Goal: Task Accomplishment & Management: Complete application form

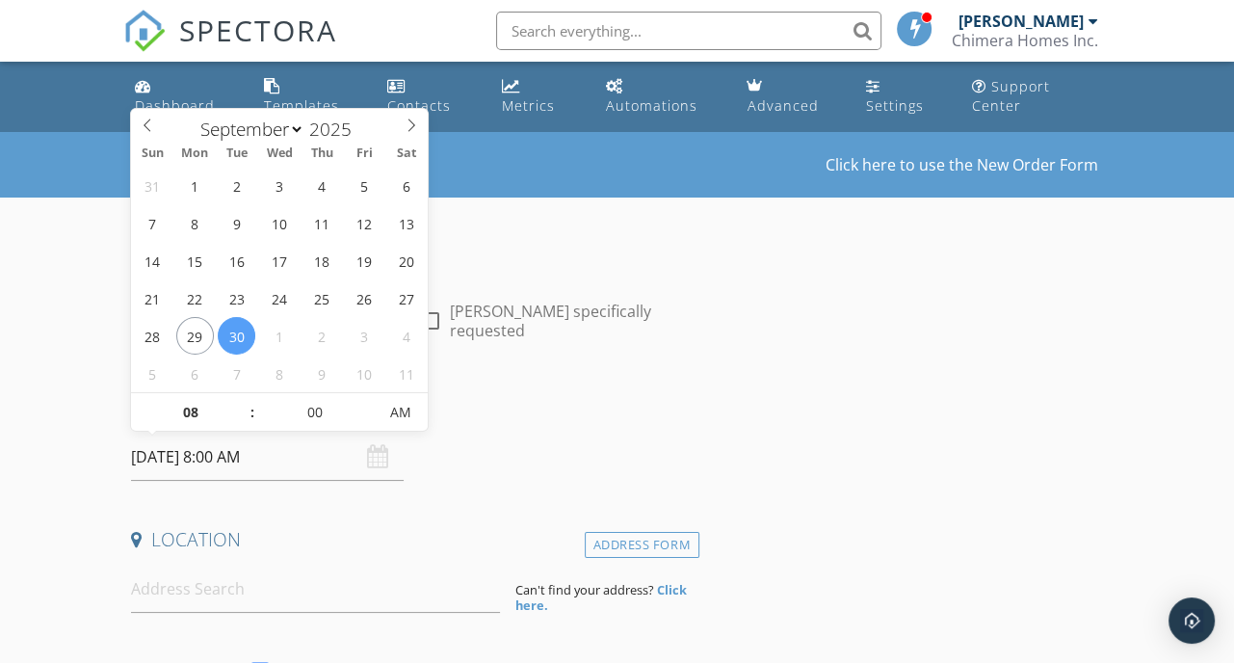
click at [254, 461] on input "09/30/2025 8:00 AM" at bounding box center [267, 456] width 273 height 47
select select "9"
type input "10/03/2025 8:00 AM"
type input "09"
type input "10/03/2025 9:00 AM"
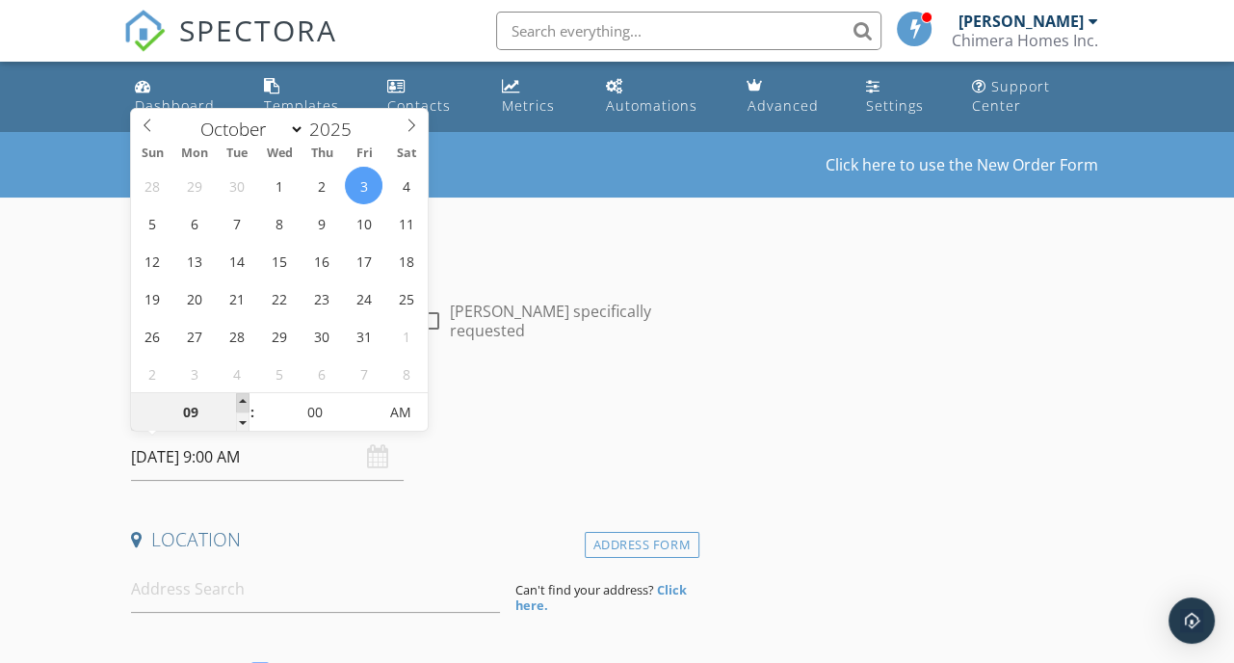
click at [238, 396] on span at bounding box center [242, 402] width 13 height 19
type input "10"
type input "[DATE] 10:00 AM"
click at [238, 396] on span at bounding box center [242, 402] width 13 height 19
click at [224, 579] on input at bounding box center [315, 588] width 369 height 47
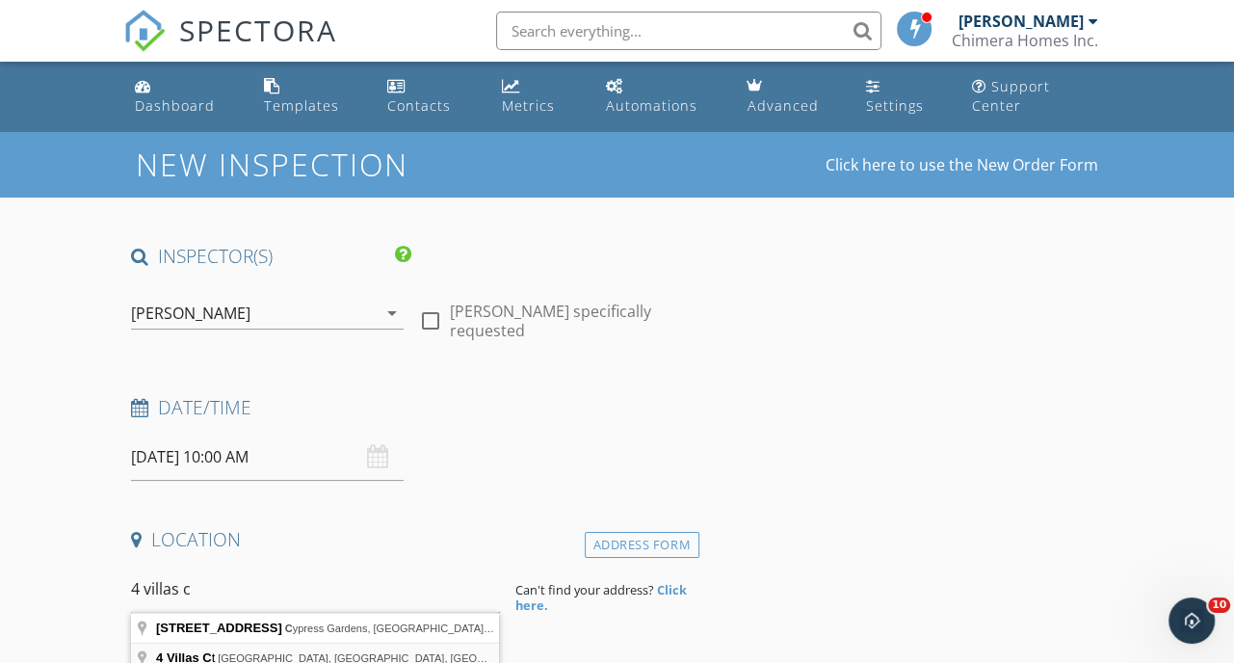
type input "4 Villas Ct, Lake Wales, FL, USA"
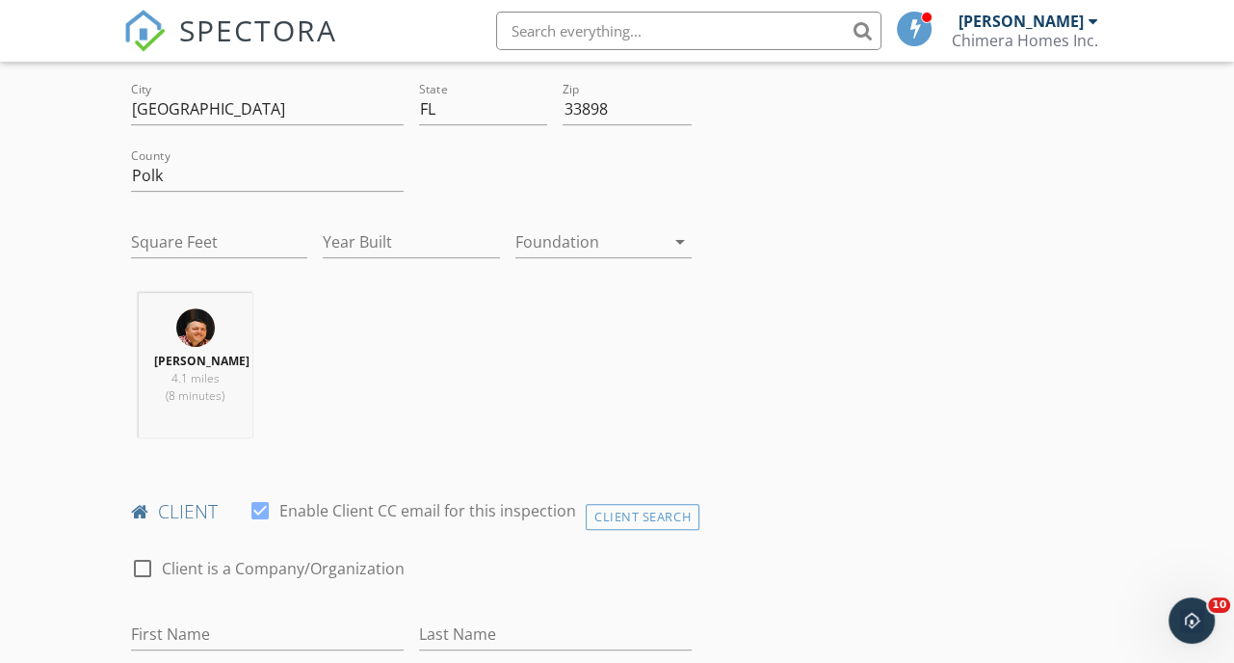
scroll to position [578, 0]
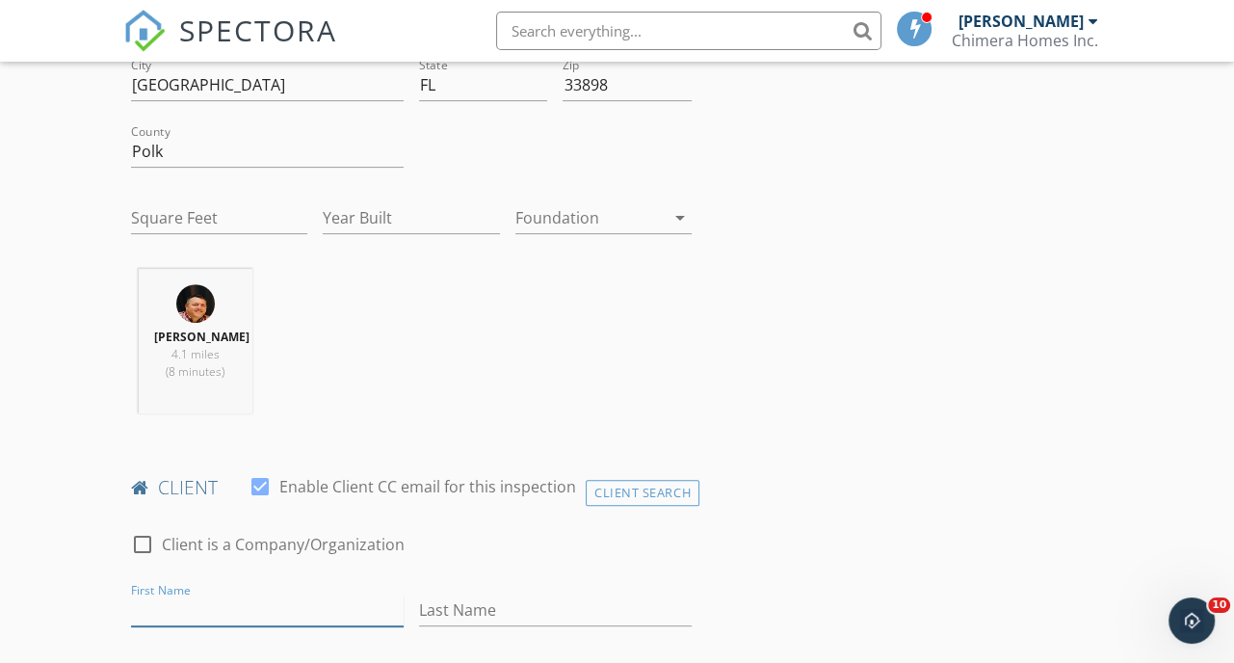
click at [204, 626] on input "First Name" at bounding box center [267, 610] width 273 height 32
type input "[PERSON_NAME]"
click at [458, 626] on input "Last Name" at bounding box center [555, 610] width 273 height 32
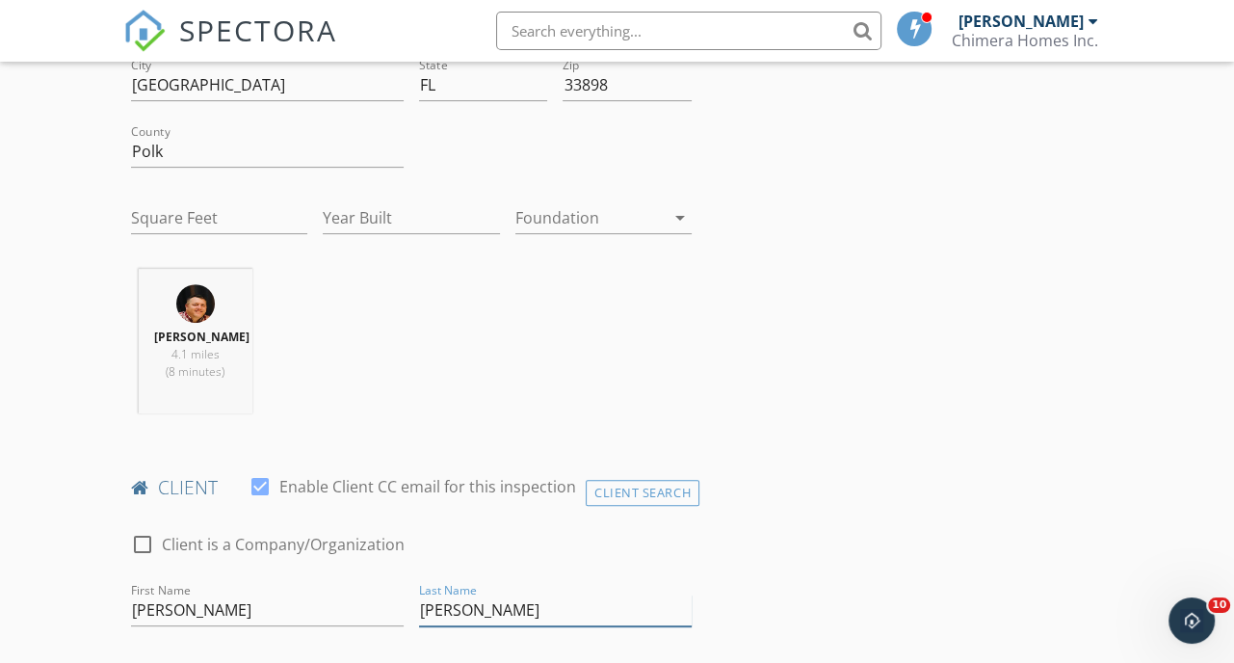
type input "[PERSON_NAME]"
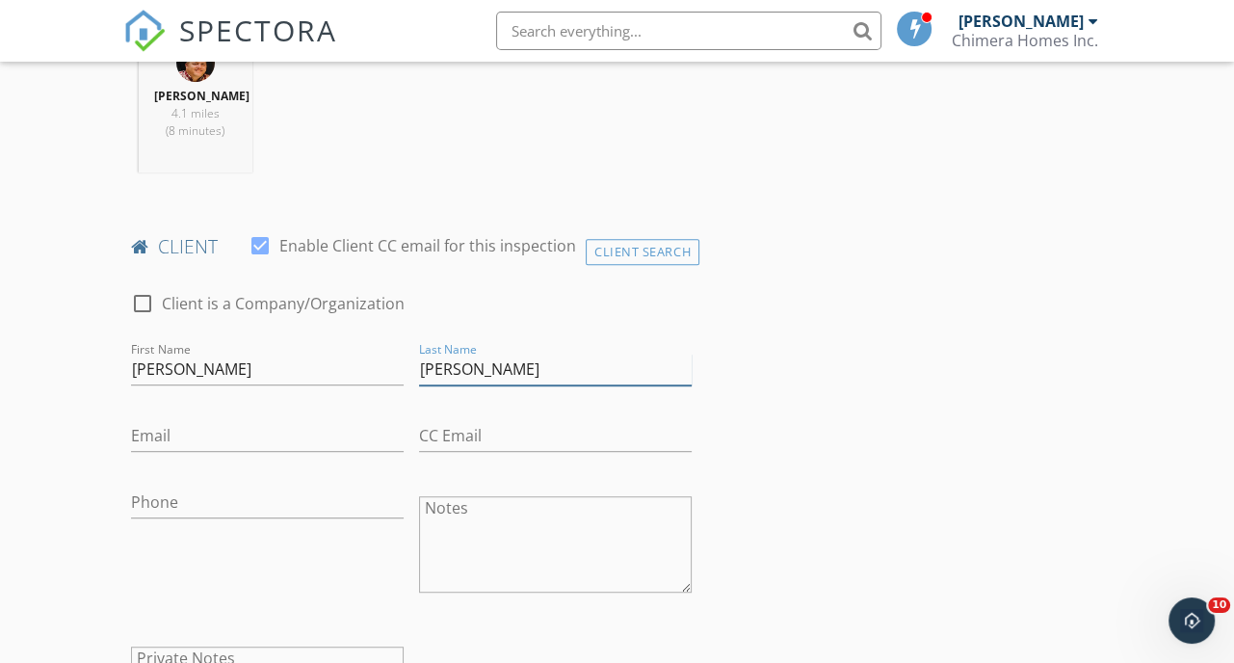
scroll to position [867, 0]
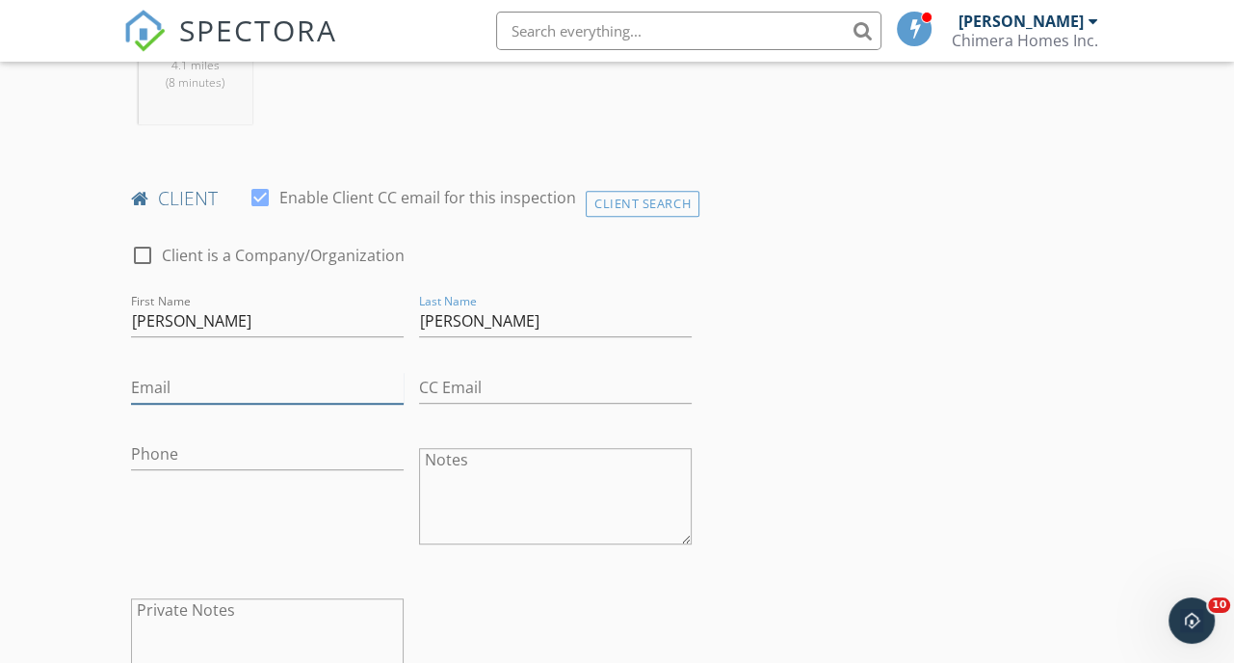
click at [216, 399] on input "Email" at bounding box center [267, 388] width 273 height 32
paste input "[PERSON_NAME][EMAIL_ADDRESS][PERSON_NAME][DOMAIN_NAME]"
type input "[PERSON_NAME][EMAIL_ADDRESS][PERSON_NAME][DOMAIN_NAME]"
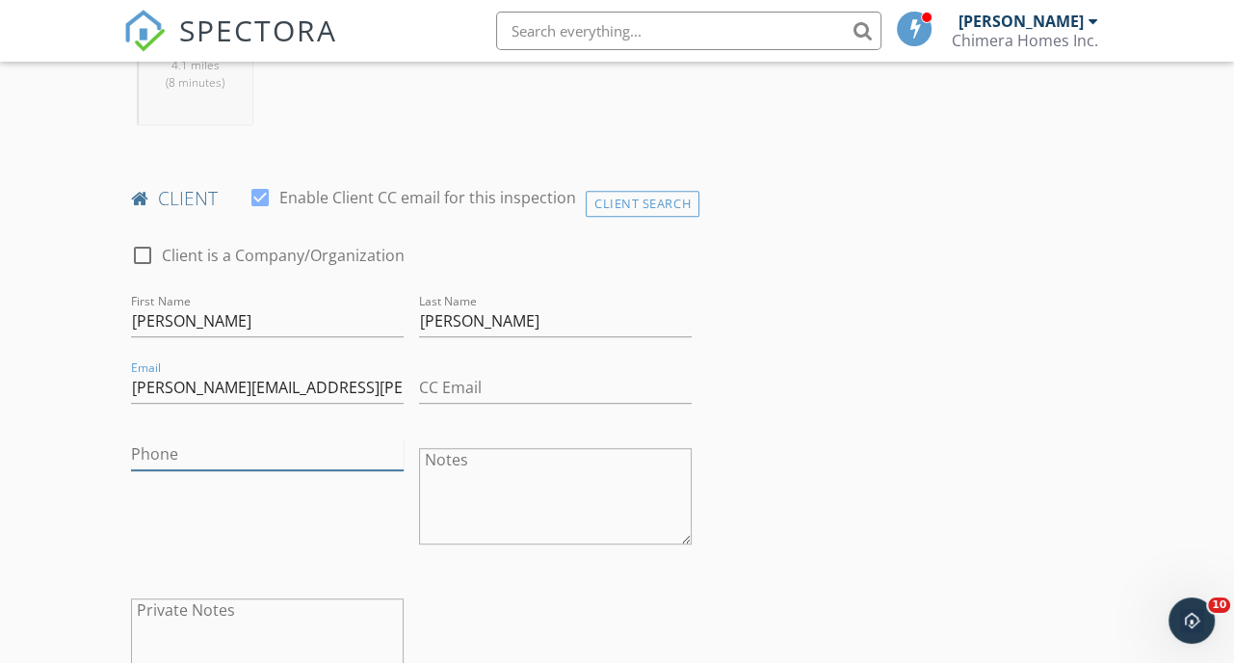
click at [240, 465] on input "Phone" at bounding box center [267, 454] width 273 height 32
click at [248, 466] on input "Phone" at bounding box center [267, 454] width 273 height 32
paste input "[PHONE_NUMBER]"
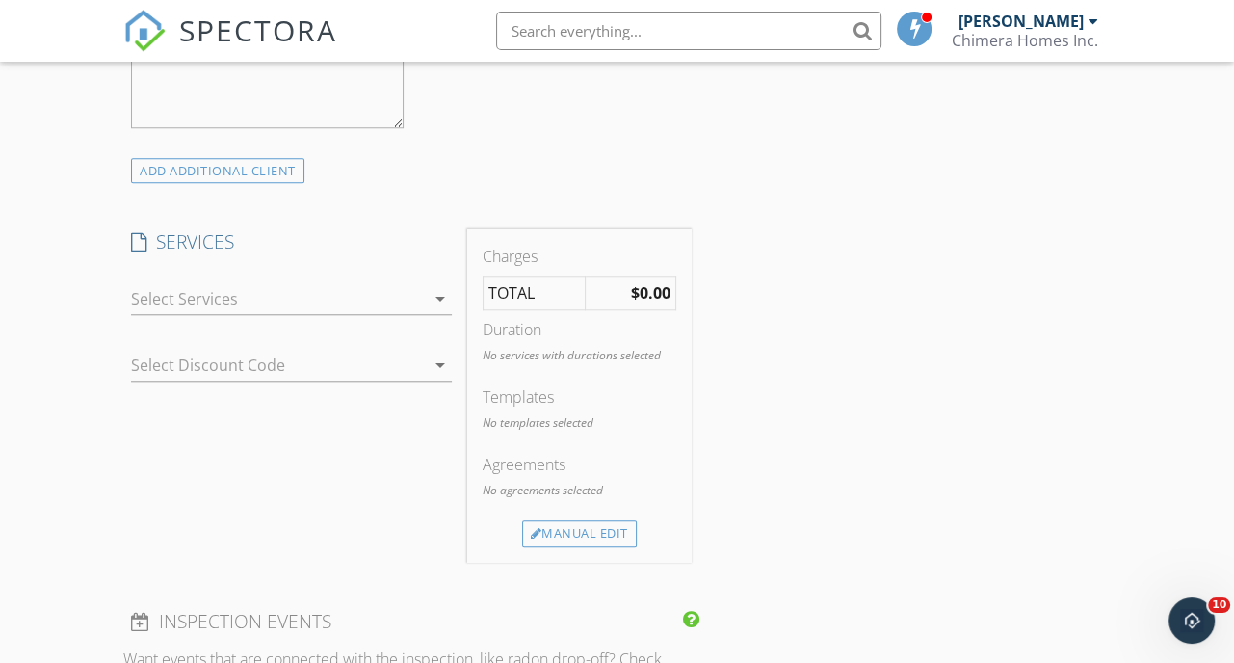
scroll to position [1445, 0]
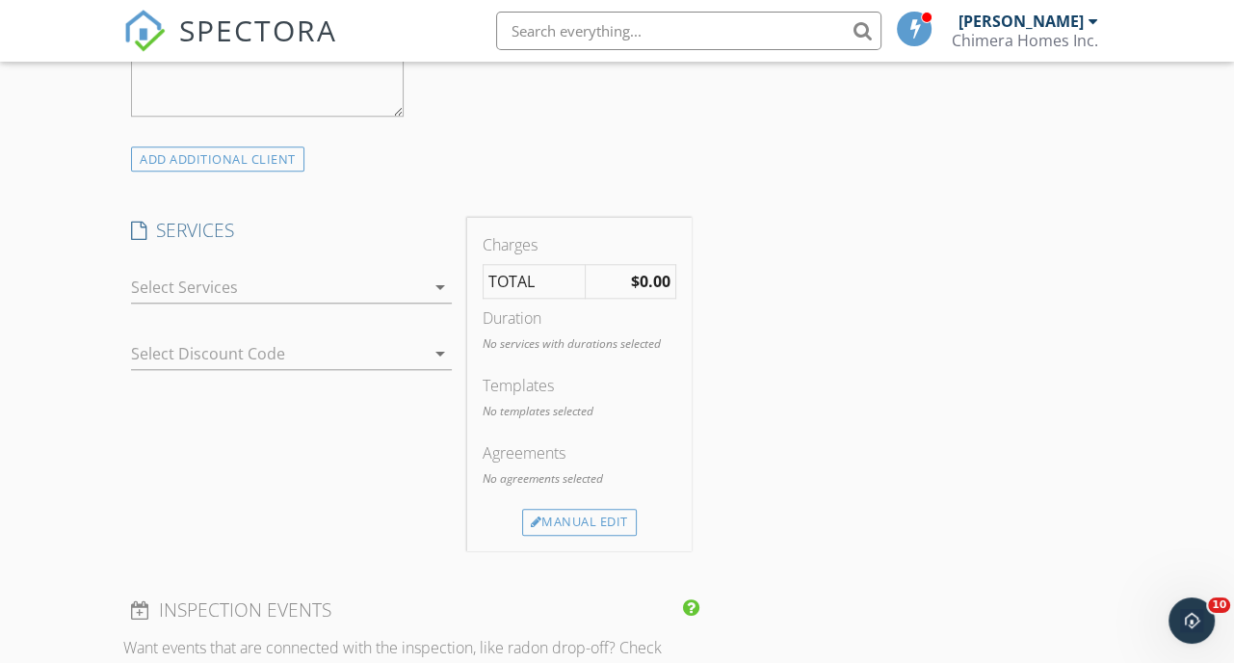
type input "[PHONE_NUMBER]"
click at [254, 302] on div at bounding box center [278, 287] width 294 height 31
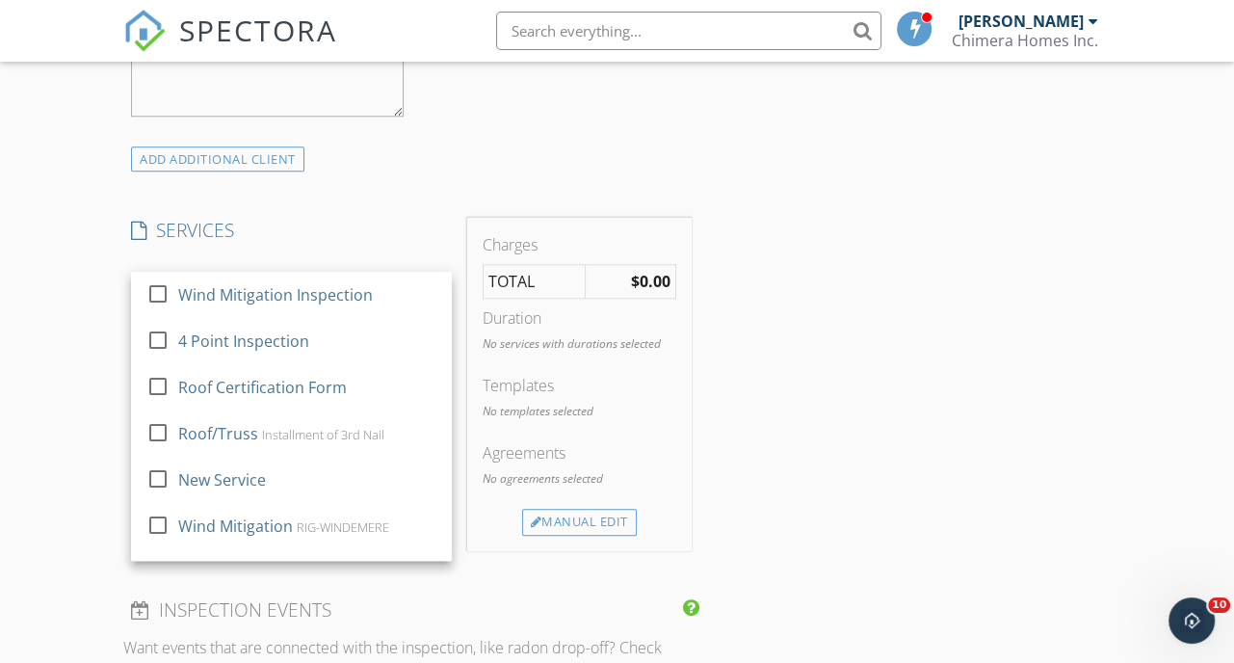
click at [254, 304] on div "Wind Mitigation Inspection" at bounding box center [275, 294] width 195 height 23
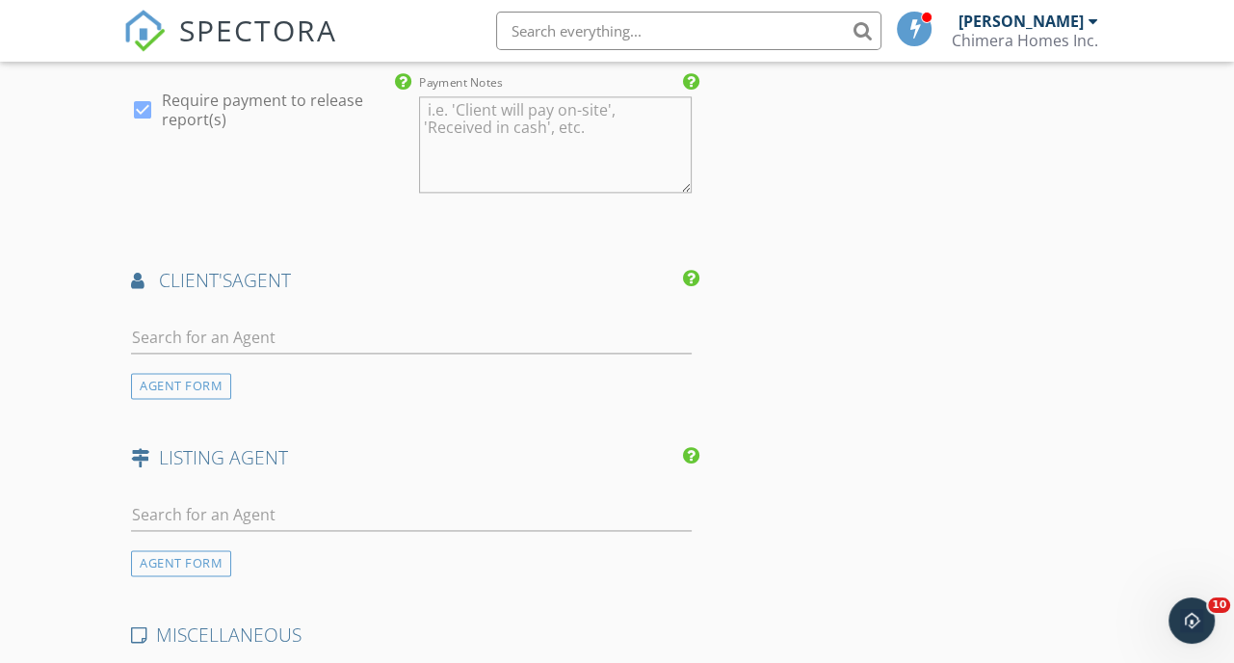
scroll to position [2215, 0]
click at [231, 347] on input "text" at bounding box center [411, 337] width 560 height 32
type input "robb"
click at [208, 390] on div "[PERSON_NAME]" at bounding box center [245, 378] width 119 height 23
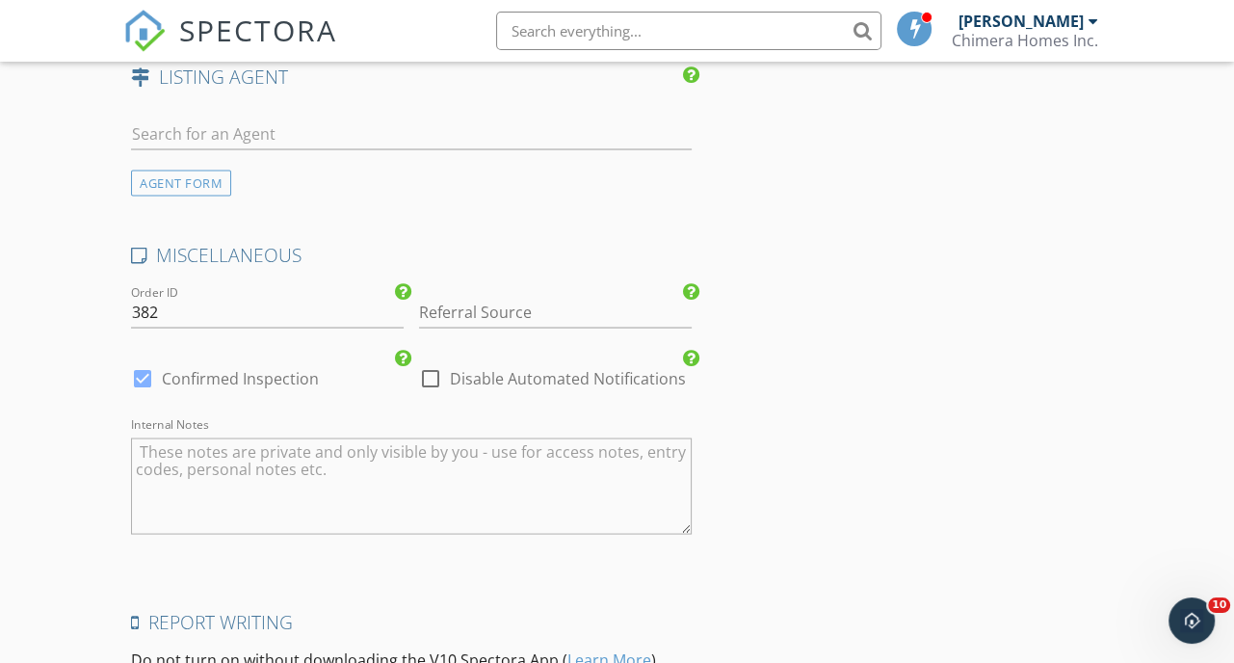
scroll to position [3082, 0]
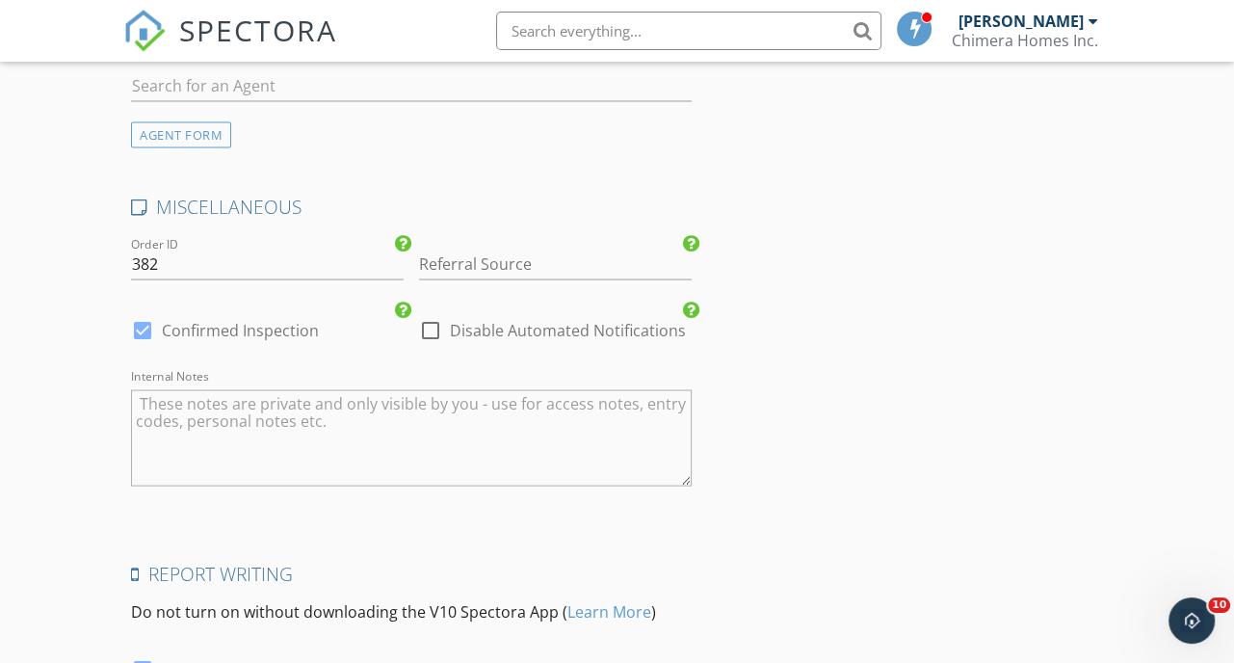
click at [262, 434] on textarea "Internal Notes" at bounding box center [411, 437] width 560 height 96
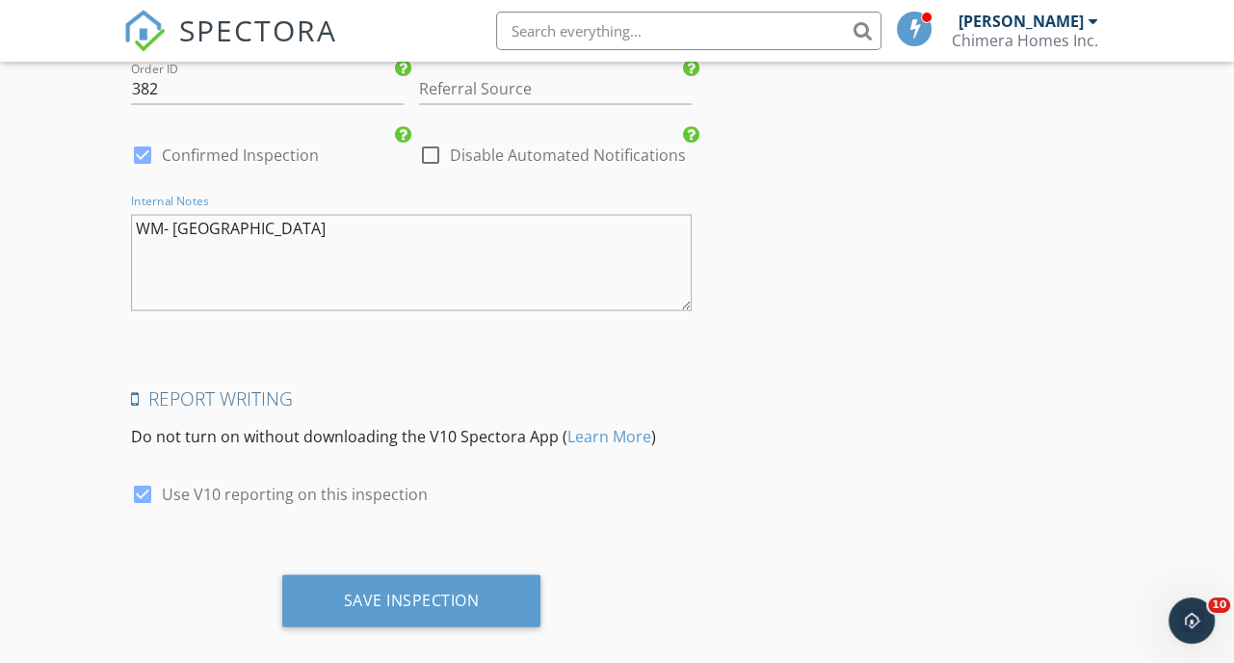
scroll to position [3274, 0]
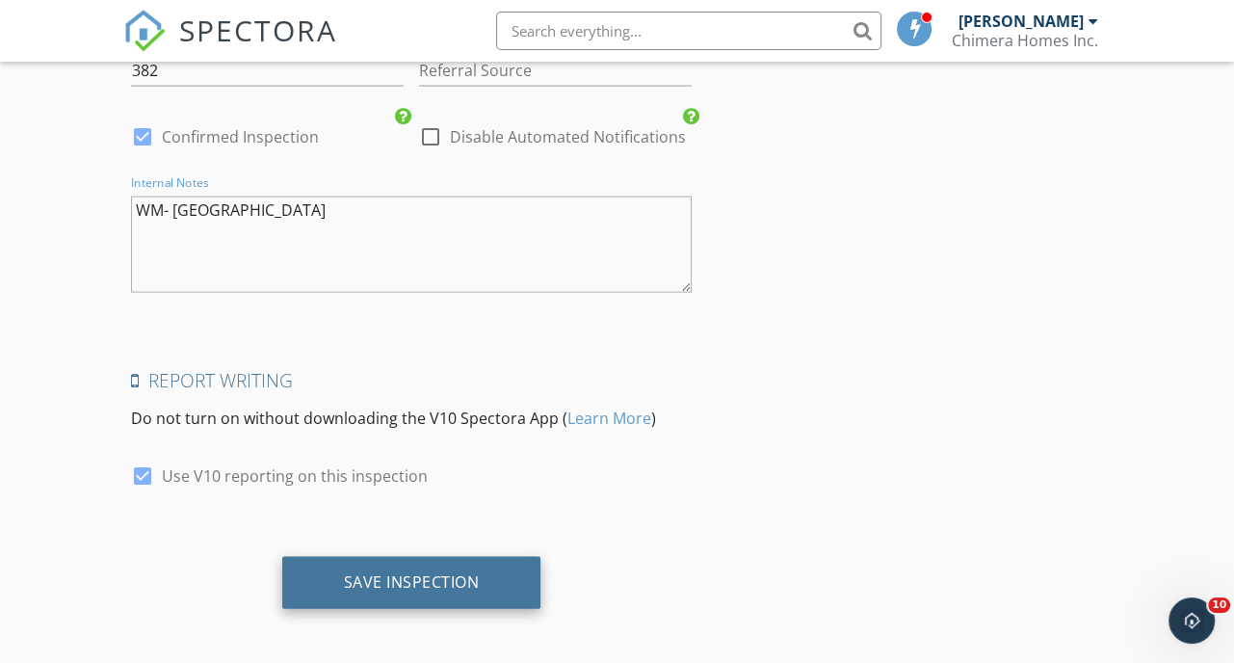
type textarea "WM- [GEOGRAPHIC_DATA]"
click at [401, 584] on div "Save Inspection" at bounding box center [412, 581] width 136 height 19
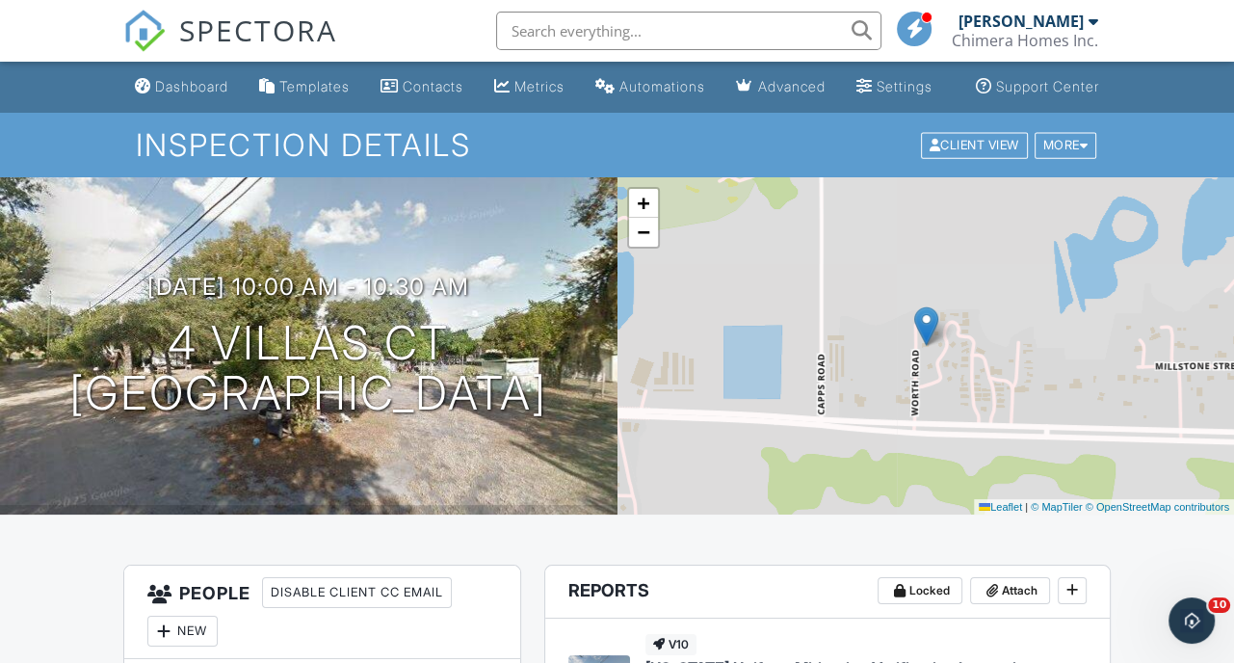
click at [1024, 37] on div "Chimera Homes Inc." at bounding box center [1024, 40] width 146 height 19
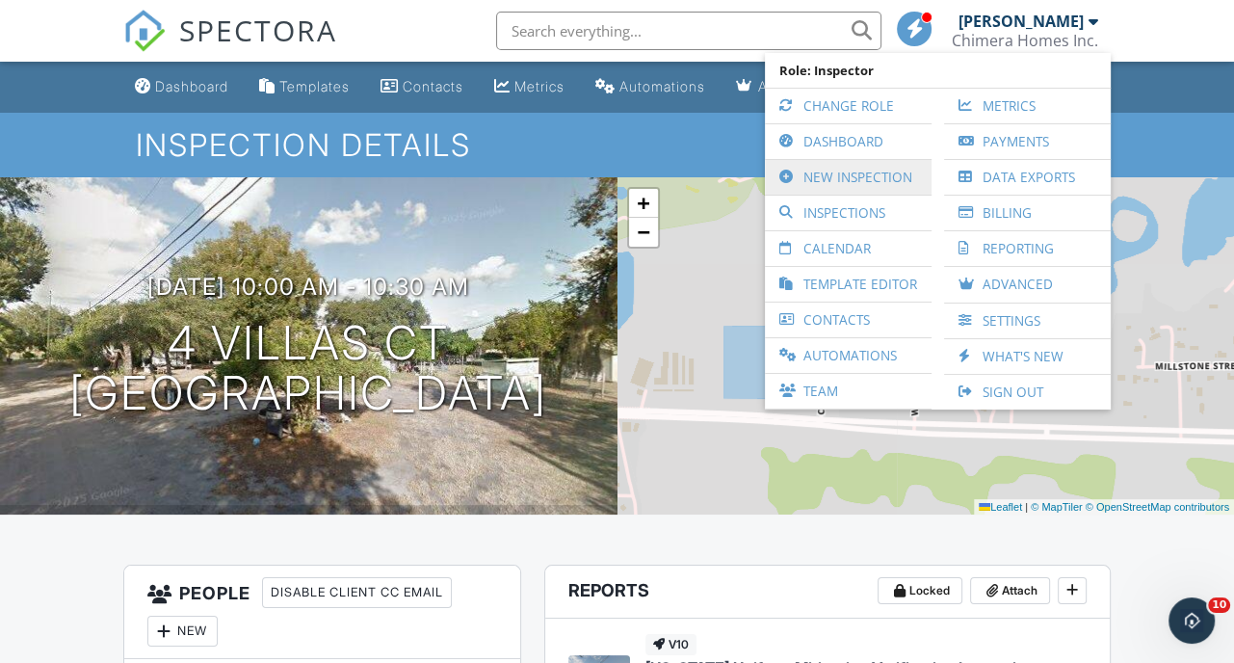
click at [831, 169] on link "New Inspection" at bounding box center [847, 177] width 147 height 35
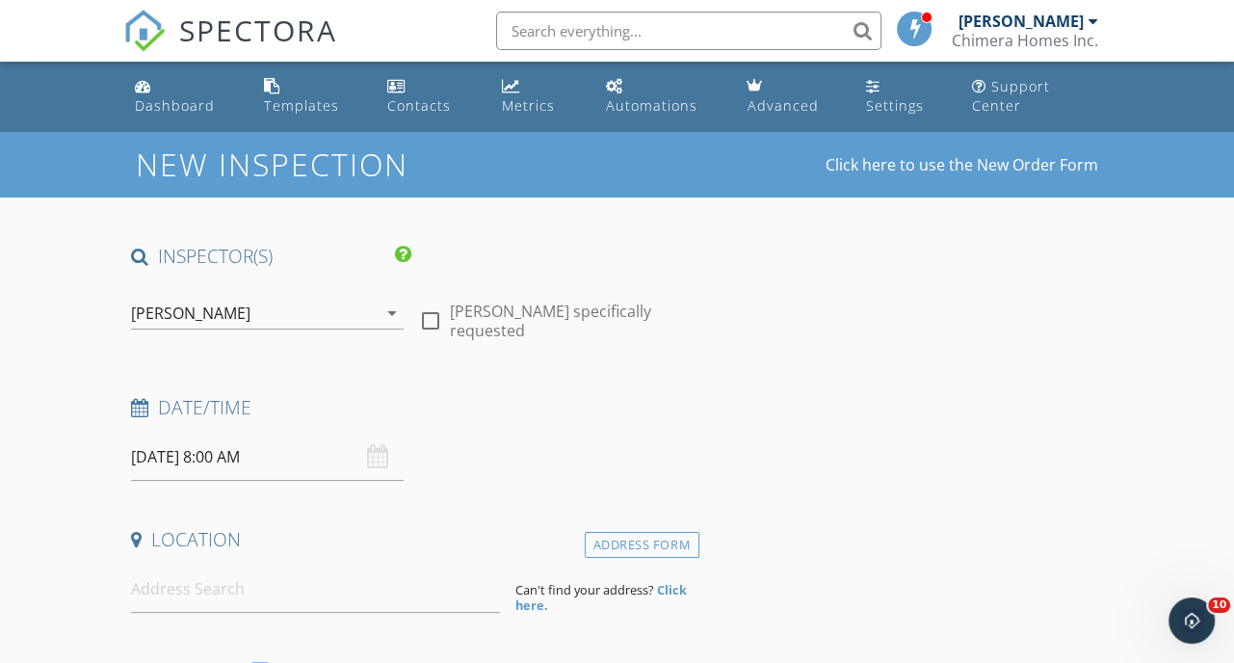
click at [237, 447] on input "09/30/2025 8:00 AM" at bounding box center [267, 456] width 273 height 47
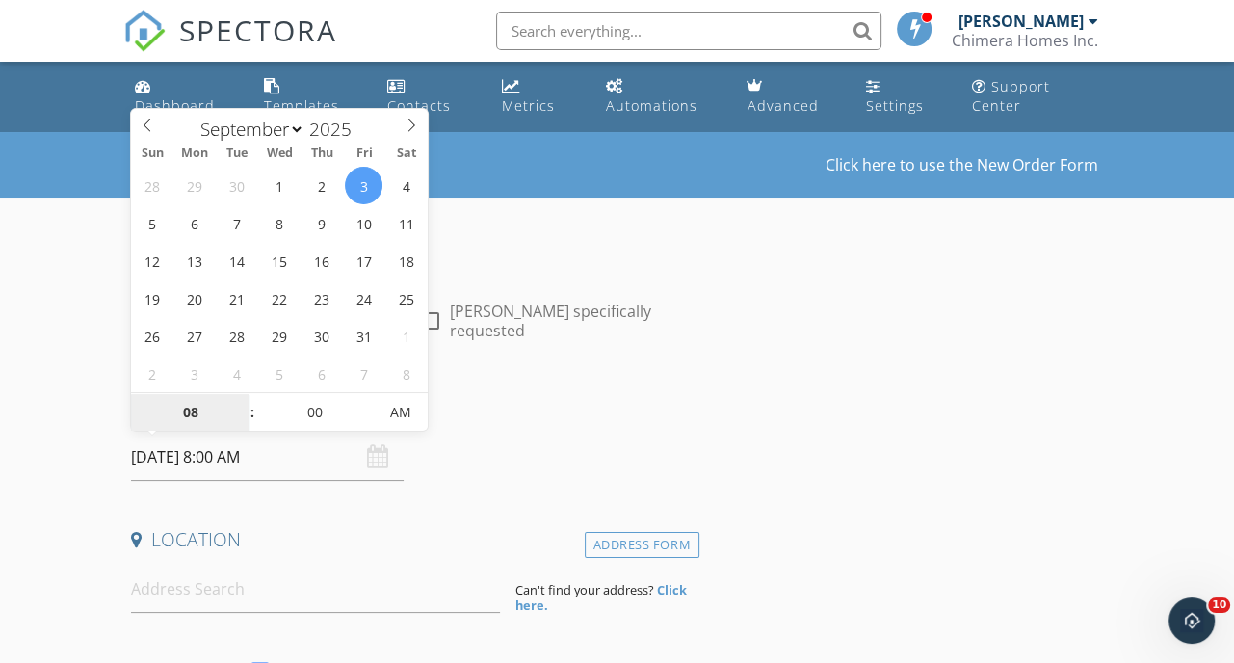
select select "9"
type input "10/03/2025 8:00 AM"
type input "09"
type input "10/03/2025 9:00 AM"
click at [246, 399] on span at bounding box center [242, 402] width 13 height 19
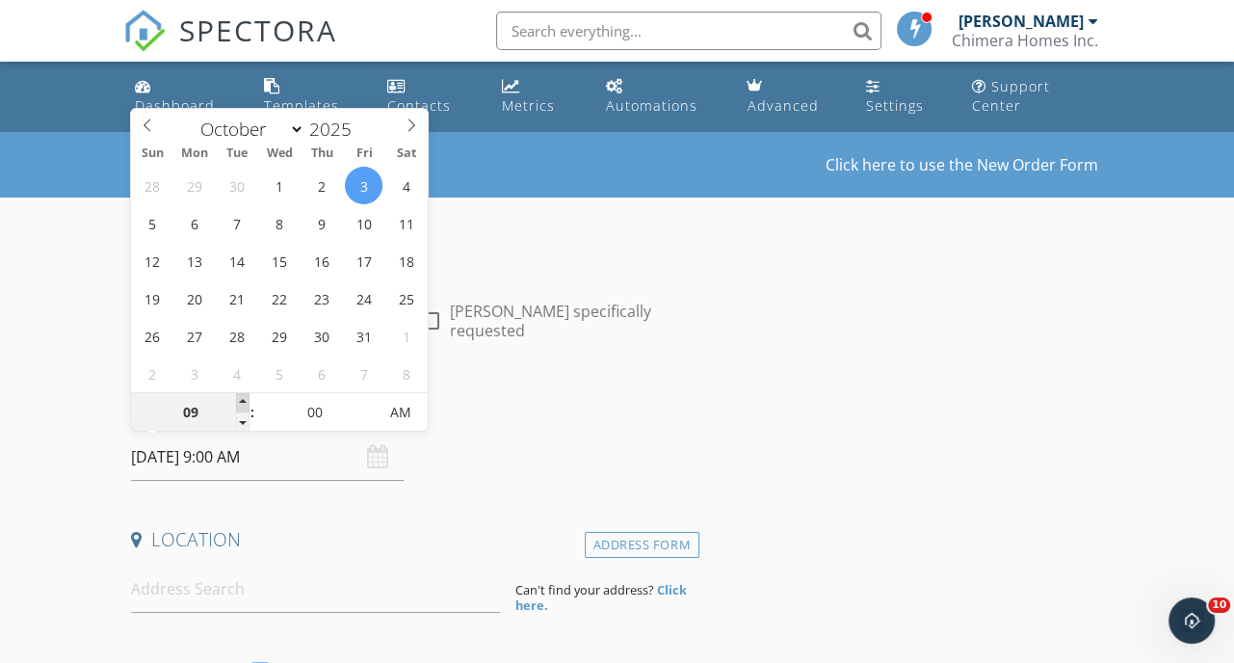
type input "10"
type input "[DATE] 10:00 AM"
click at [246, 399] on span at bounding box center [242, 402] width 13 height 19
type input "05"
type input "10/03/2025 10:05 AM"
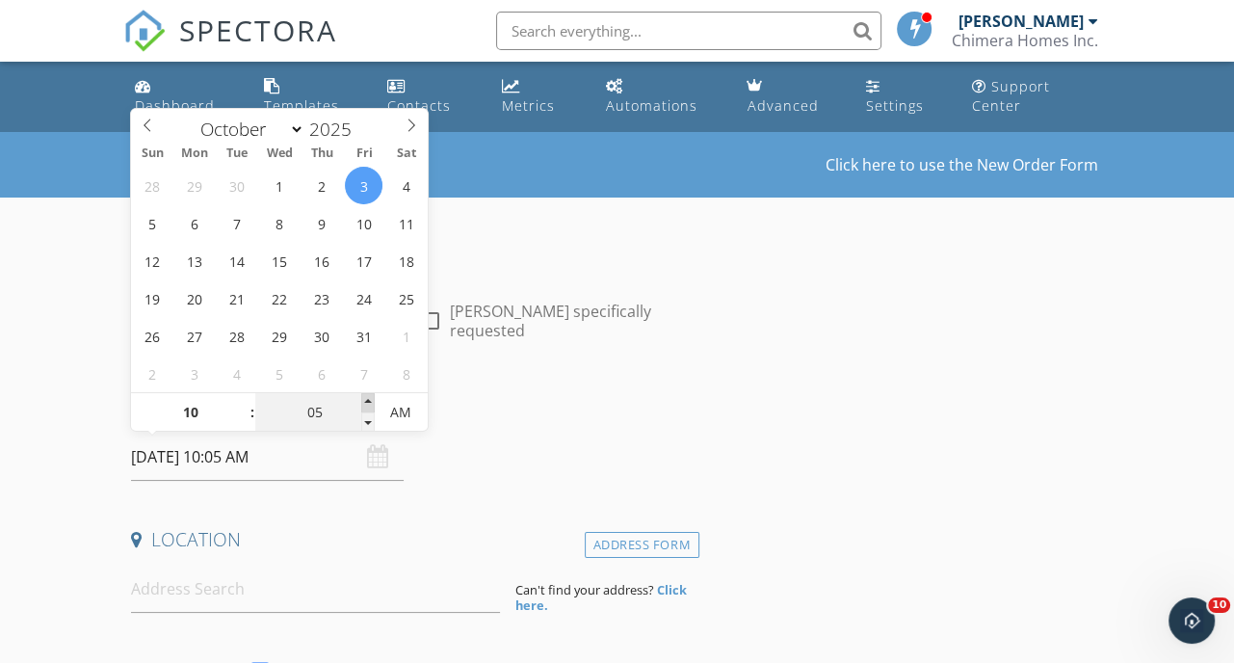
click at [365, 402] on span at bounding box center [367, 402] width 13 height 19
type input "10"
type input "10/03/2025 10:10 AM"
click at [365, 402] on span at bounding box center [367, 402] width 13 height 19
type input "15"
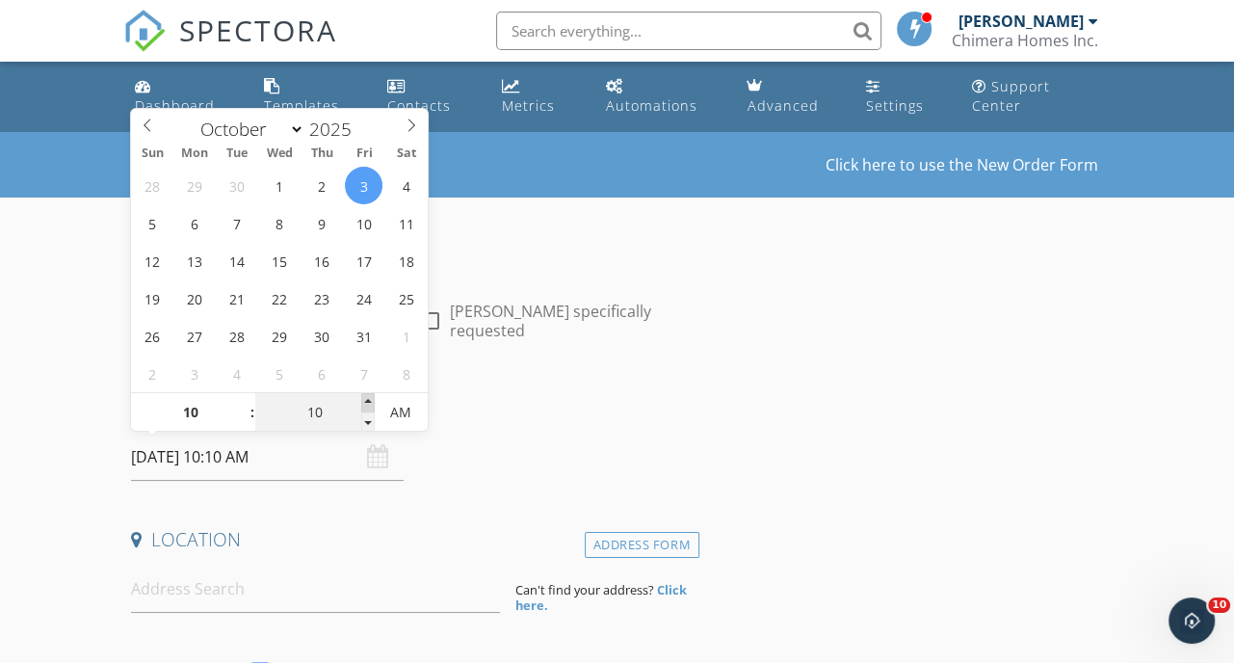
type input "[DATE] 10:15 AM"
click at [365, 402] on span at bounding box center [367, 402] width 13 height 19
type input "20"
type input "[DATE] 10:20 AM"
click at [365, 402] on span at bounding box center [367, 402] width 13 height 19
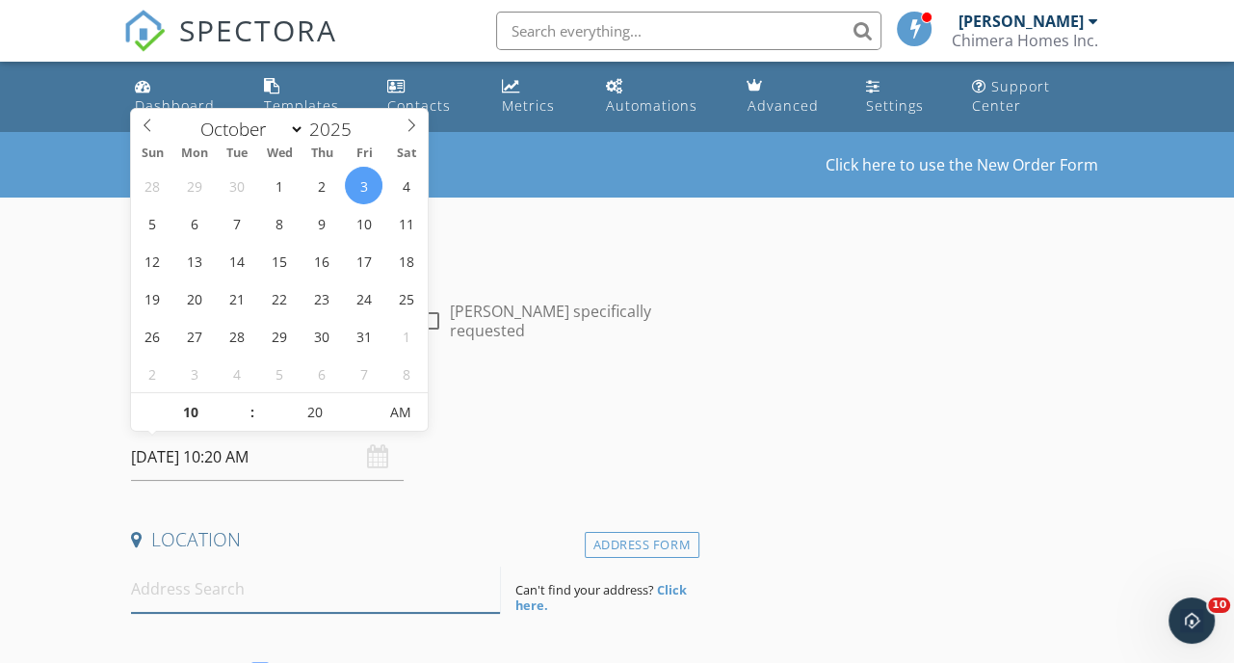
click at [193, 585] on input at bounding box center [315, 588] width 369 height 47
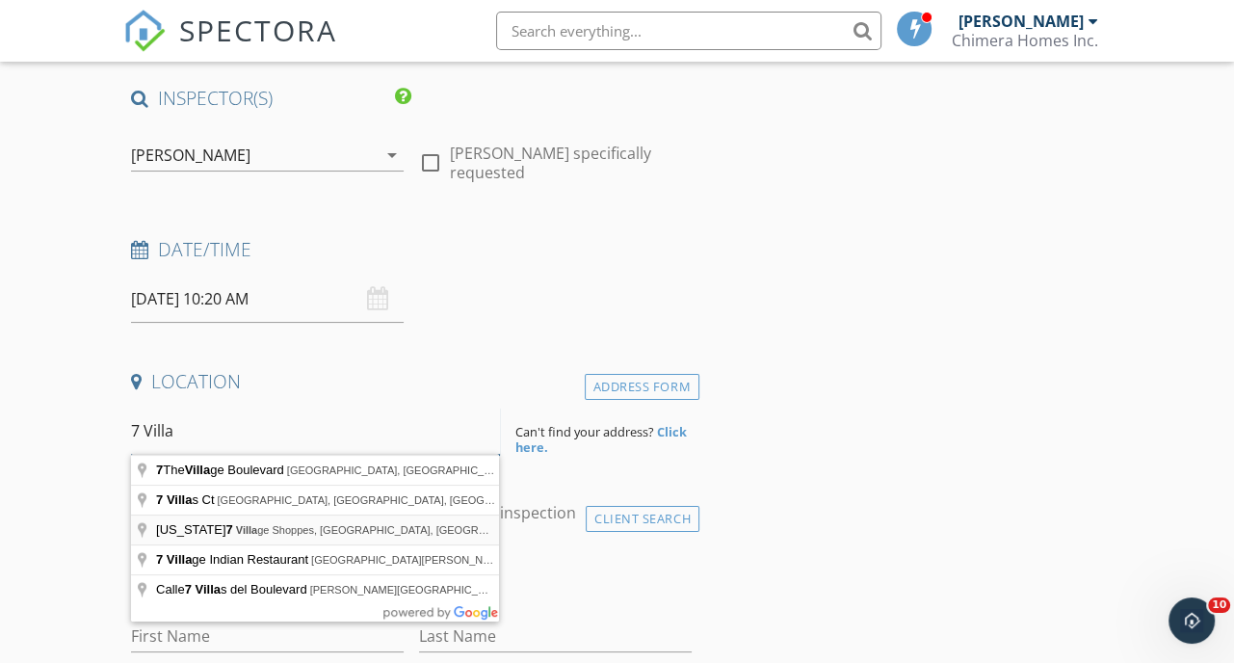
scroll to position [193, 0]
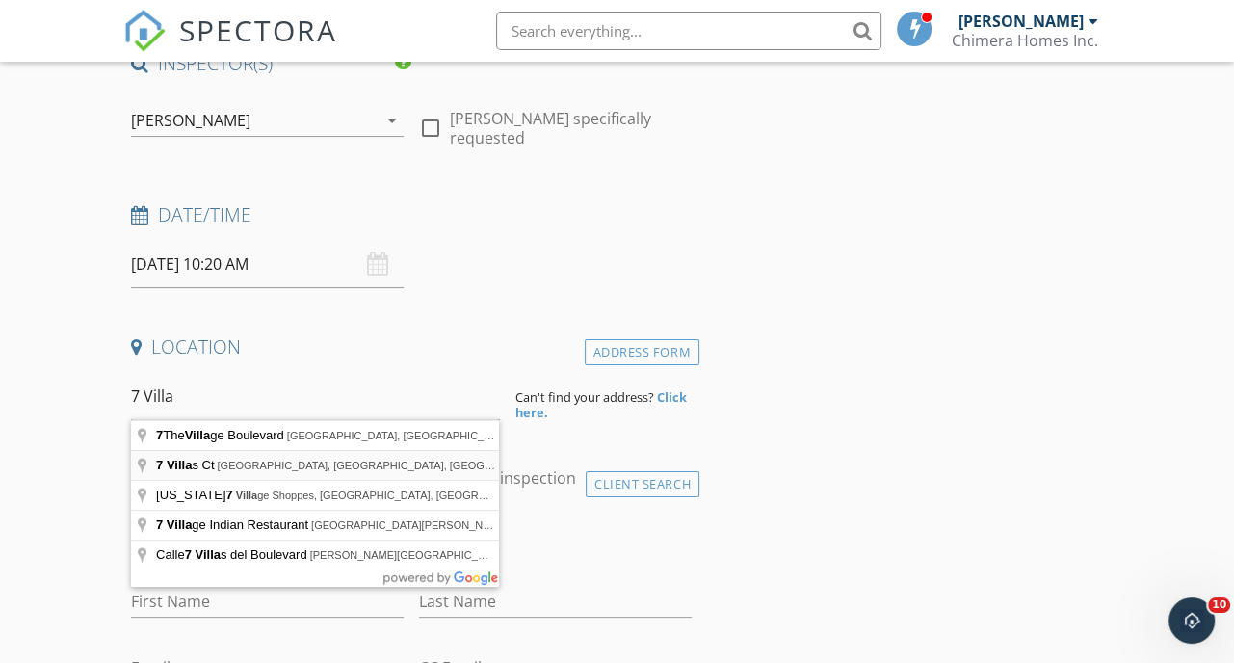
type input "7 Villas Ct, Lake Wales, FL, USA"
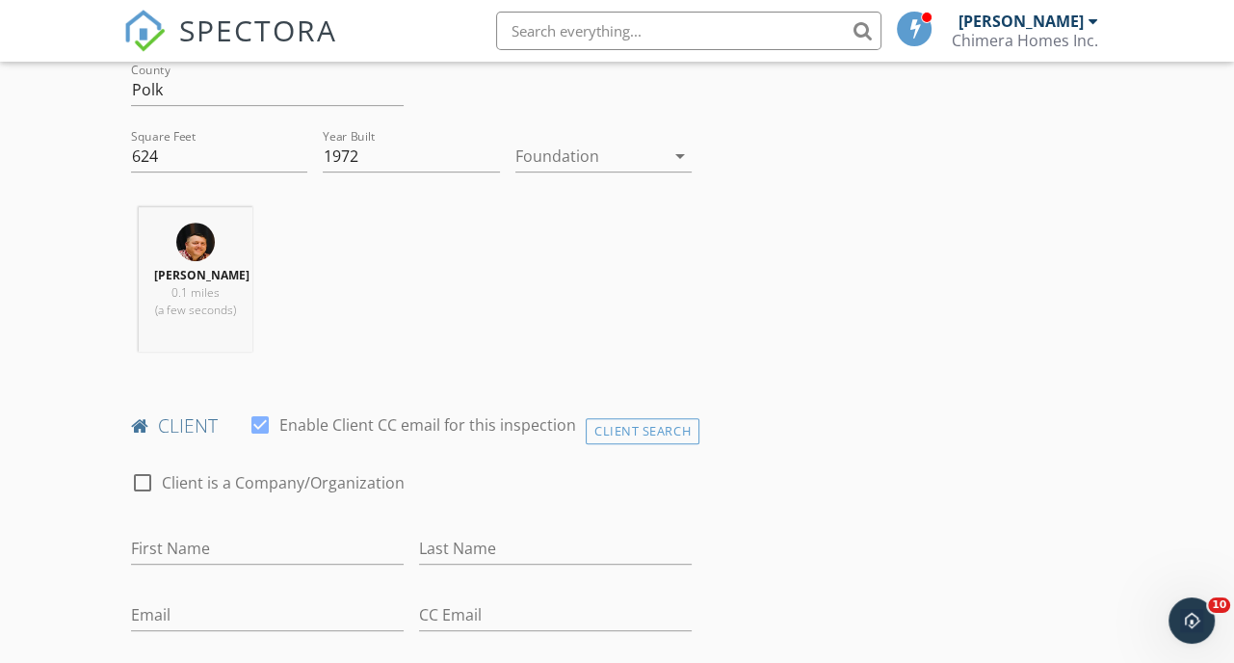
scroll to position [674, 0]
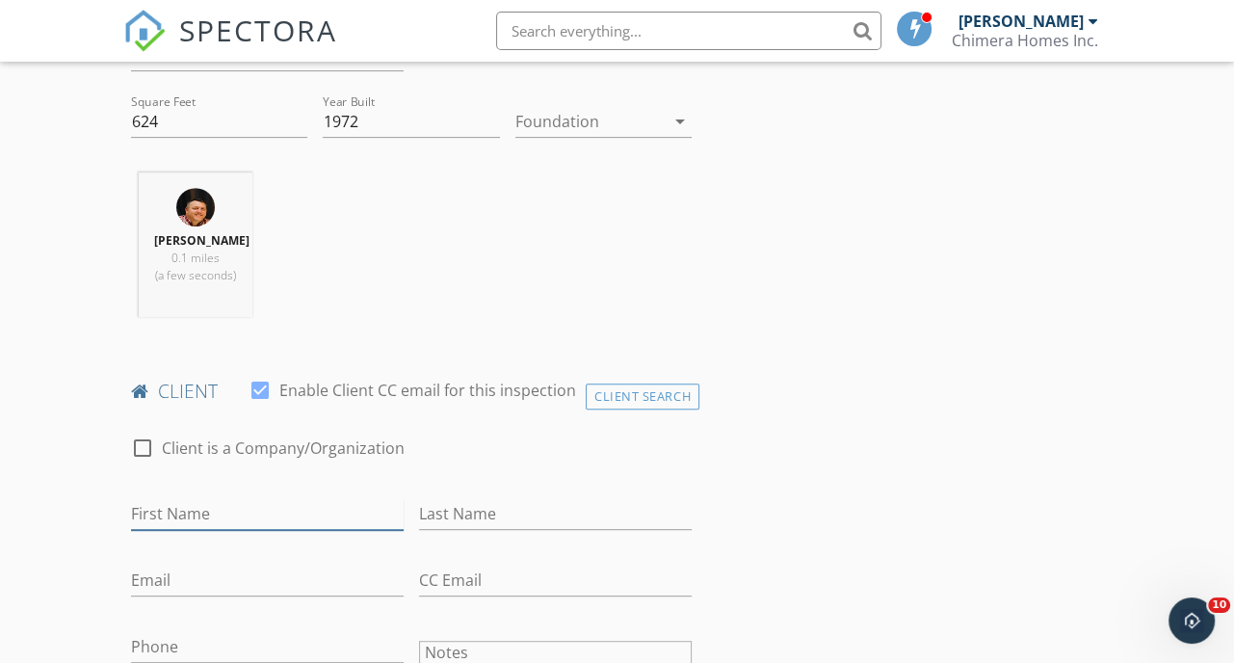
click at [222, 530] on input "First Name" at bounding box center [267, 514] width 273 height 32
type input "[PERSON_NAME]"
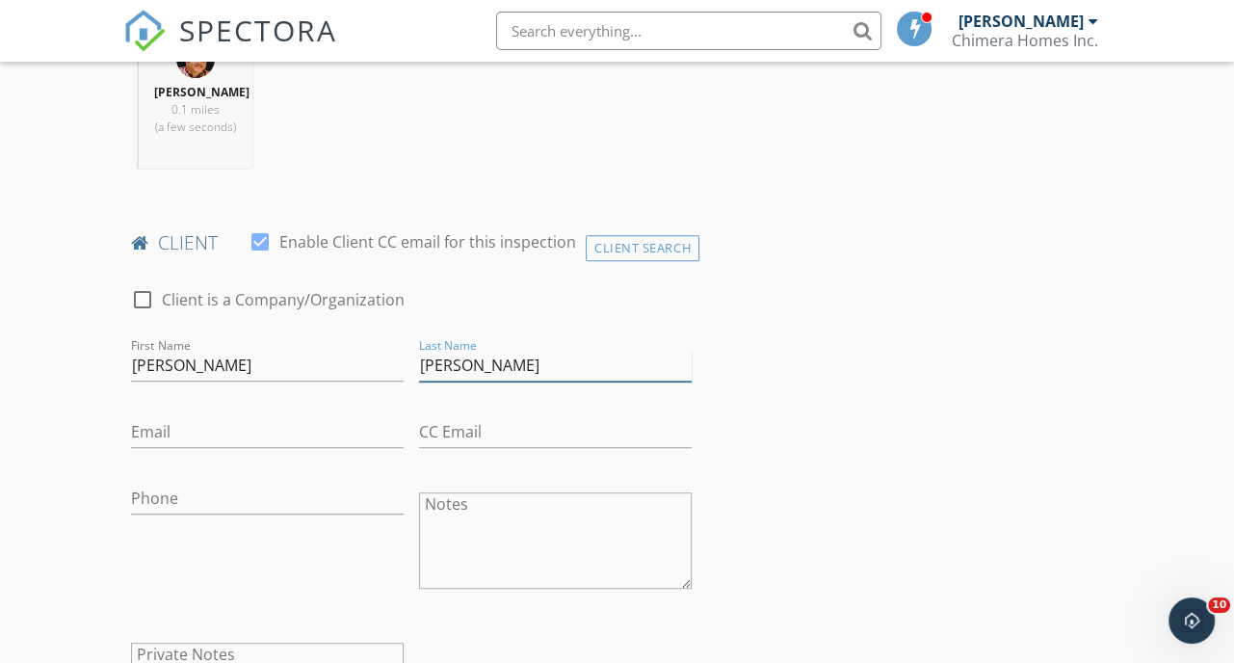
scroll to position [867, 0]
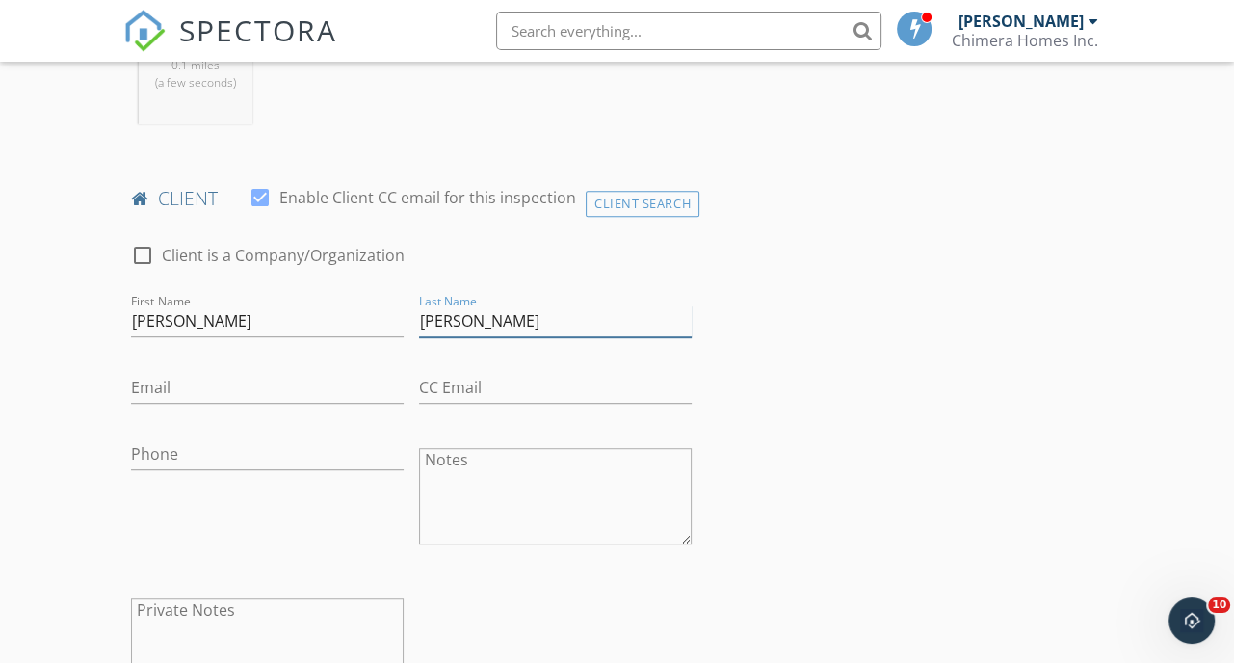
type input "[PERSON_NAME]"
click at [169, 470] on input "Phone" at bounding box center [267, 454] width 273 height 32
paste input "[PHONE_NUMBER]"
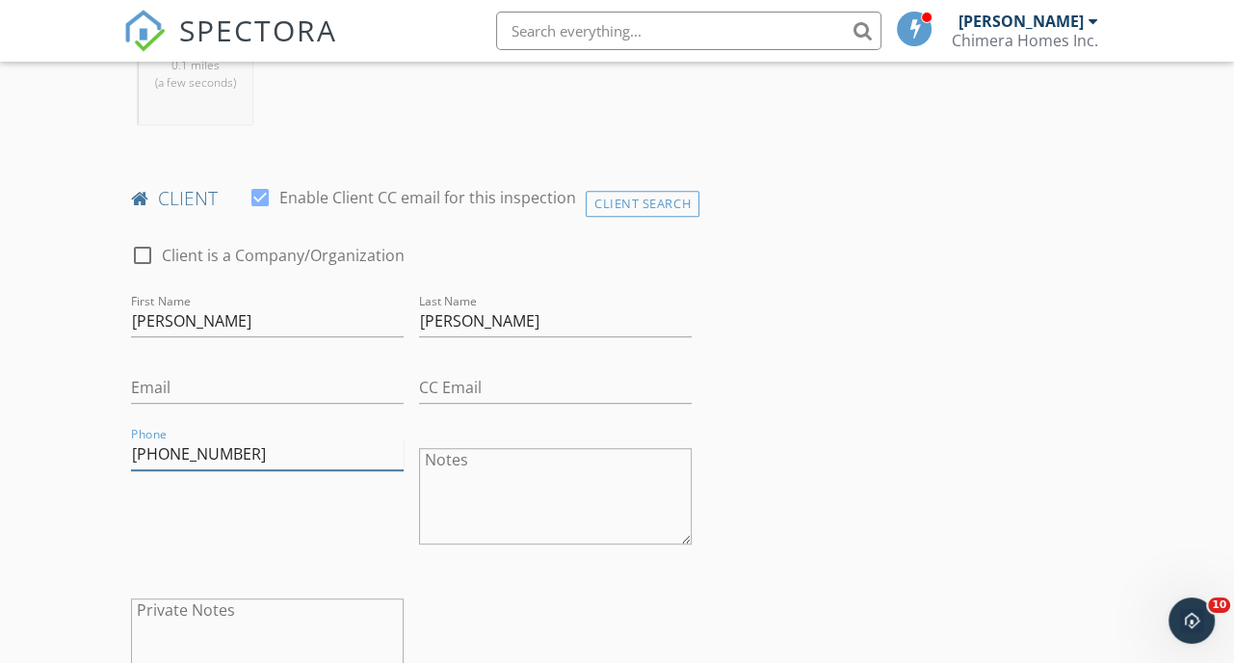
type input "[PHONE_NUMBER]"
click at [164, 404] on input "Email" at bounding box center [267, 388] width 273 height 32
paste input "[PERSON_NAME][EMAIL_ADDRESS][PERSON_NAME][DOMAIN_NAME]"
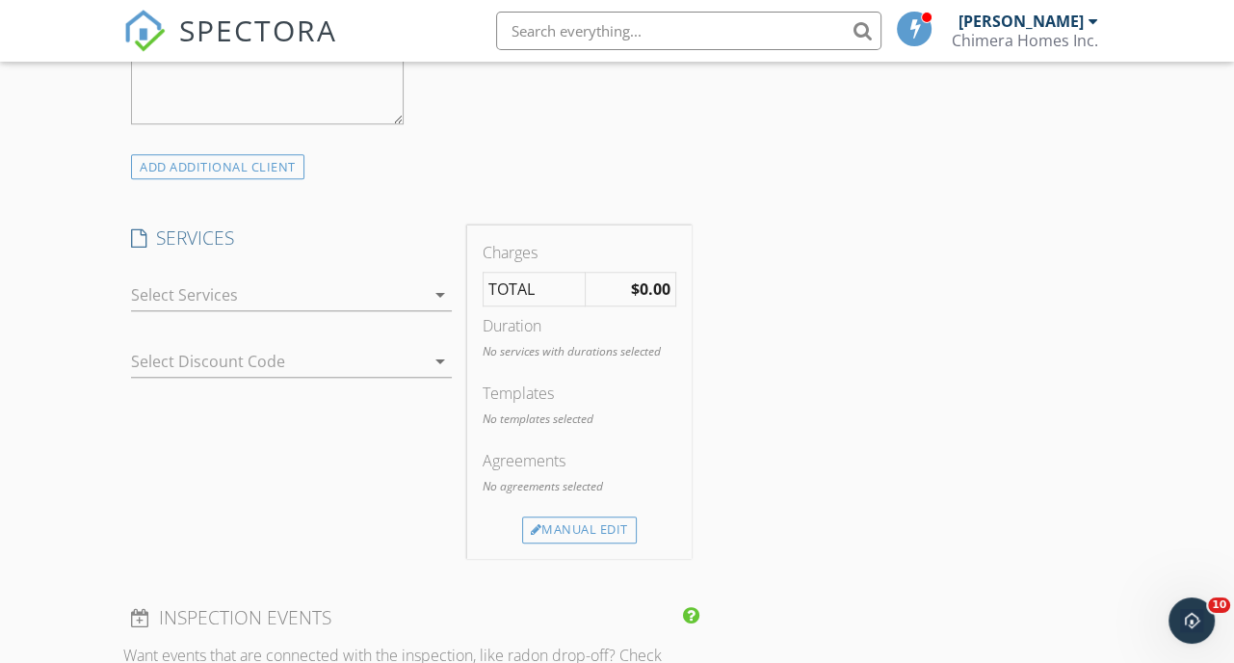
scroll to position [1445, 0]
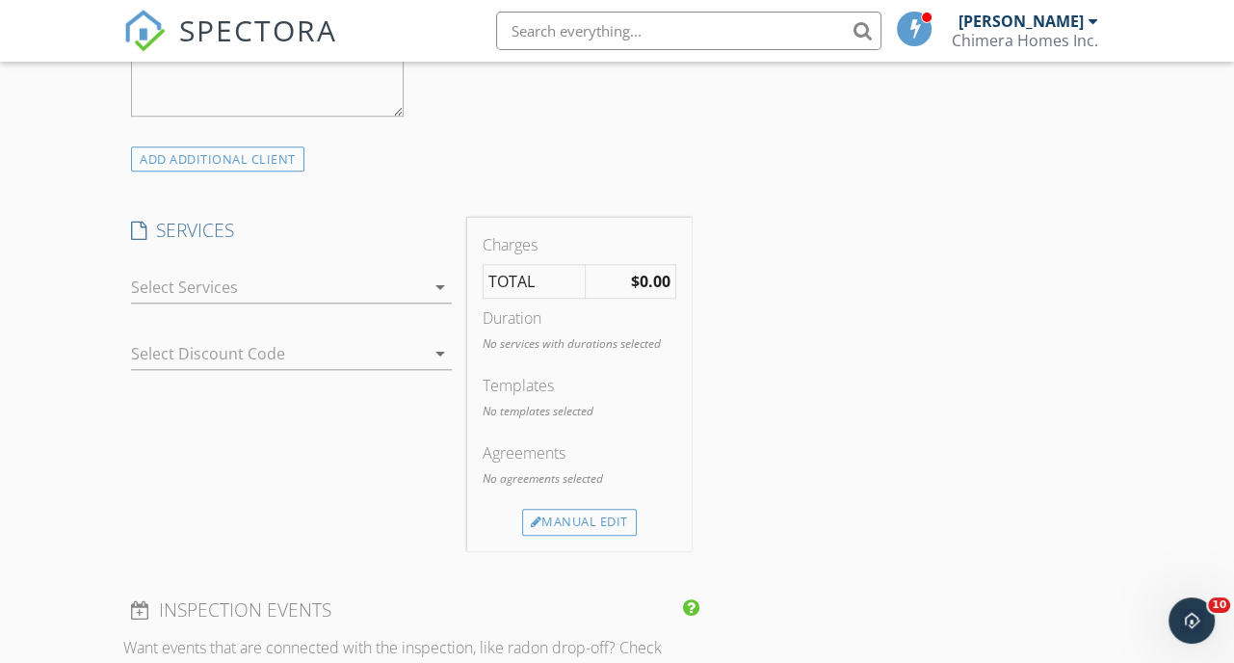
type input "anne.eisinger@gmail.com"
click at [262, 302] on div at bounding box center [278, 287] width 294 height 31
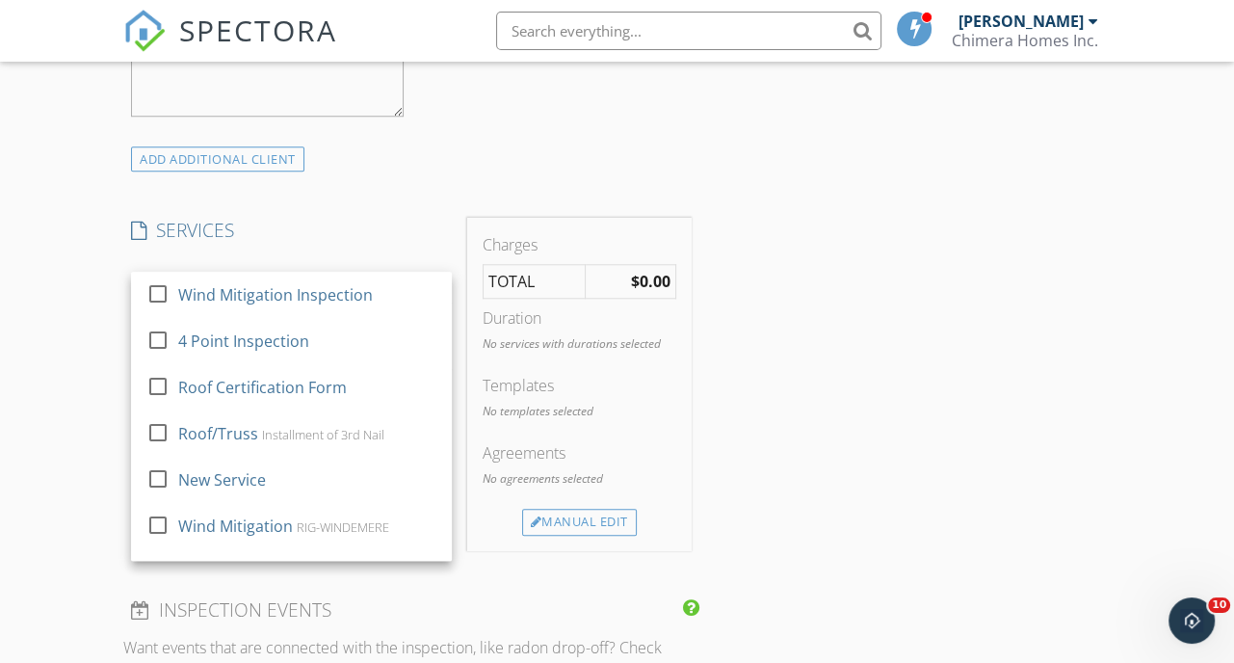
click at [262, 306] on div "Wind Mitigation Inspection" at bounding box center [275, 294] width 195 height 23
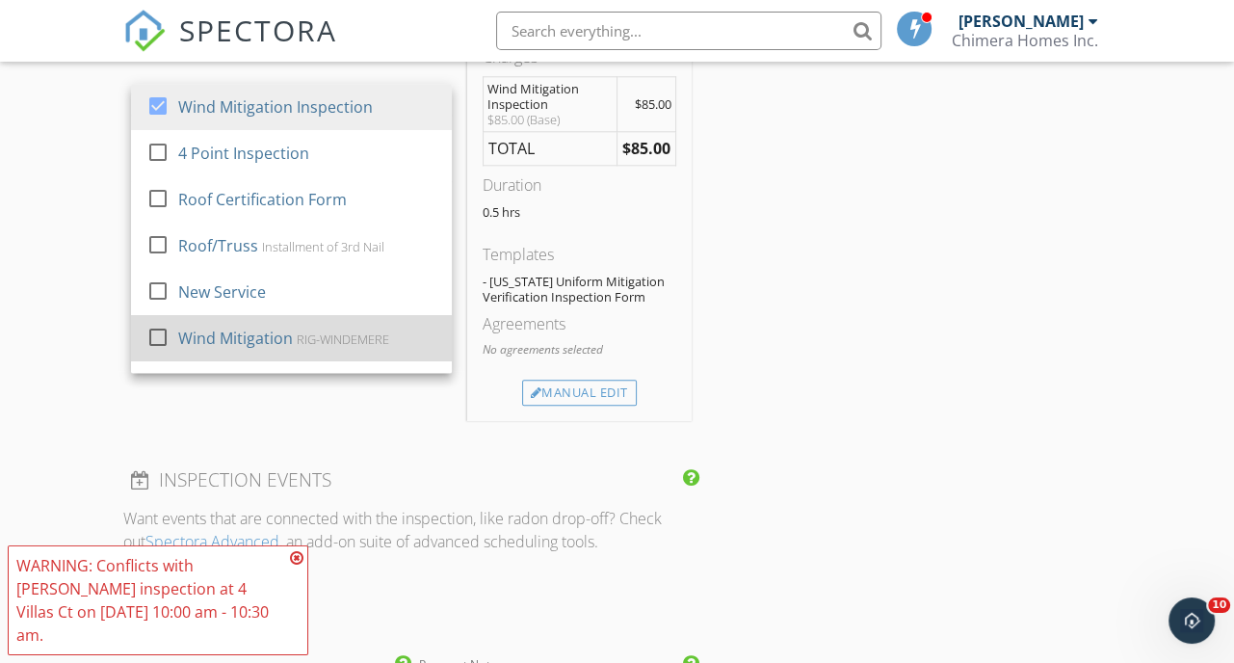
scroll to position [1637, 0]
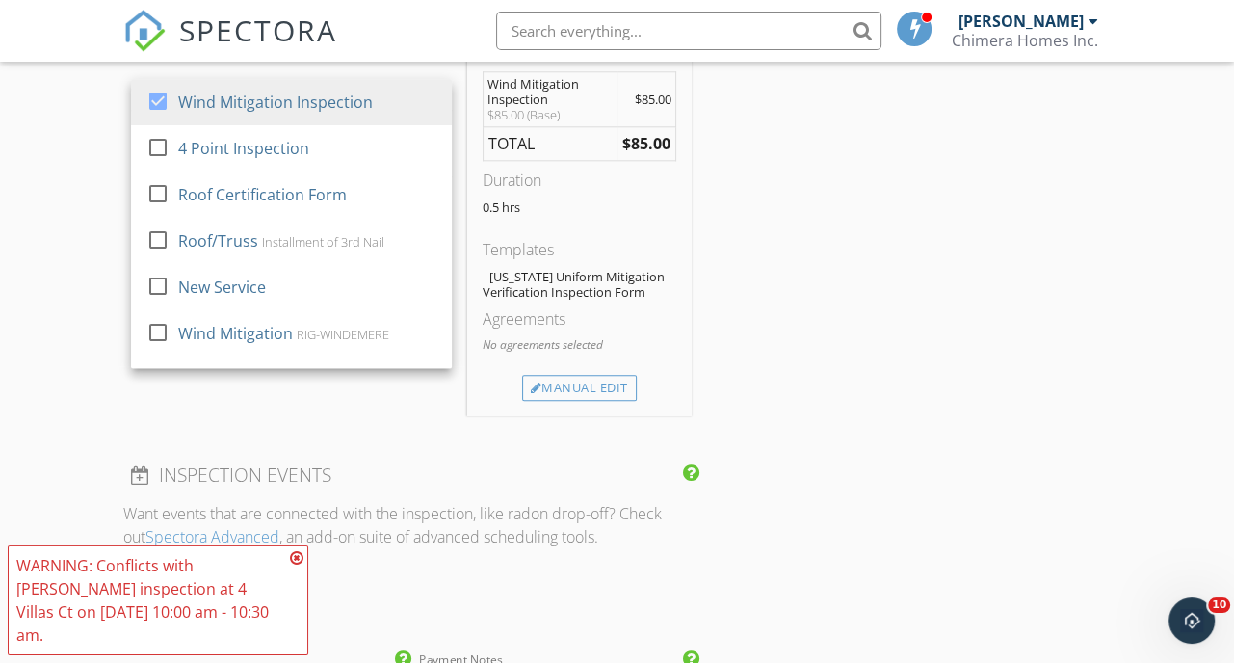
click at [293, 565] on icon at bounding box center [296, 557] width 13 height 15
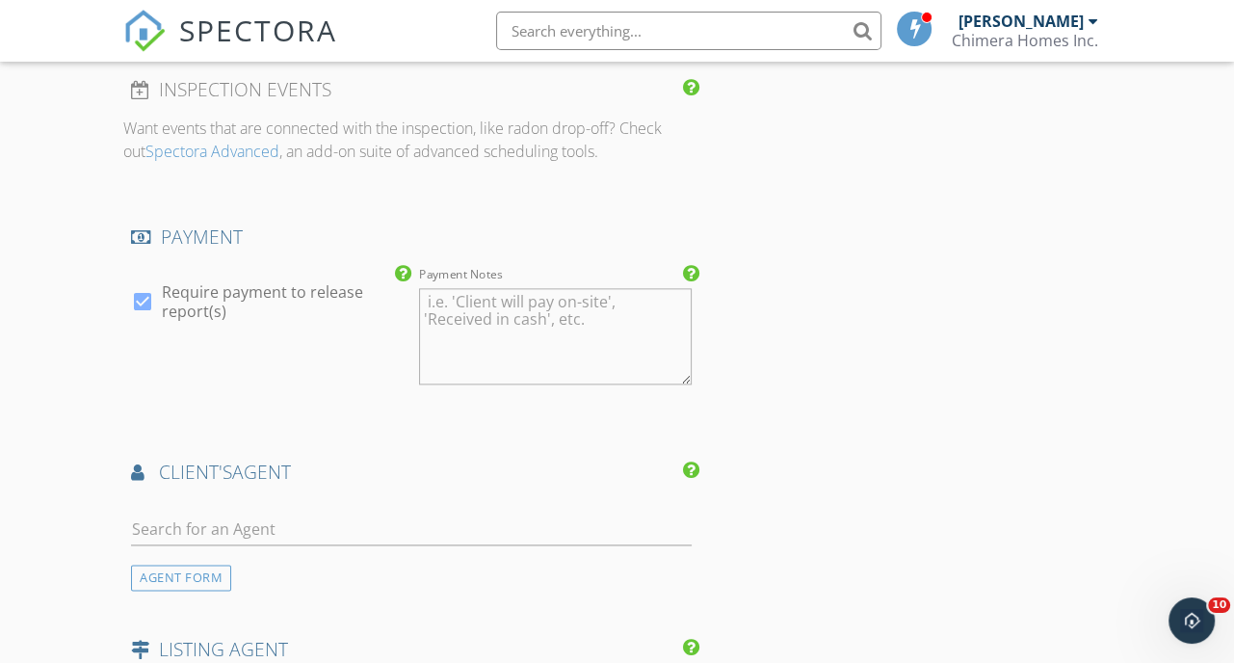
scroll to position [2119, 0]
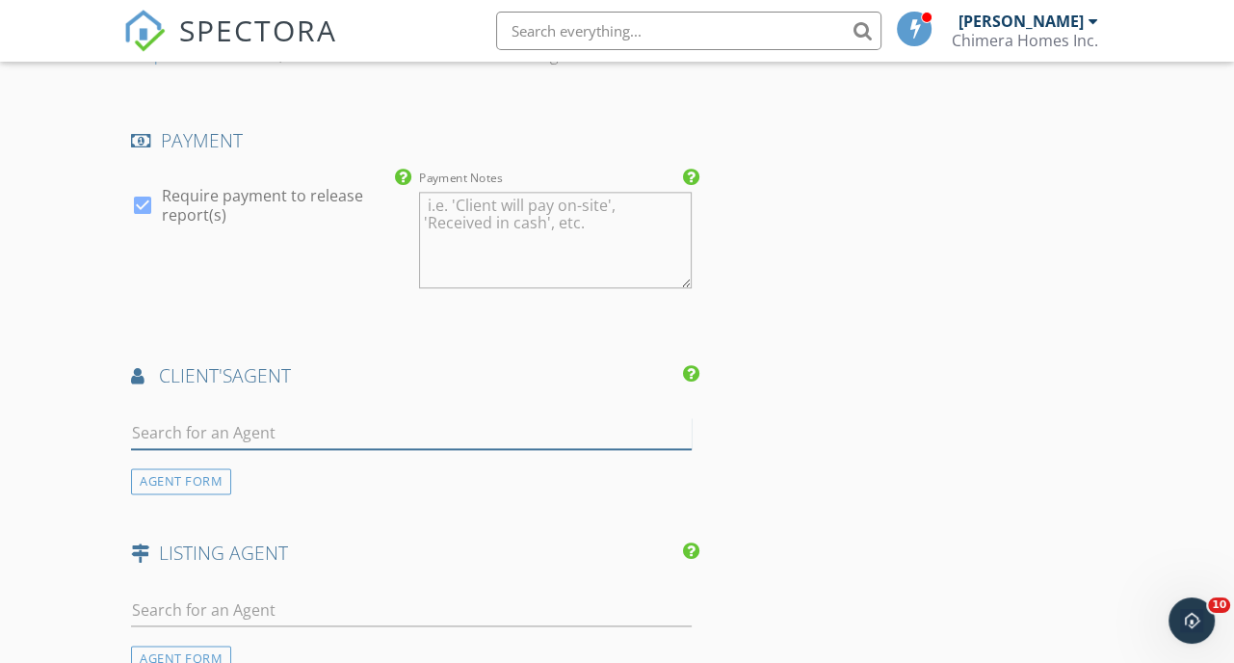
click at [304, 435] on input "text" at bounding box center [411, 433] width 560 height 32
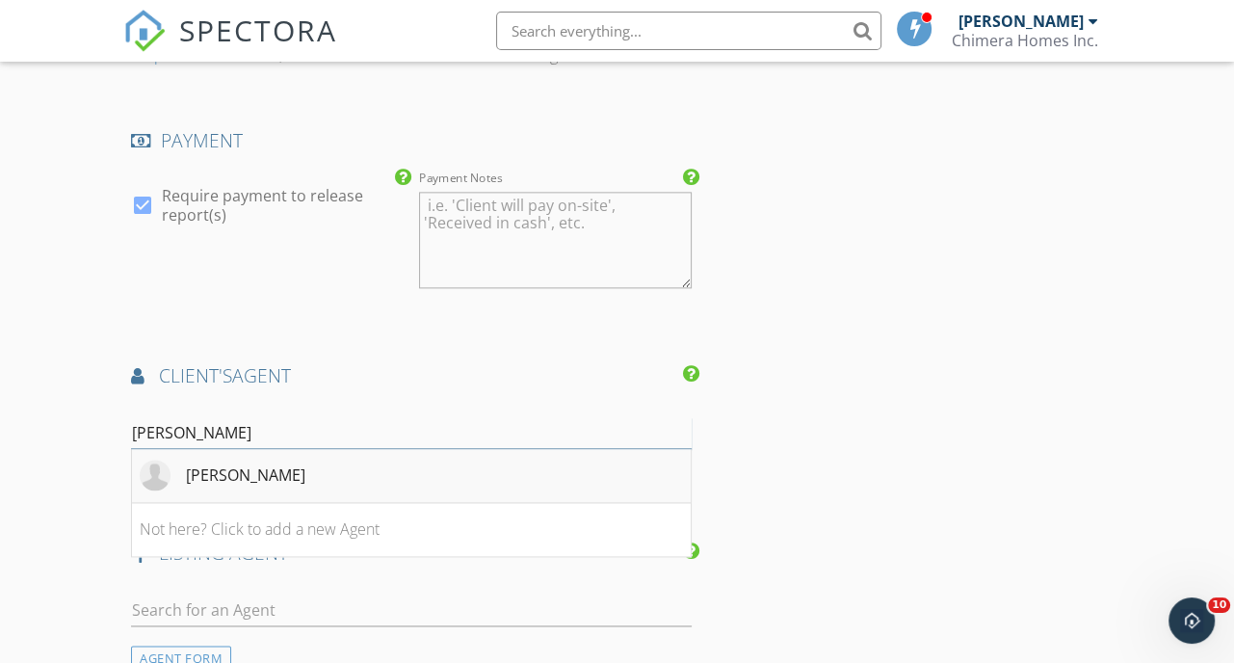
type input "Robby"
click at [283, 492] on li "Robby Bryant" at bounding box center [411, 476] width 559 height 54
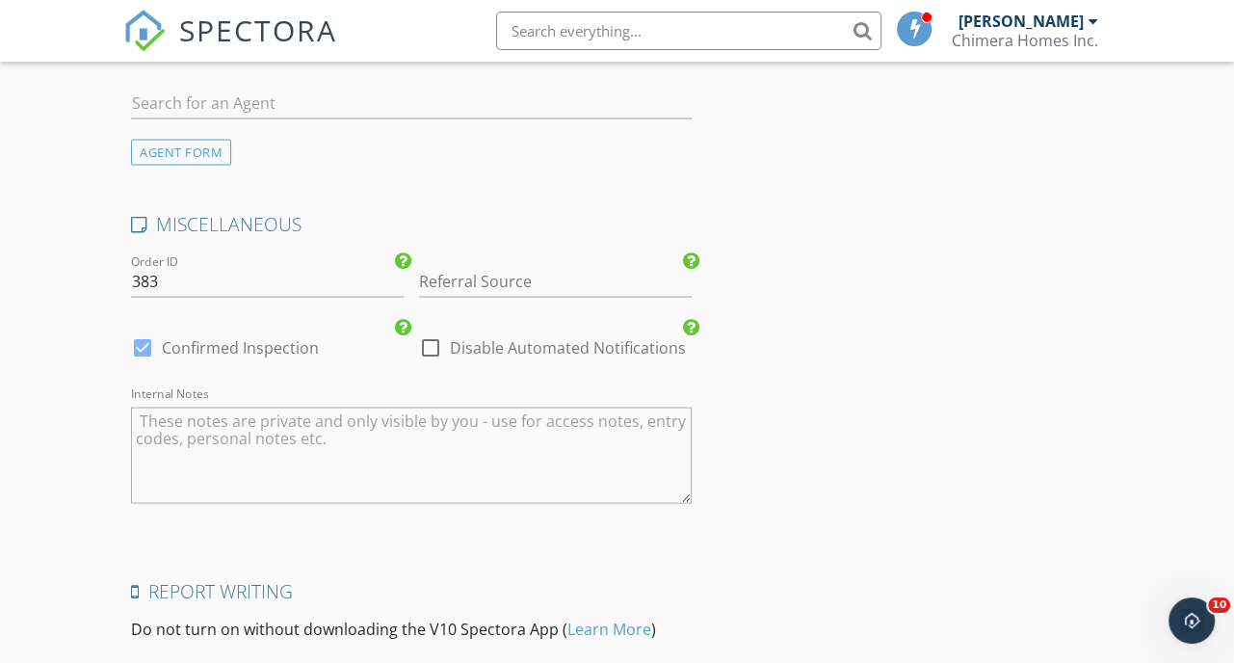
scroll to position [3082, 0]
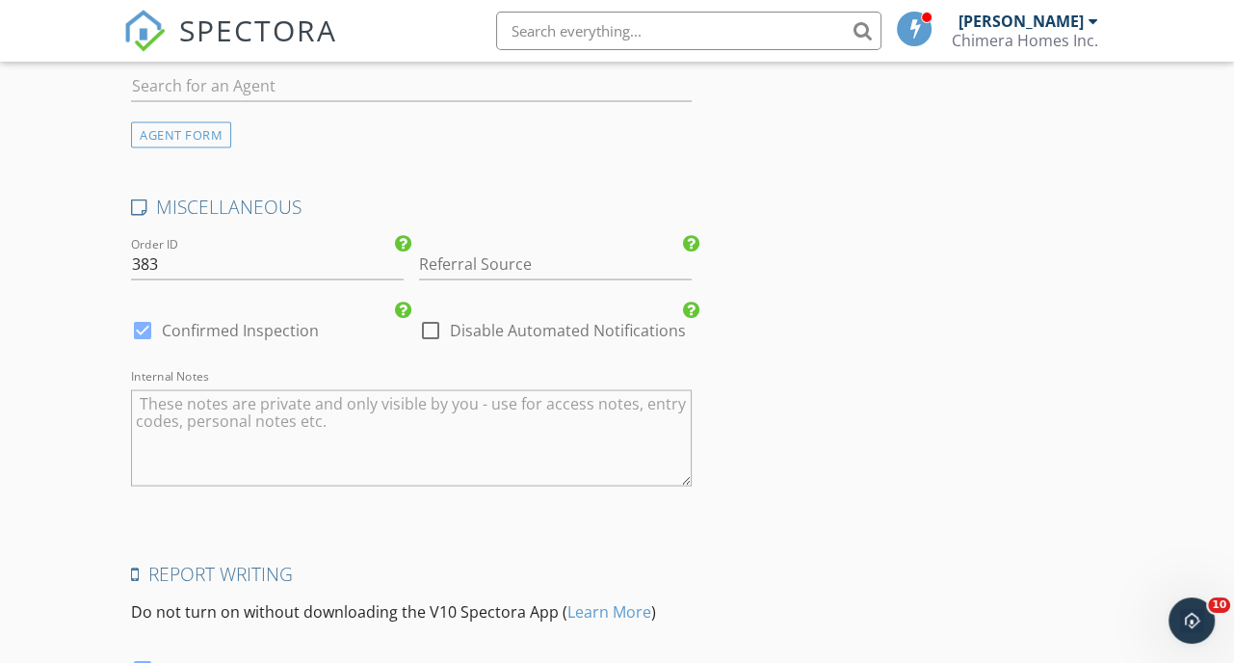
click at [269, 442] on textarea "Internal Notes" at bounding box center [411, 437] width 560 height 96
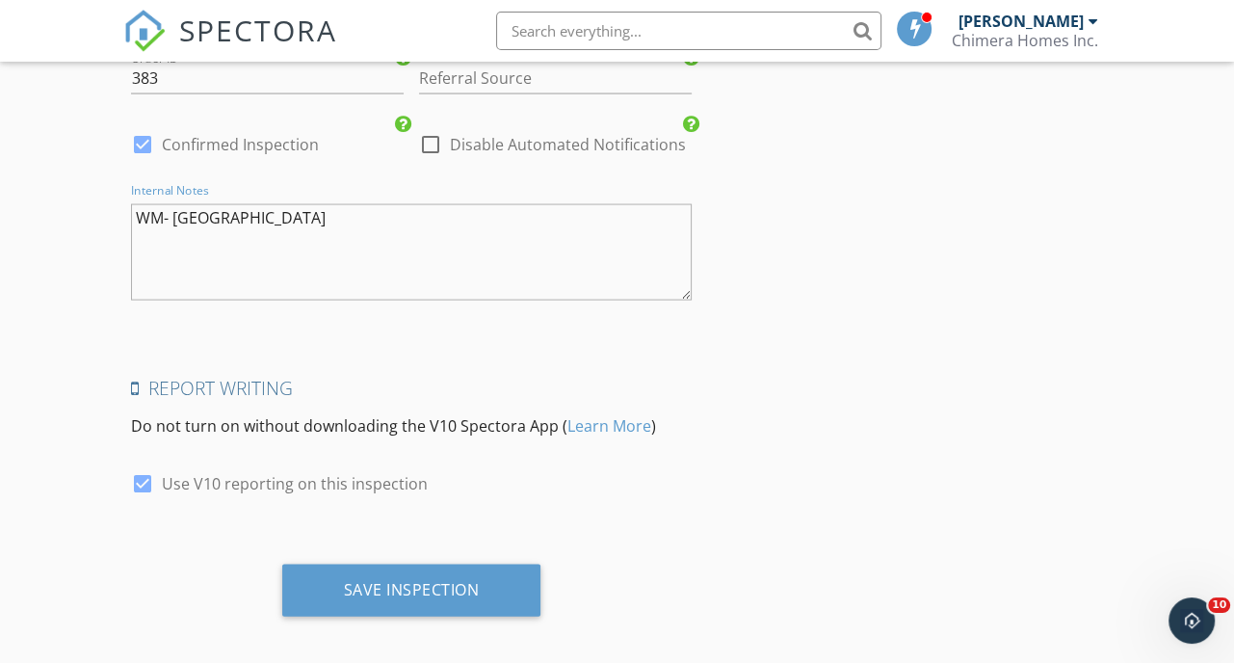
scroll to position [3291, 0]
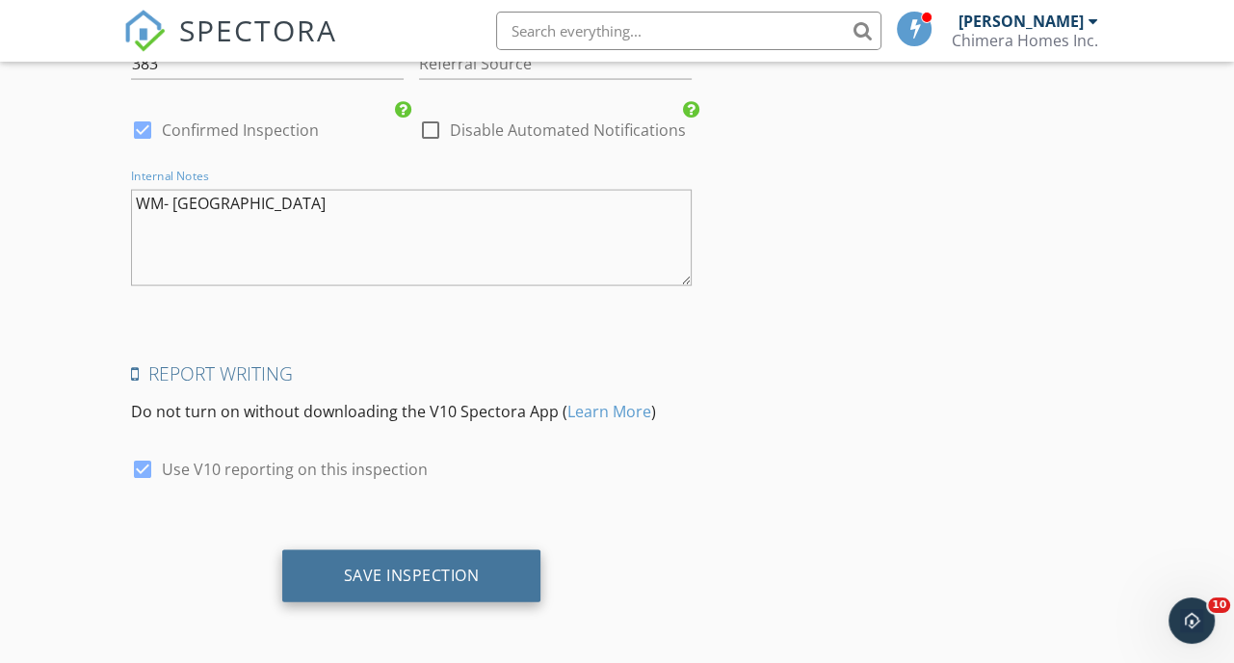
type textarea "WM- Lake Wales"
click at [345, 569] on div "Save Inspection" at bounding box center [412, 574] width 136 height 19
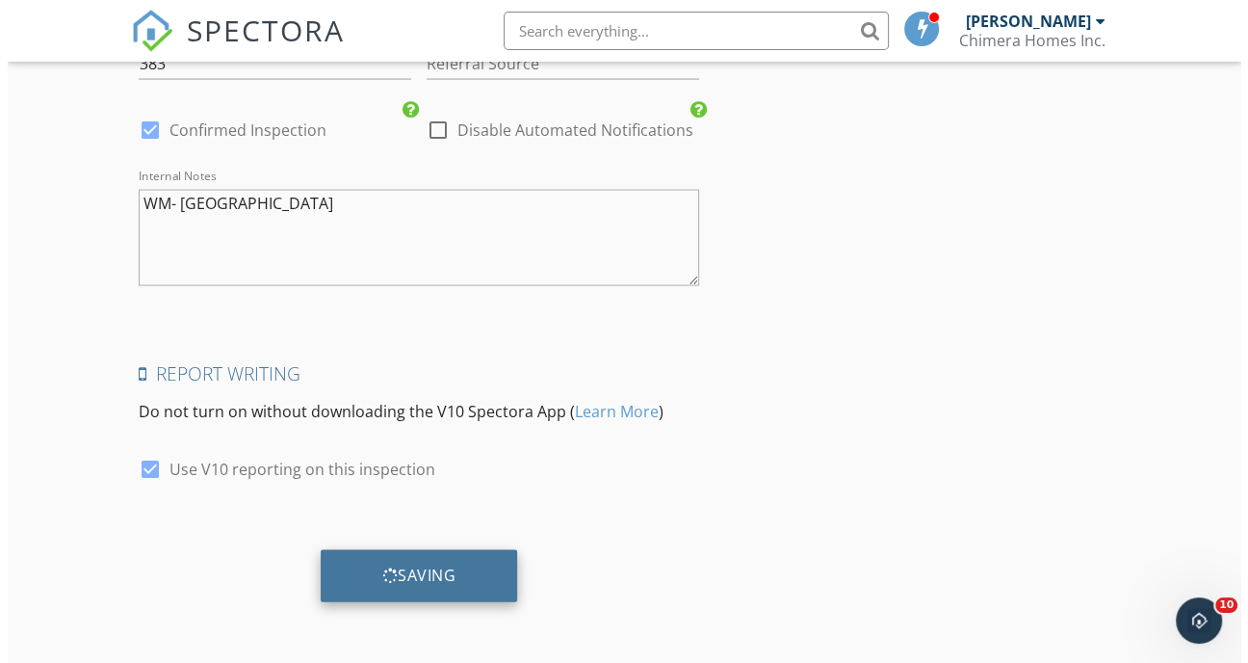
scroll to position [3271, 0]
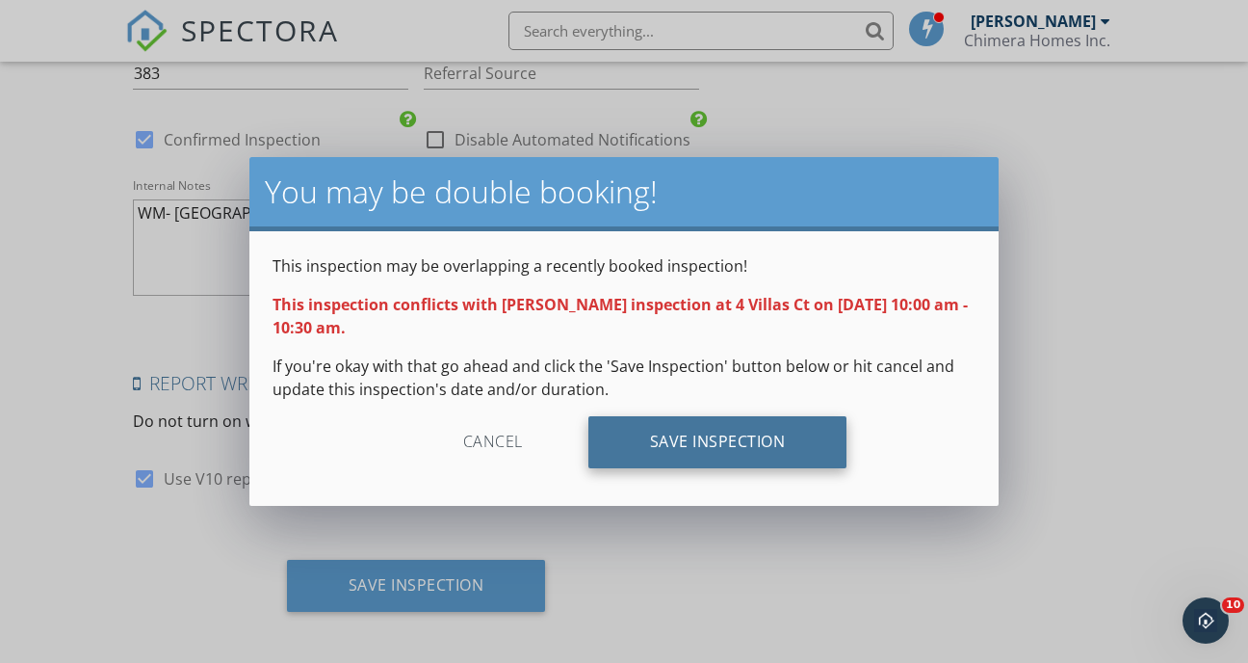
click at [651, 448] on div "Save Inspection" at bounding box center [717, 442] width 259 height 52
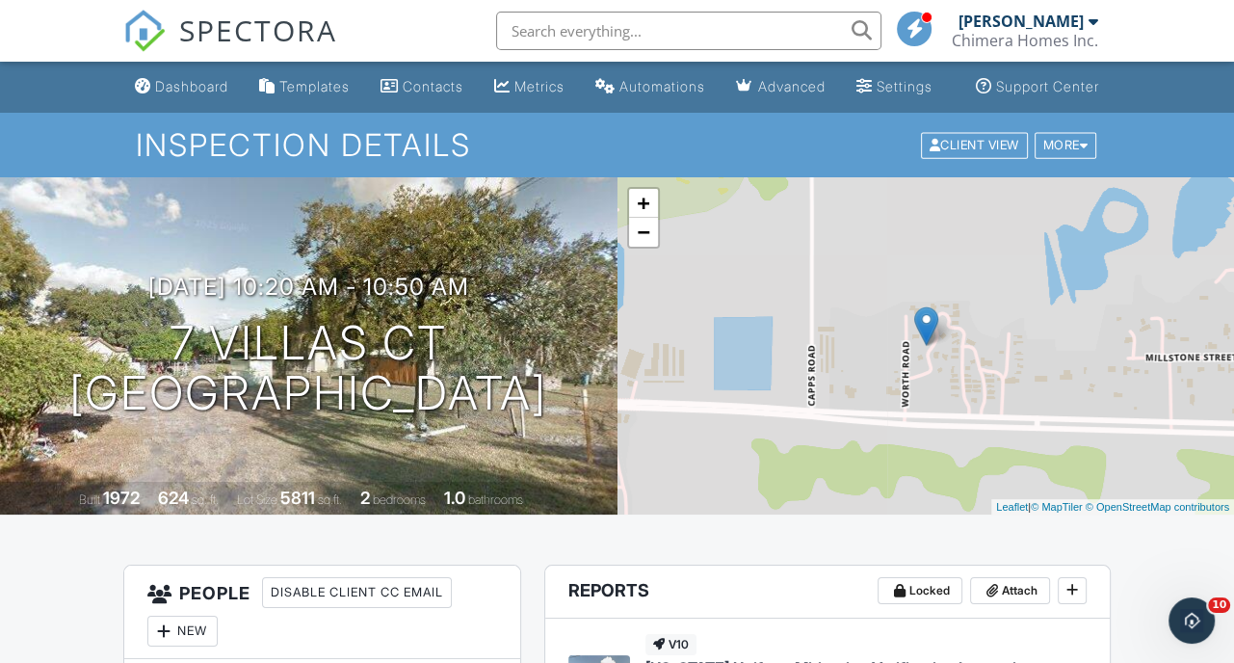
click at [995, 38] on div "Chimera Homes Inc." at bounding box center [1024, 40] width 146 height 19
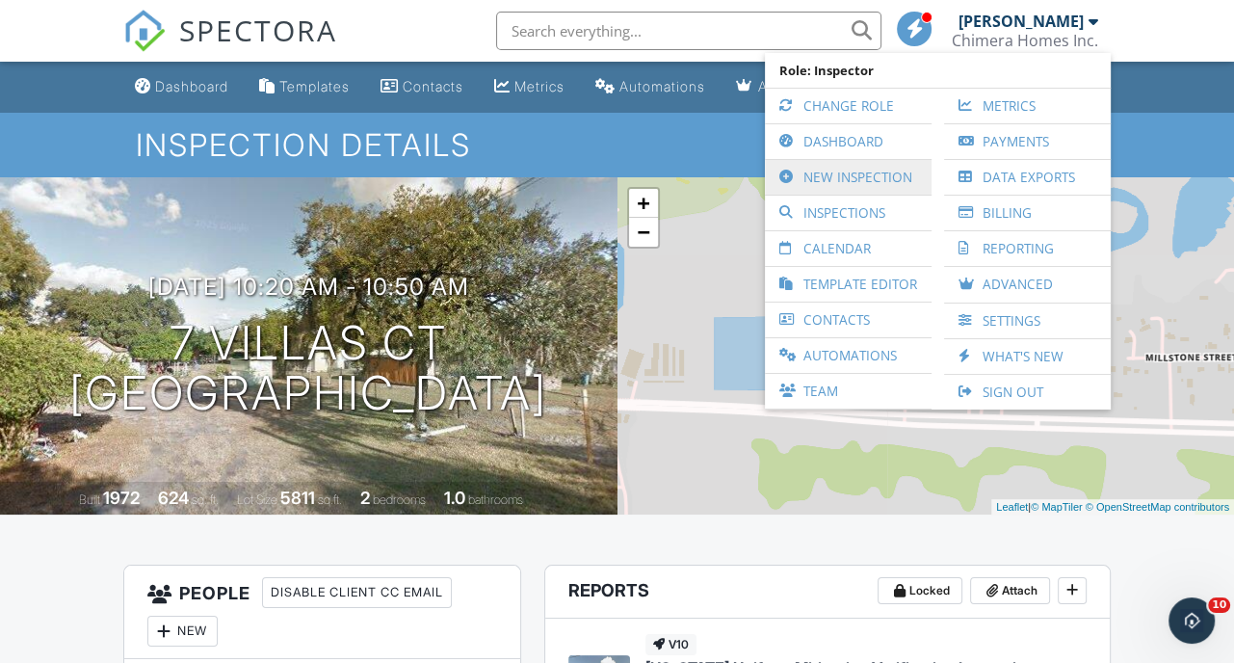
click at [872, 170] on link "New Inspection" at bounding box center [847, 177] width 147 height 35
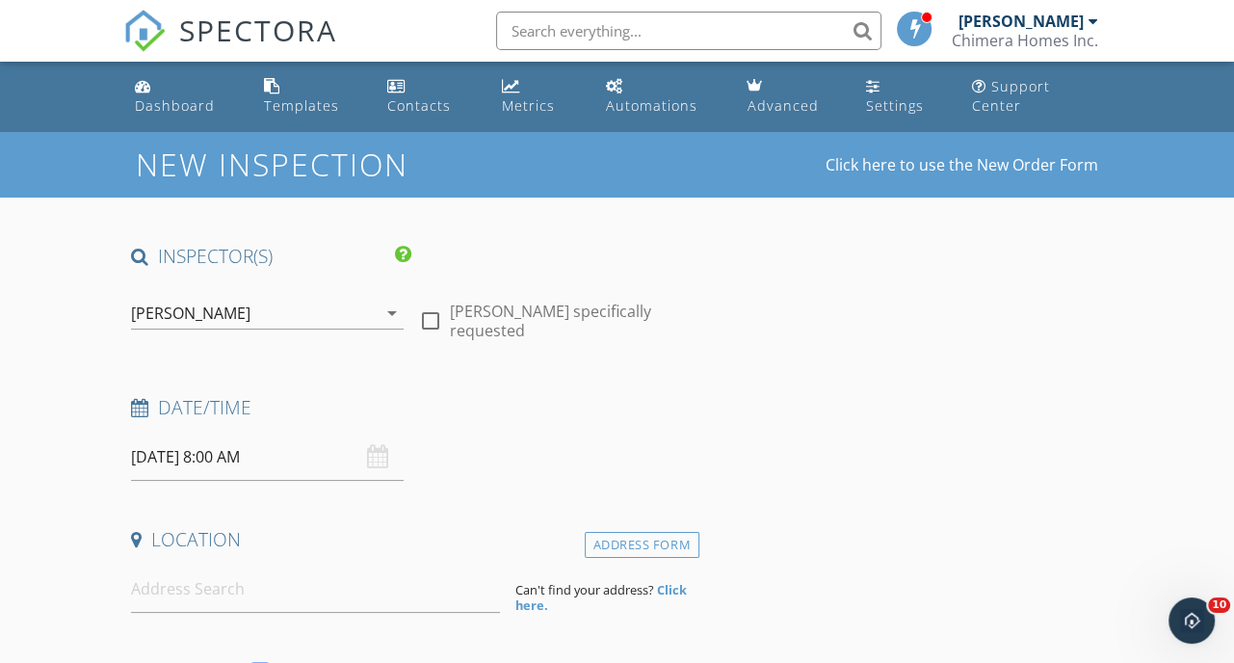
click at [244, 466] on input "[DATE] 8:00 AM" at bounding box center [267, 456] width 273 height 47
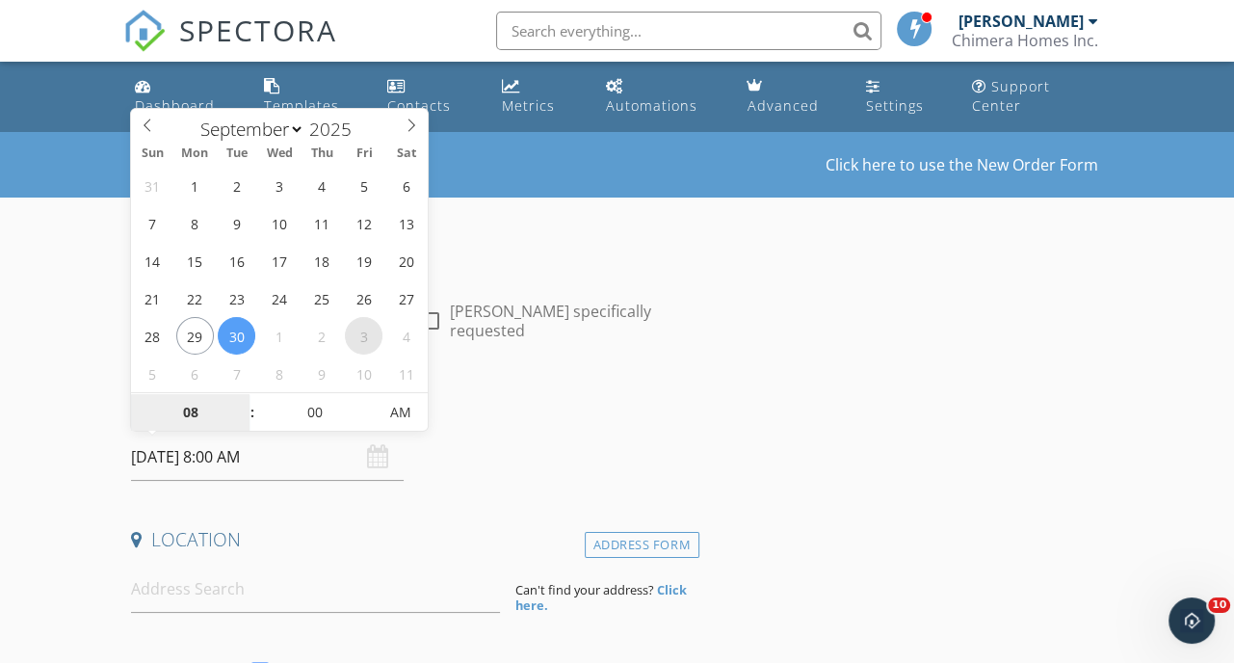
select select "9"
type input "[DATE] 8:00 AM"
type input "09"
type input "[DATE] 9:00 AM"
click at [243, 407] on span at bounding box center [242, 402] width 13 height 19
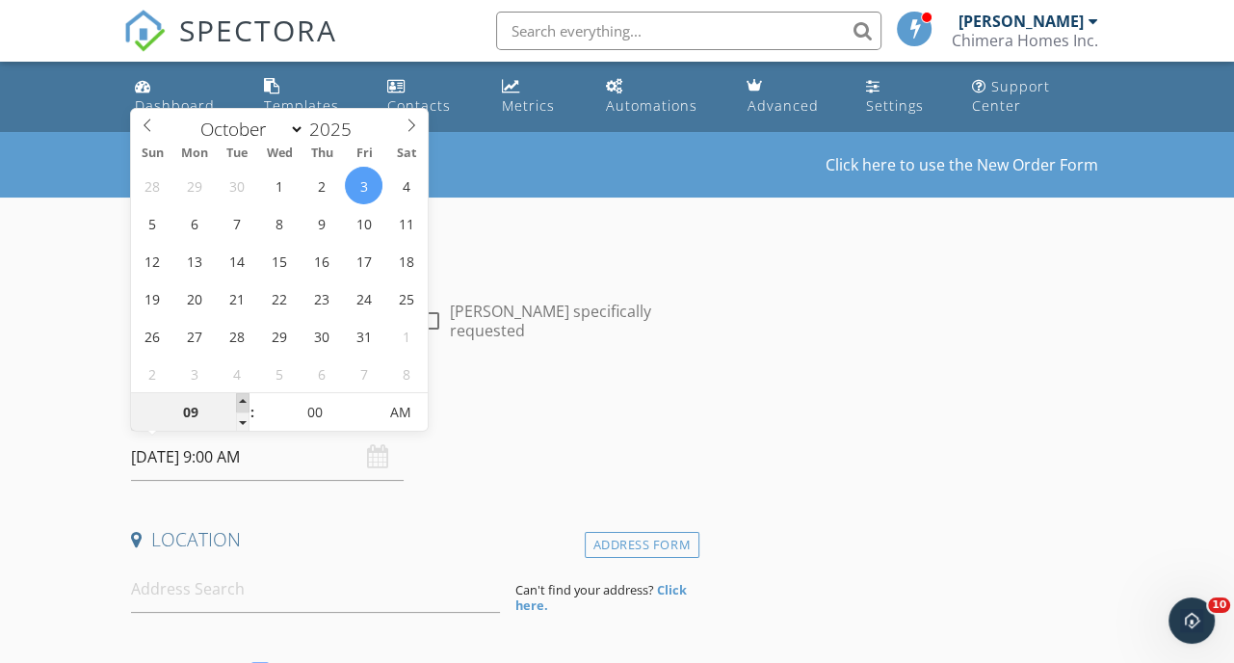
type input "10"
type input "[DATE] 10:00 AM"
click at [243, 407] on span at bounding box center [242, 402] width 13 height 19
type input "05"
type input "[DATE] 10:05 AM"
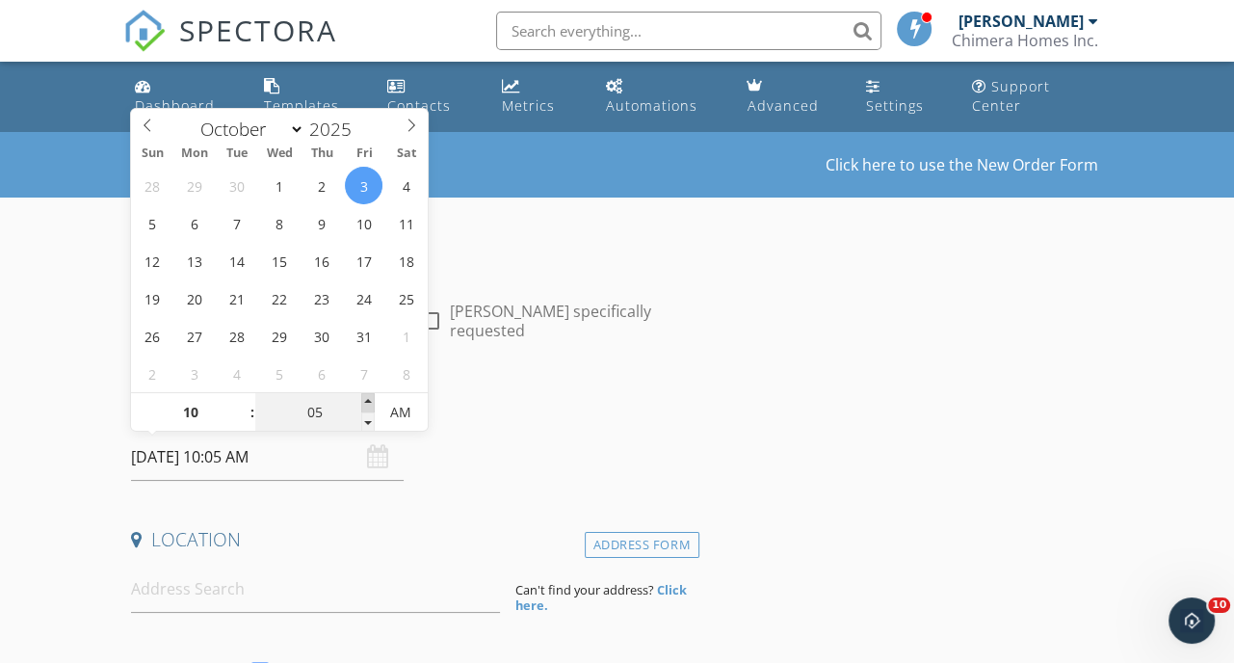
click at [367, 398] on span at bounding box center [367, 402] width 13 height 19
type input "10"
type input "10/03/2025 10:10 AM"
click at [367, 398] on span at bounding box center [367, 402] width 13 height 19
type input "15"
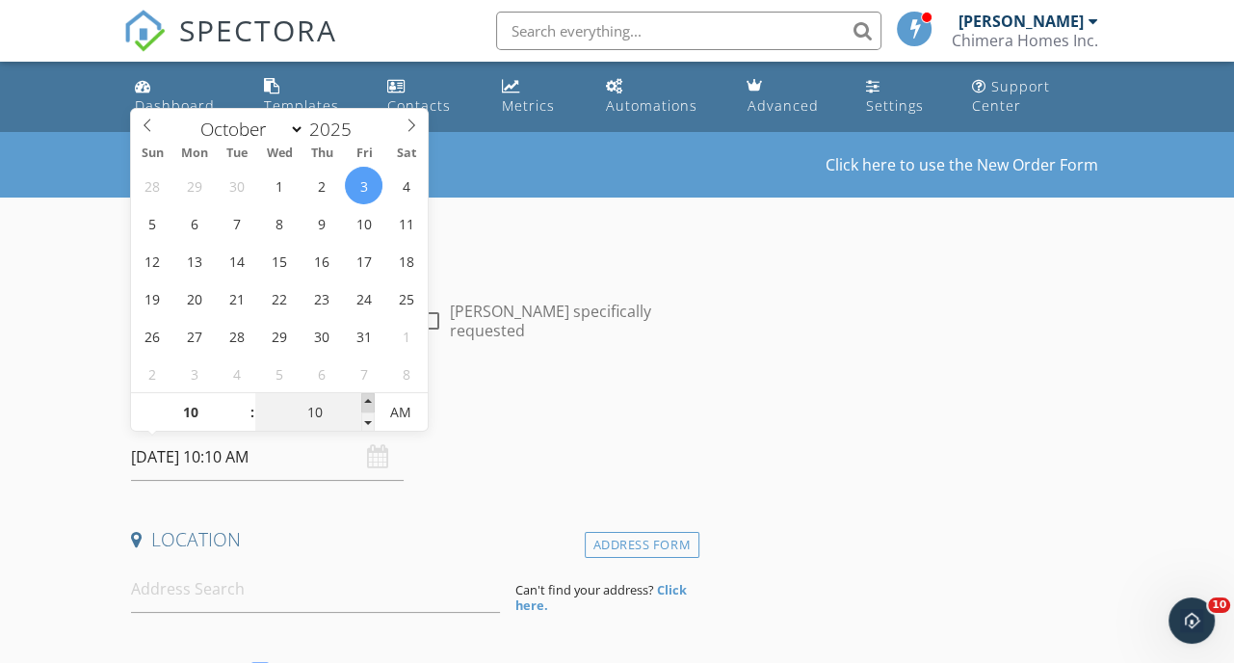
type input "10/03/2025 10:15 AM"
click at [367, 398] on span at bounding box center [367, 402] width 13 height 19
type input "20"
type input "10/03/2025 10:20 AM"
click at [367, 398] on span at bounding box center [367, 402] width 13 height 19
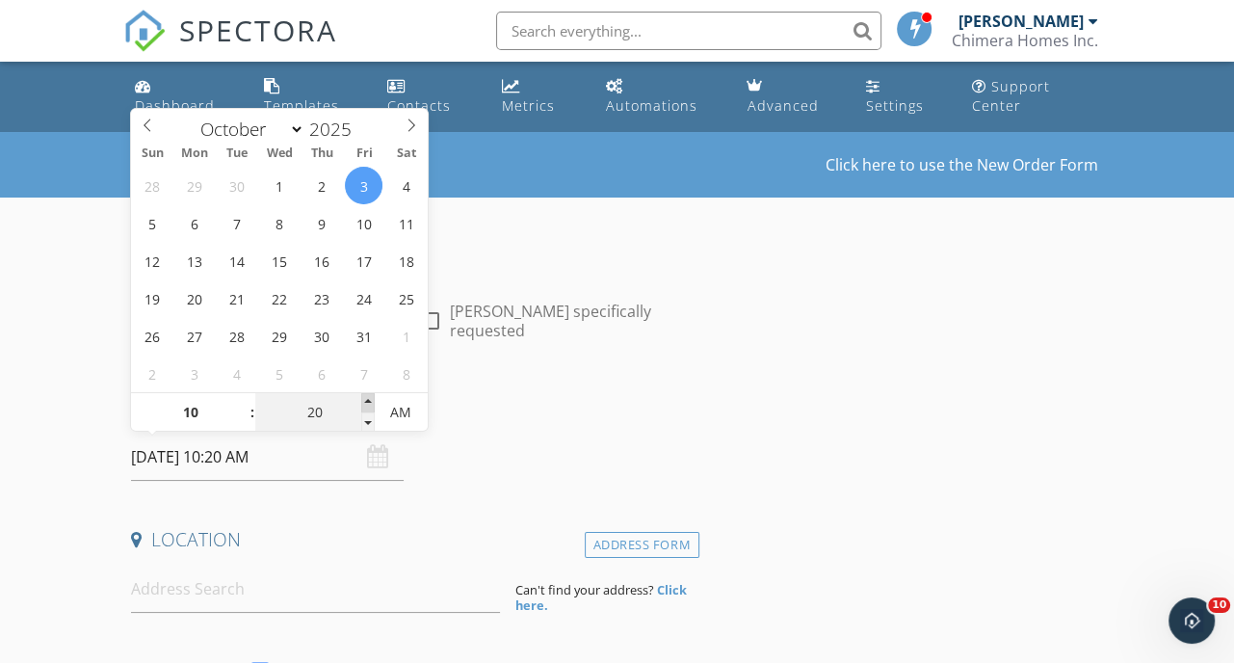
type input "25"
type input "10/03/2025 10:25 AM"
click at [367, 398] on span at bounding box center [367, 402] width 13 height 19
type input "30"
type input "10/03/2025 10:30 AM"
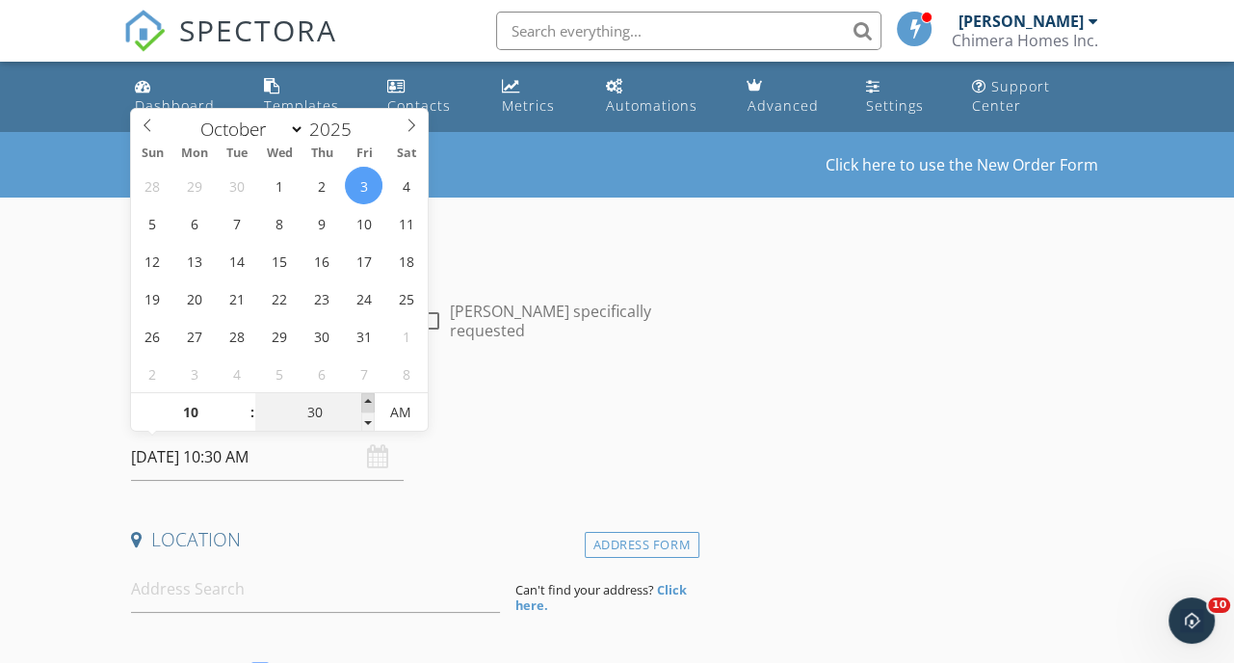
click at [367, 398] on span at bounding box center [367, 402] width 13 height 19
type input "35"
type input "10/03/2025 10:35 AM"
click at [367, 398] on span at bounding box center [367, 402] width 13 height 19
type input "40"
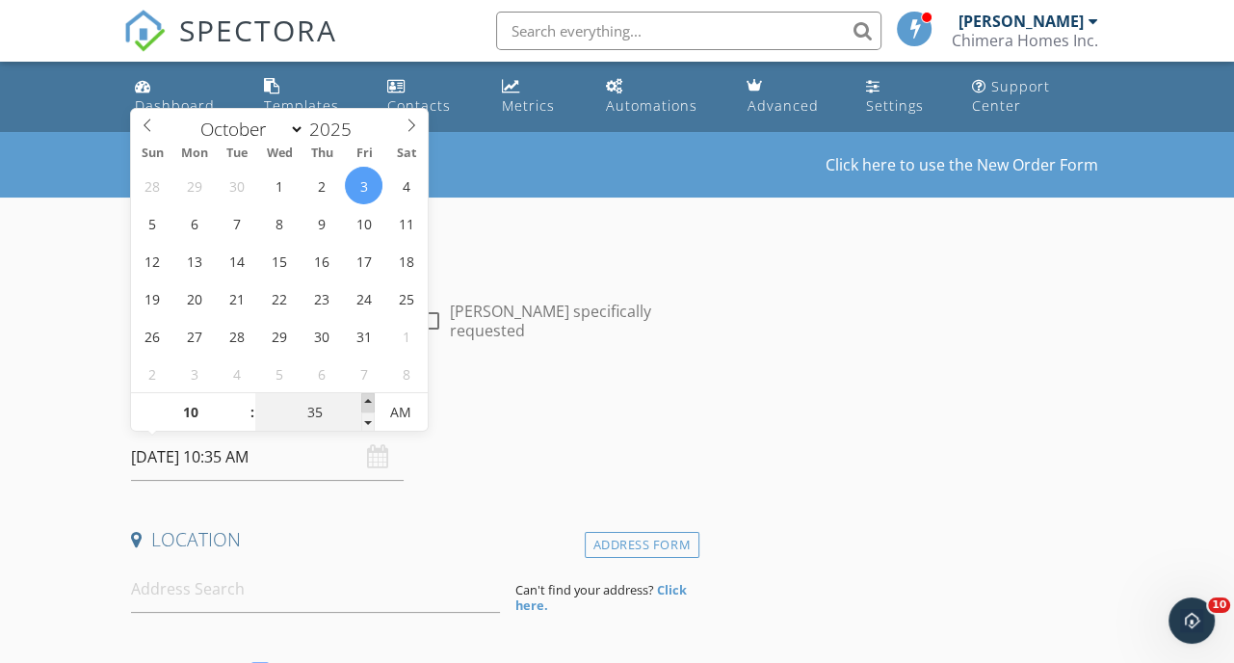
type input "10/03/2025 10:40 AM"
click at [367, 398] on span at bounding box center [367, 402] width 13 height 19
click at [241, 590] on input at bounding box center [315, 588] width 369 height 47
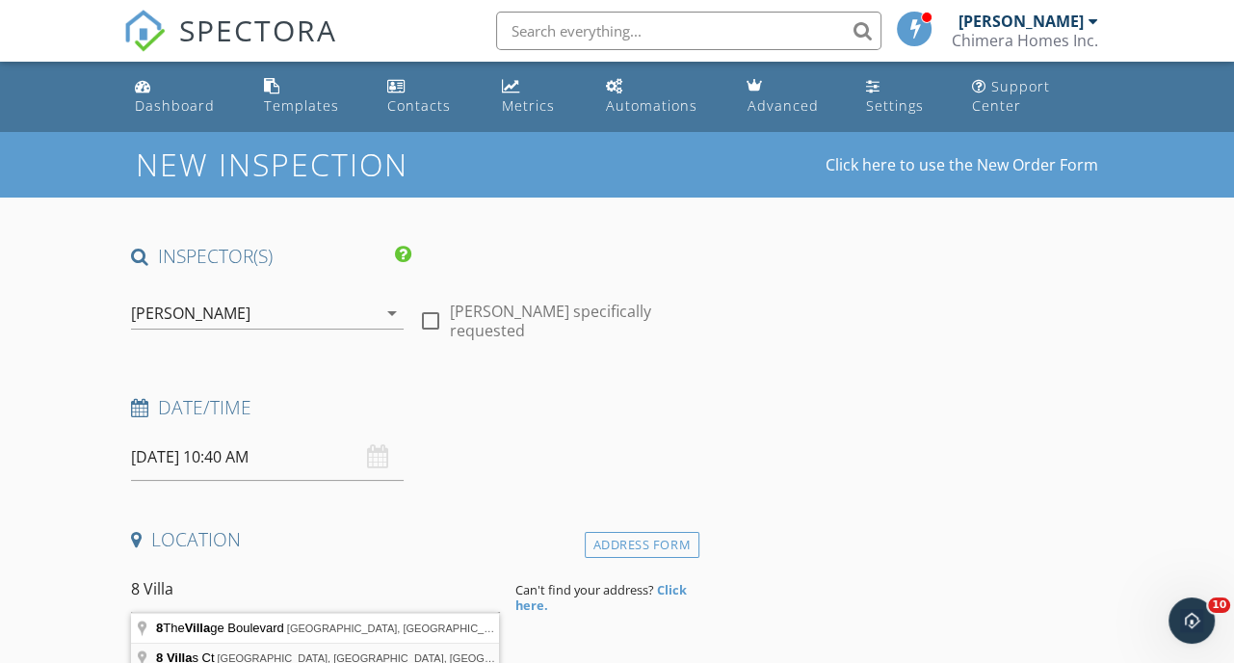
type input "8 Villas Ct, Lake Wales, FL, USA"
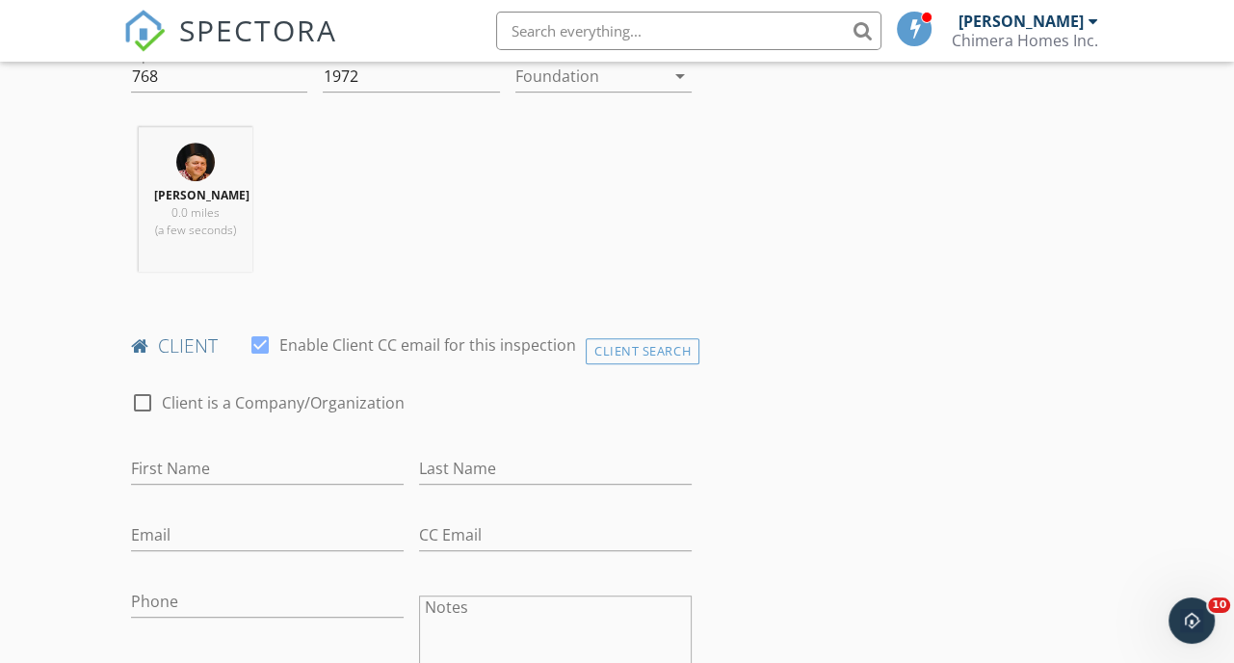
scroll to position [770, 0]
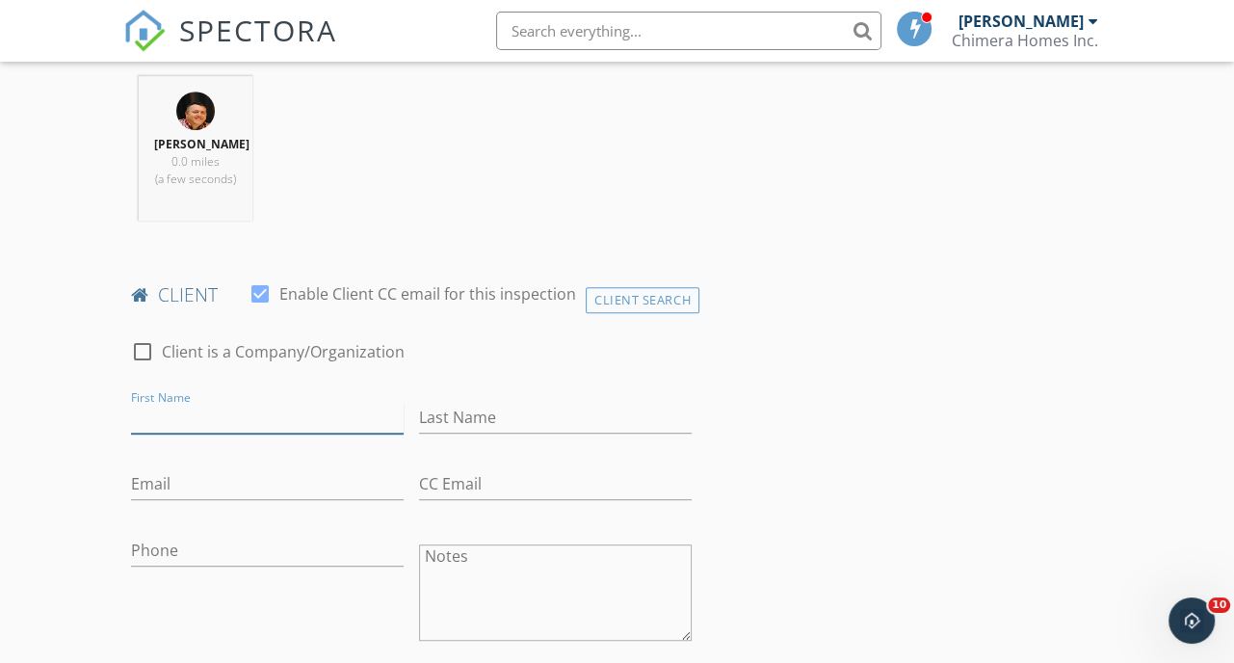
click at [181, 423] on input "First Name" at bounding box center [267, 418] width 273 height 32
type input "Anne"
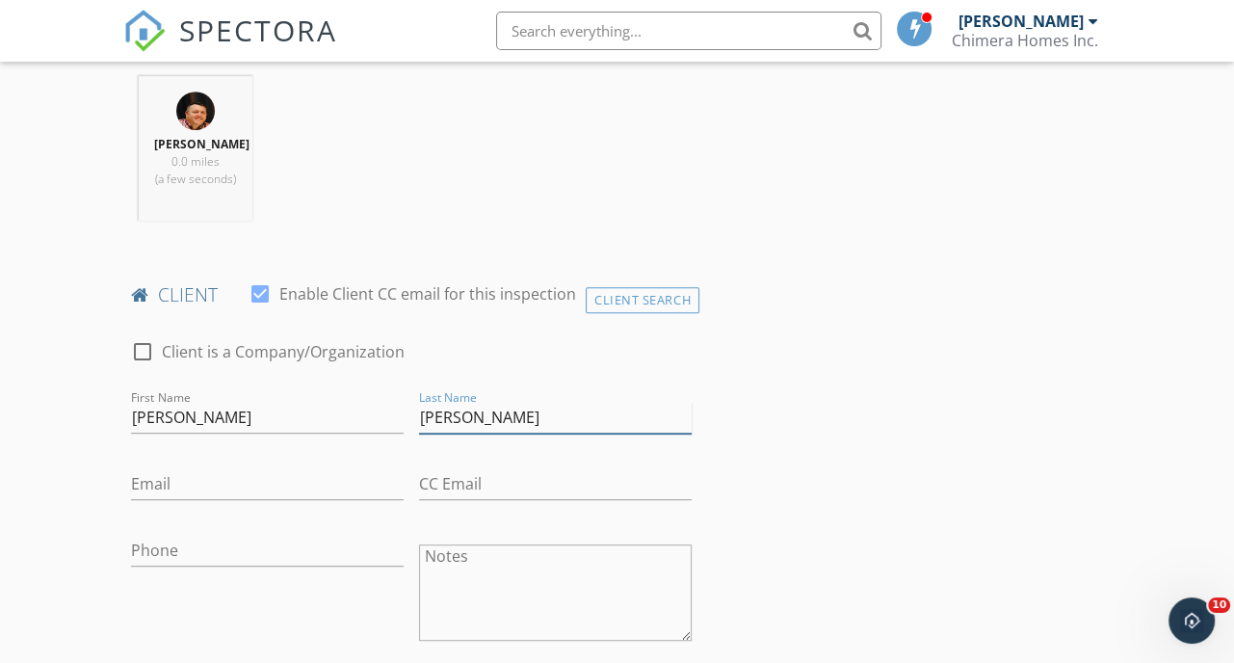
type input "Eisinger"
click at [231, 487] on input "Email" at bounding box center [267, 484] width 273 height 32
paste input "anne.eisinger@gmail.com"
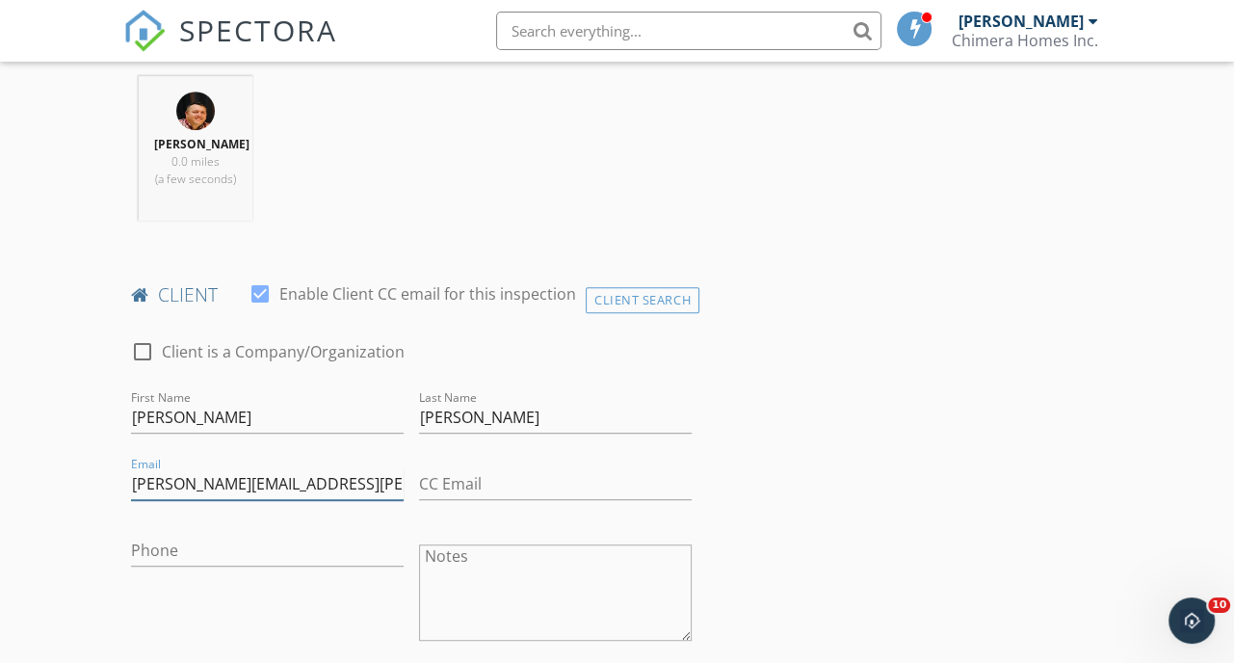
type input "anne.eisinger@gmail.com"
click at [194, 566] on input "Phone" at bounding box center [267, 550] width 273 height 32
paste input "863-229-6304"
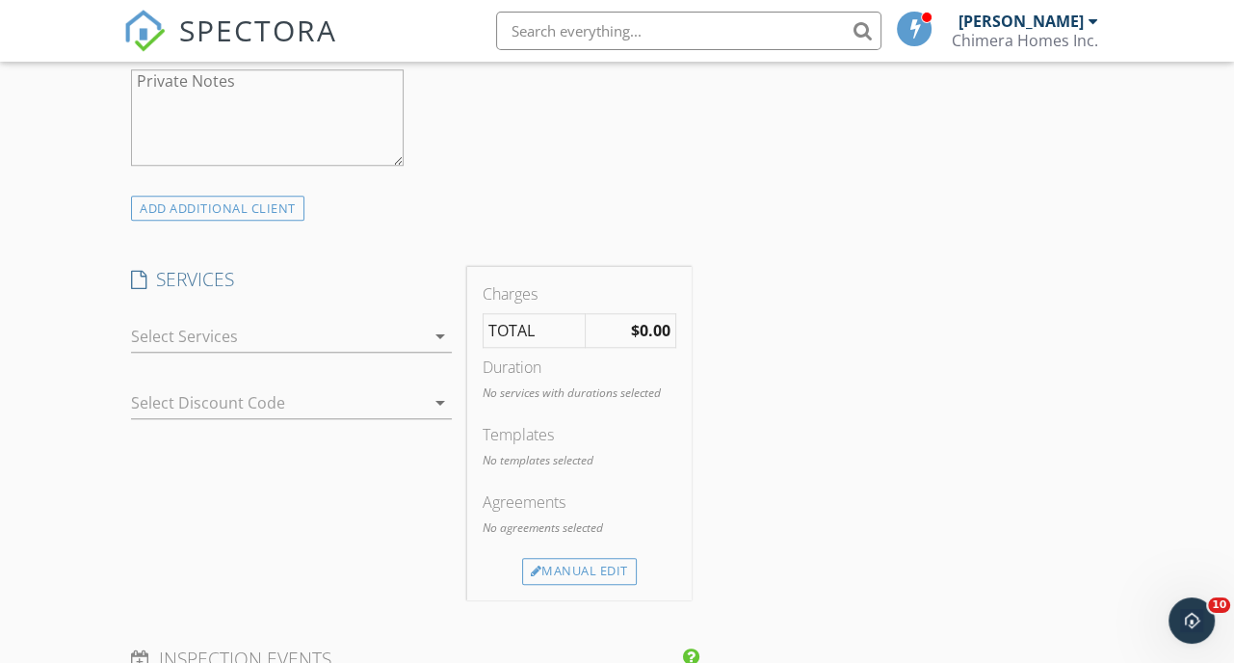
scroll to position [1445, 0]
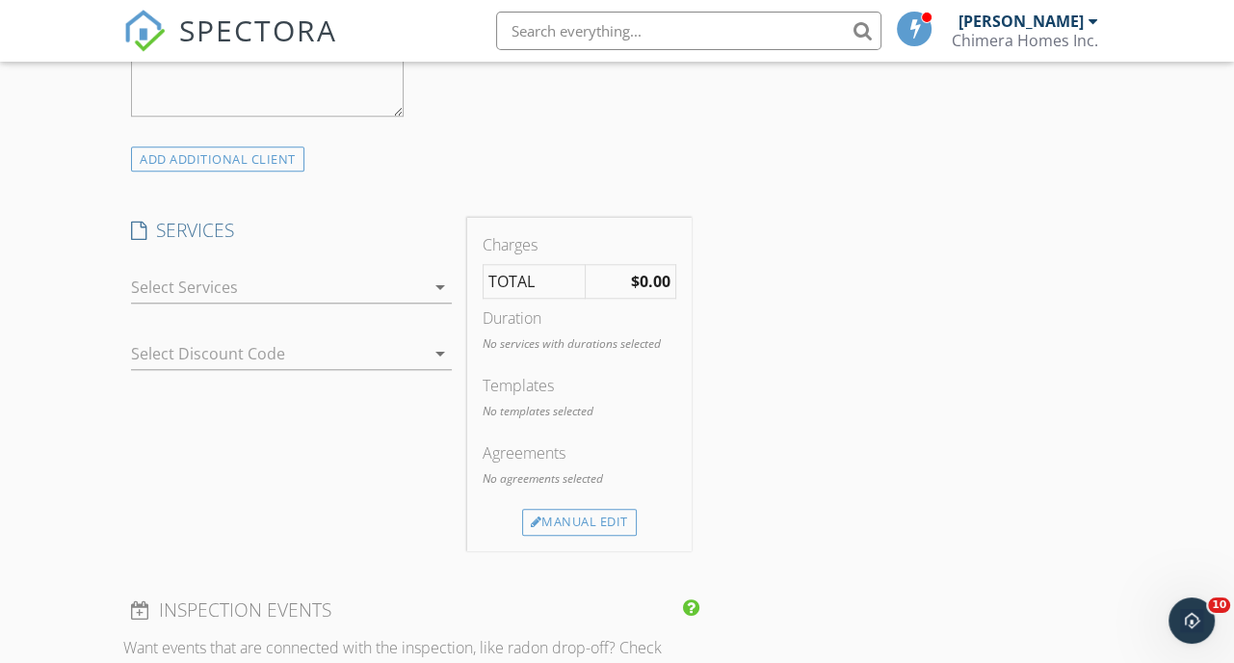
type input "863-229-6304"
click at [249, 302] on div at bounding box center [278, 287] width 294 height 31
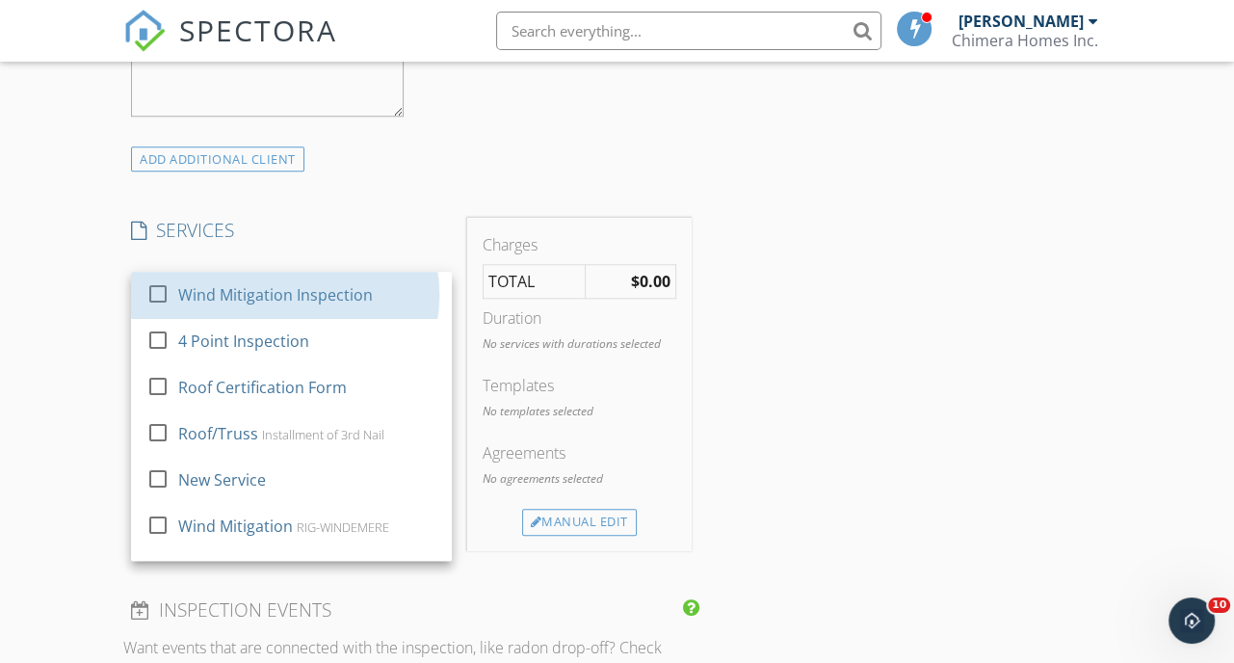
click at [249, 306] on div "Wind Mitigation Inspection" at bounding box center [275, 294] width 195 height 23
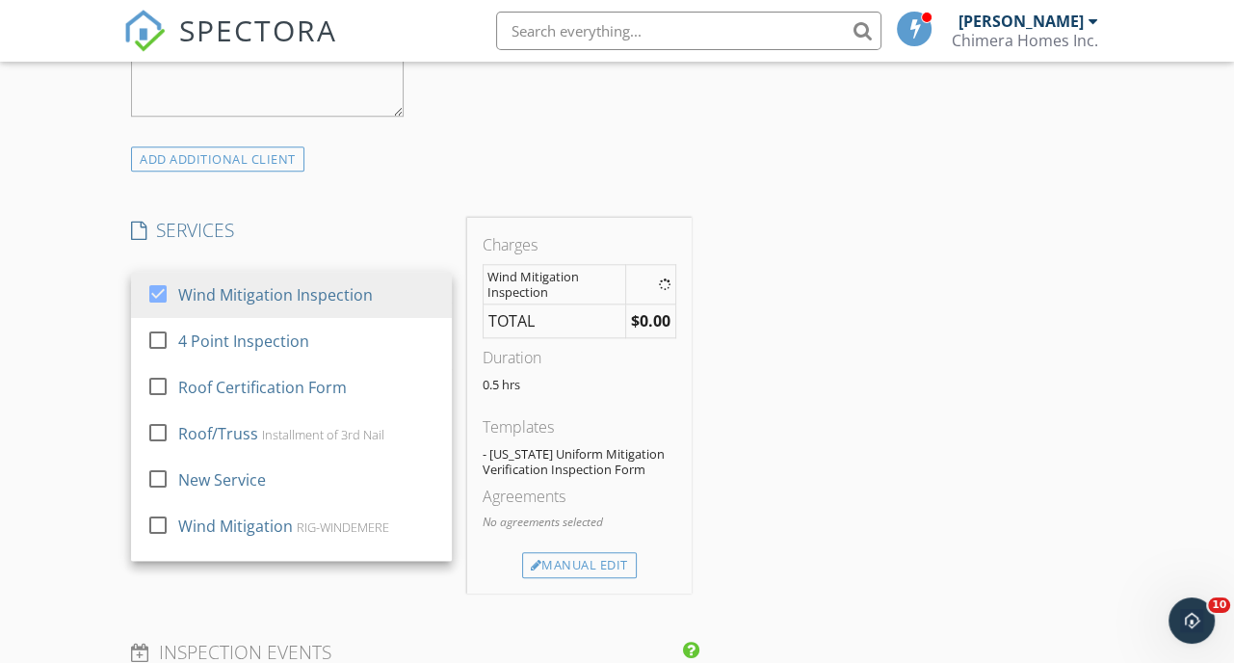
click at [300, 241] on h4 "SERVICES" at bounding box center [291, 230] width 321 height 25
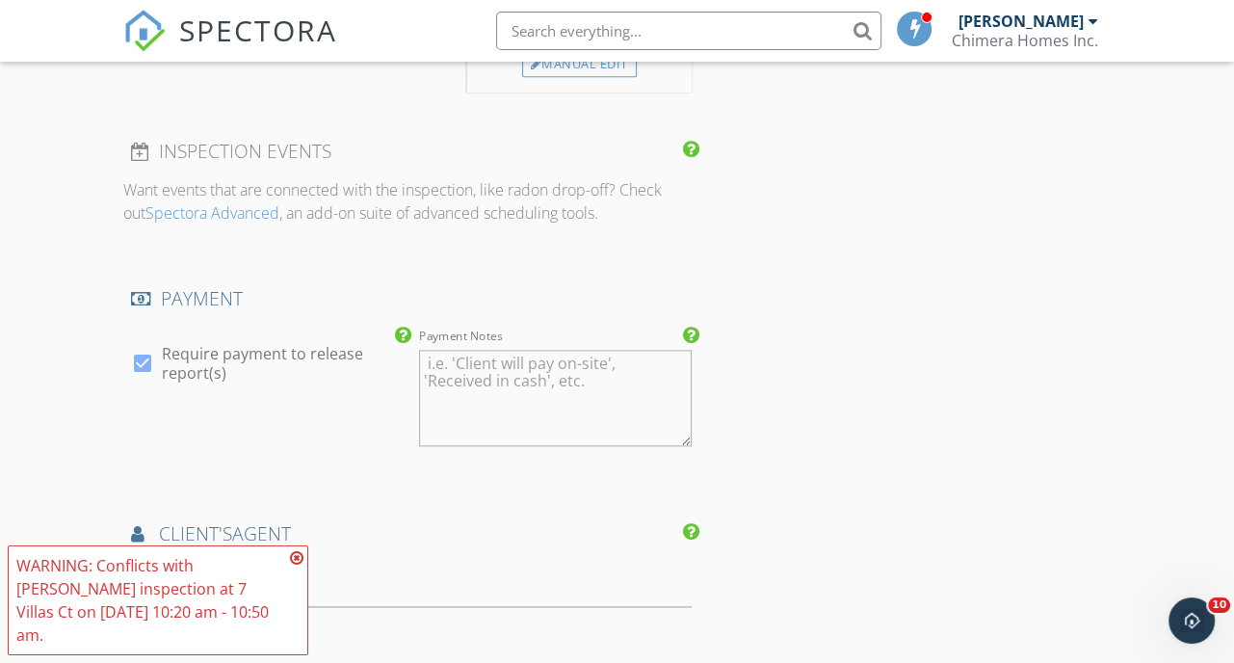
scroll to position [2022, 0]
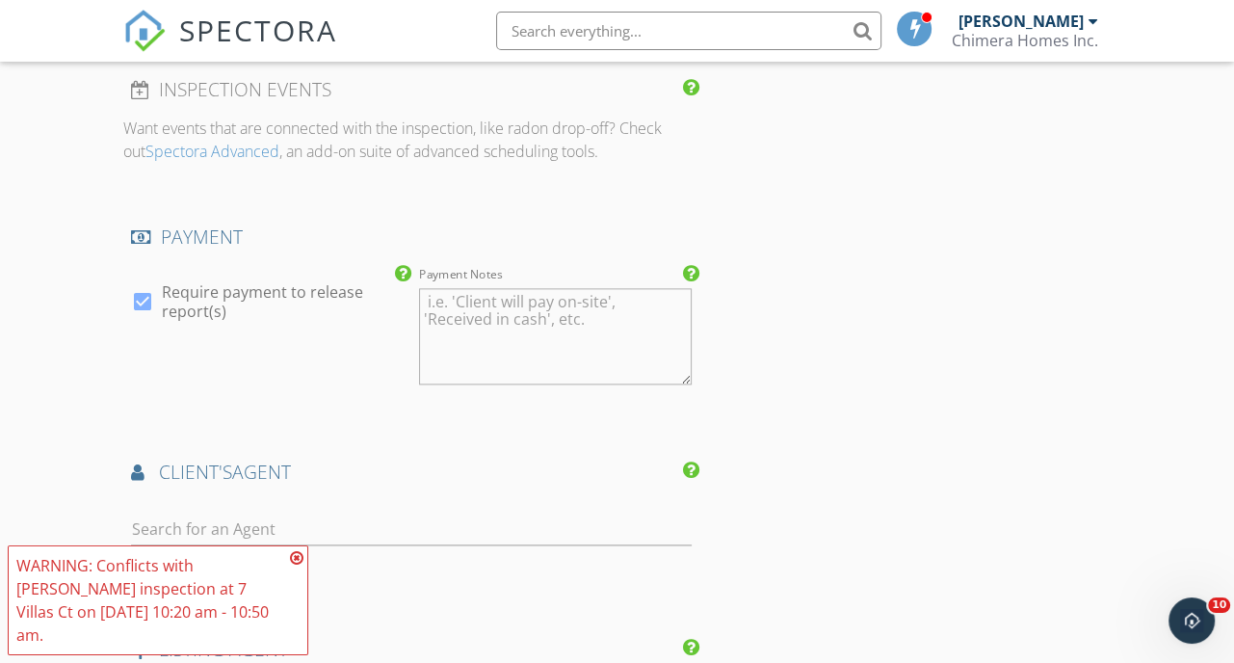
click at [294, 565] on icon at bounding box center [296, 557] width 13 height 15
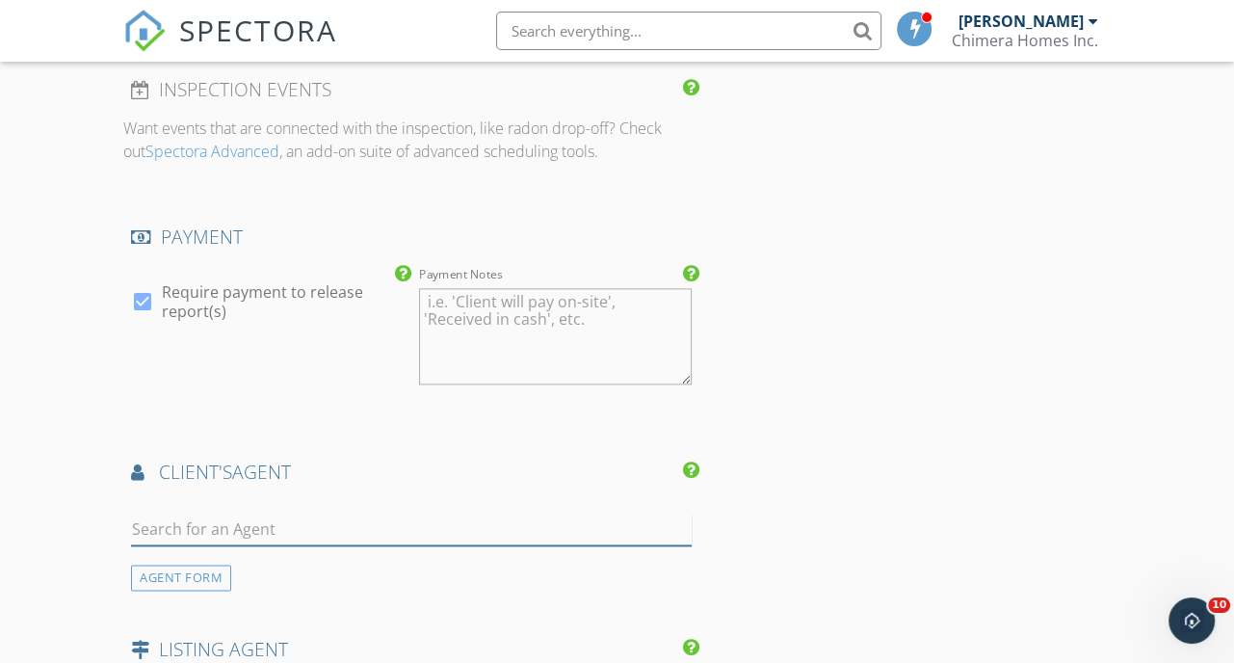
click at [277, 542] on input "text" at bounding box center [411, 529] width 560 height 32
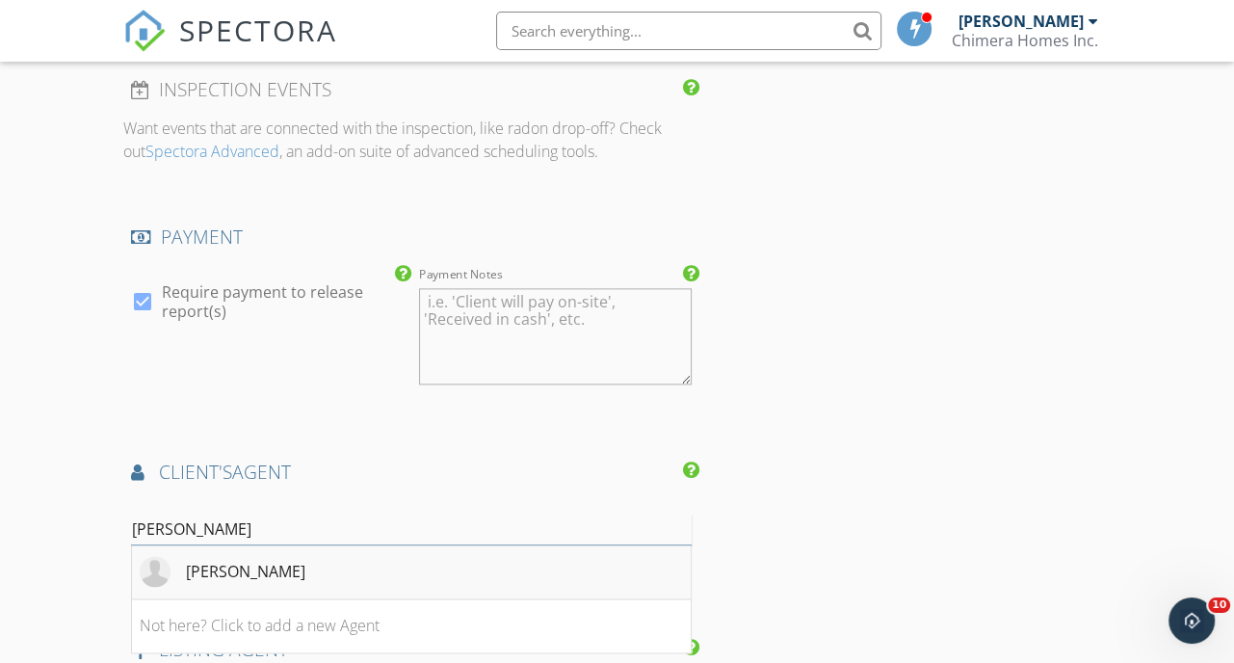
type input "Robby"
click at [247, 583] on div "Robby Bryant" at bounding box center [245, 571] width 119 height 23
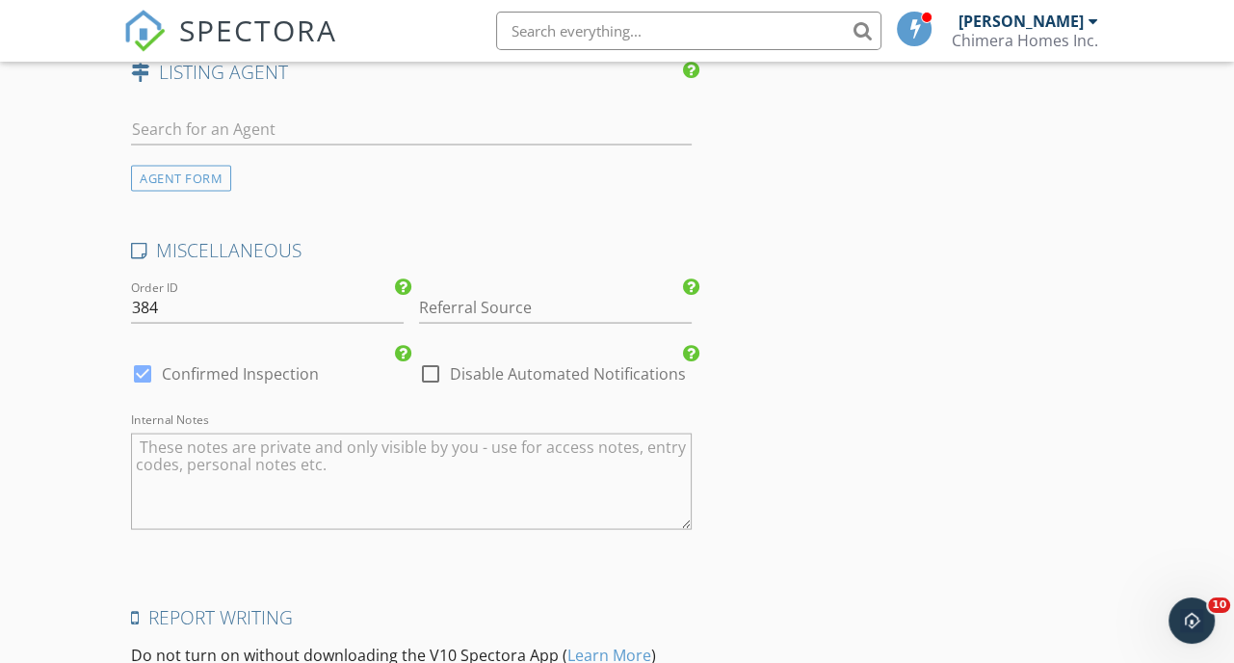
scroll to position [3082, 0]
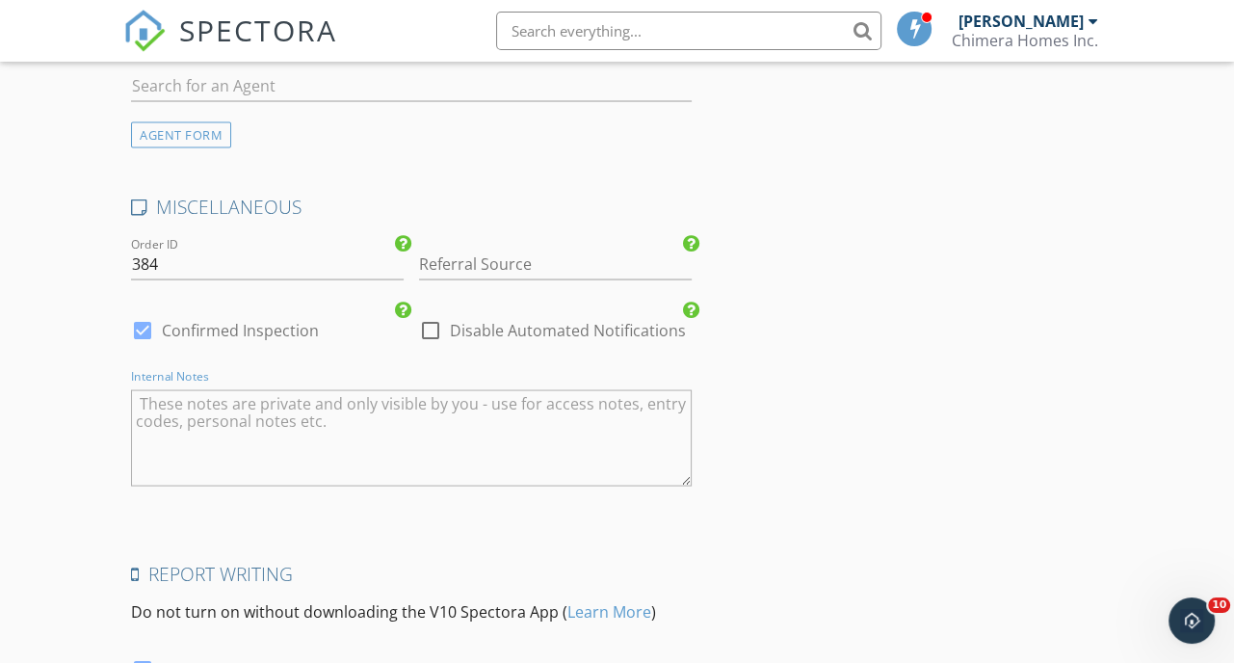
click at [323, 459] on textarea "Internal Notes" at bounding box center [411, 437] width 560 height 96
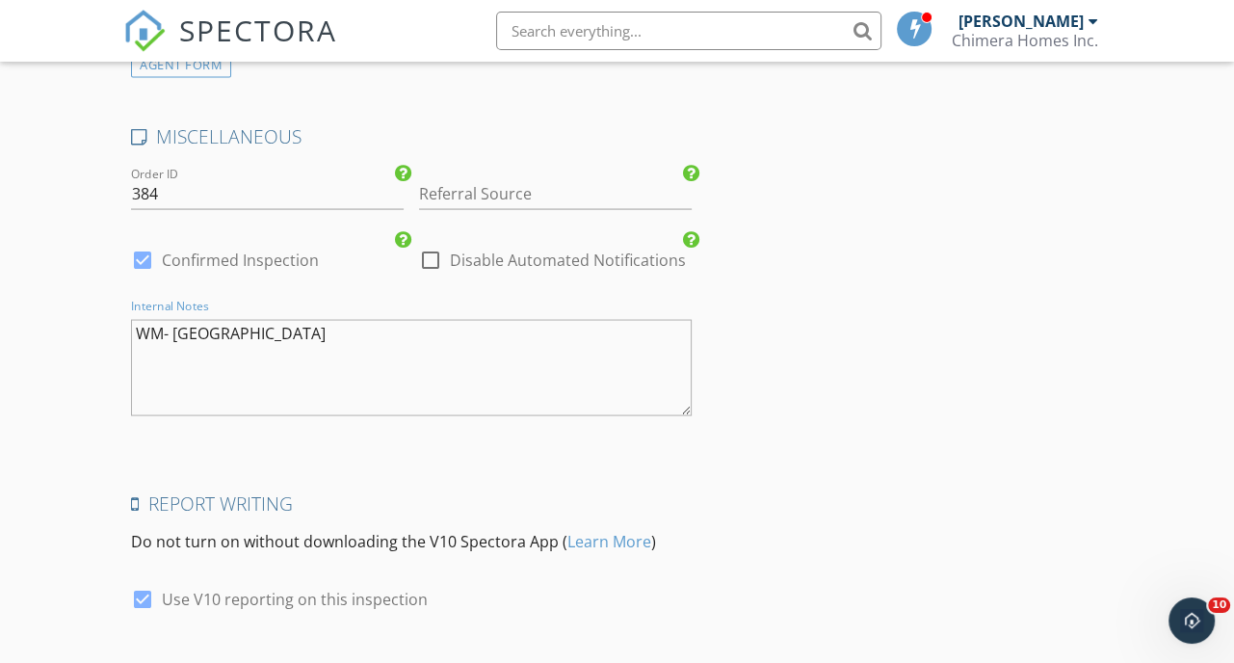
scroll to position [3274, 0]
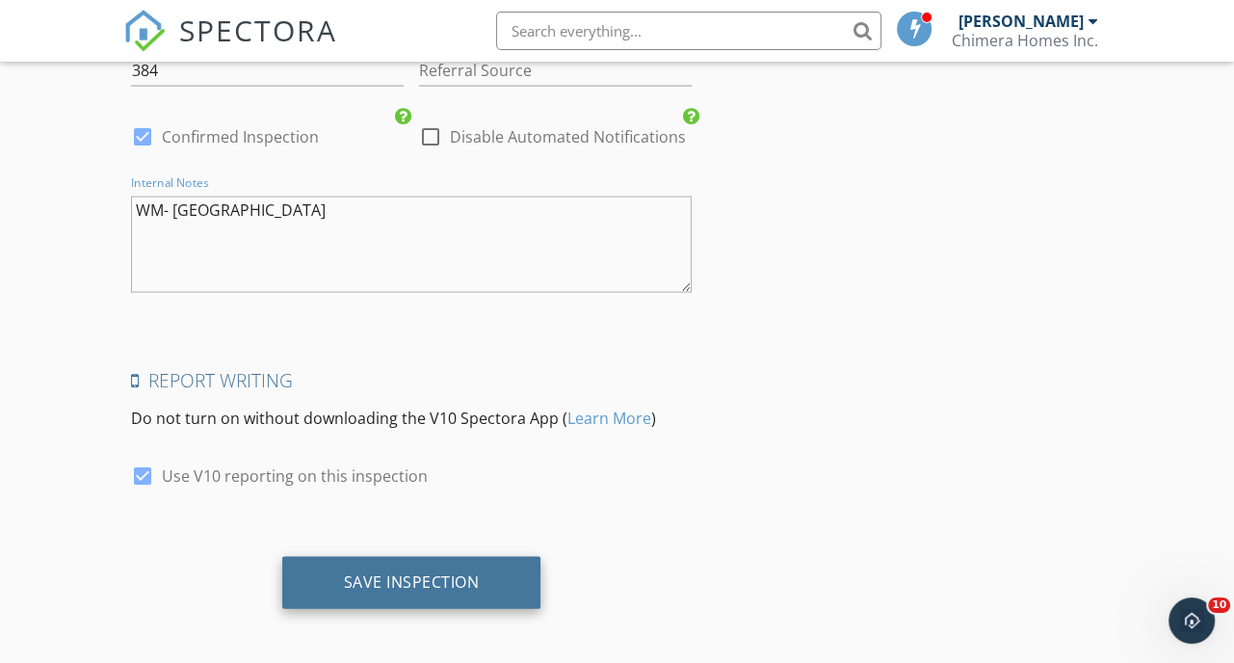
type textarea "WM- Lake Wales"
click at [392, 576] on div "Save Inspection" at bounding box center [411, 583] width 259 height 52
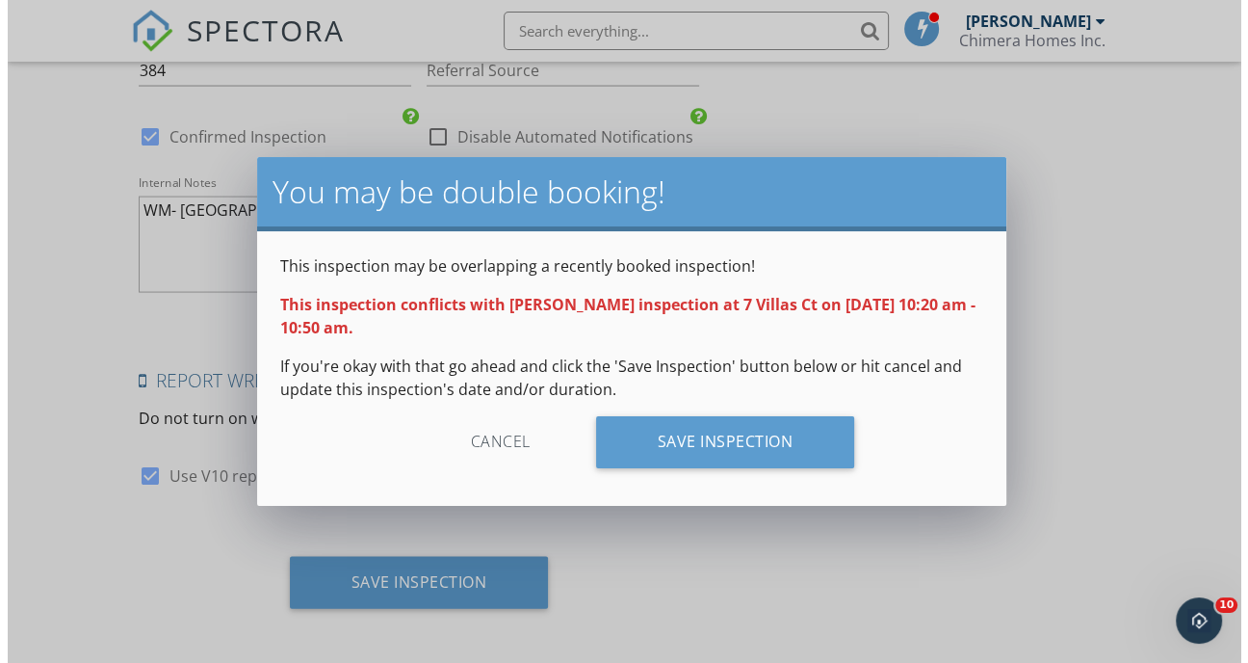
scroll to position [3271, 0]
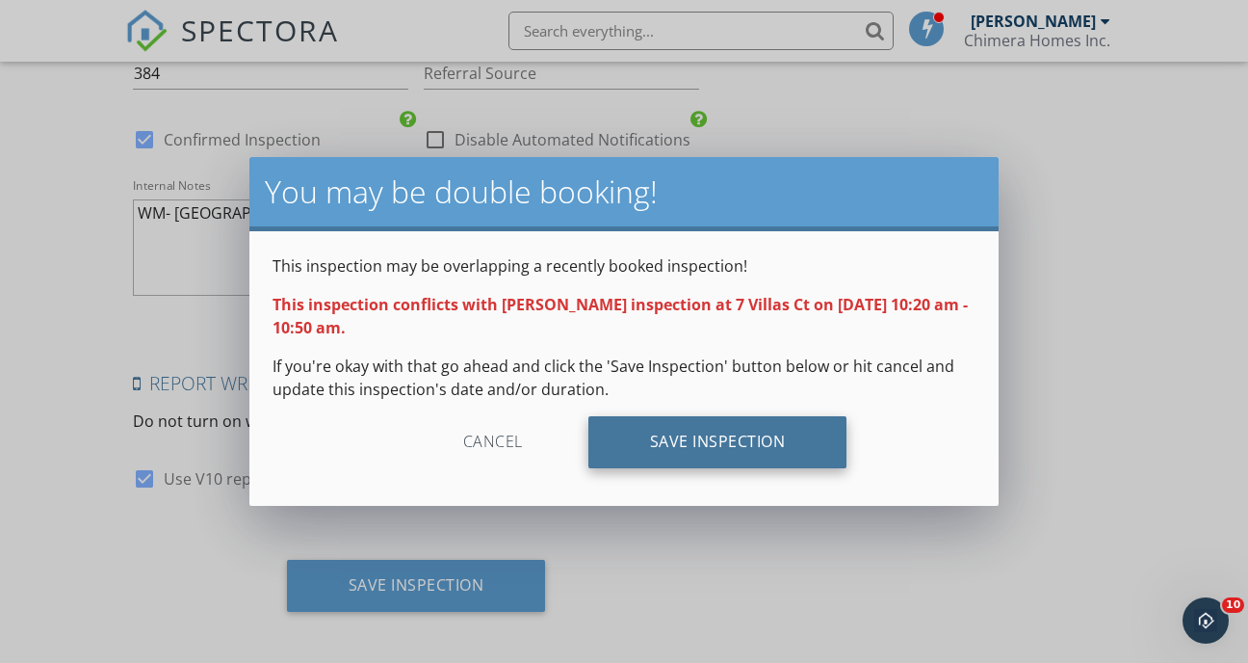
click at [668, 442] on div "Save Inspection" at bounding box center [717, 442] width 259 height 52
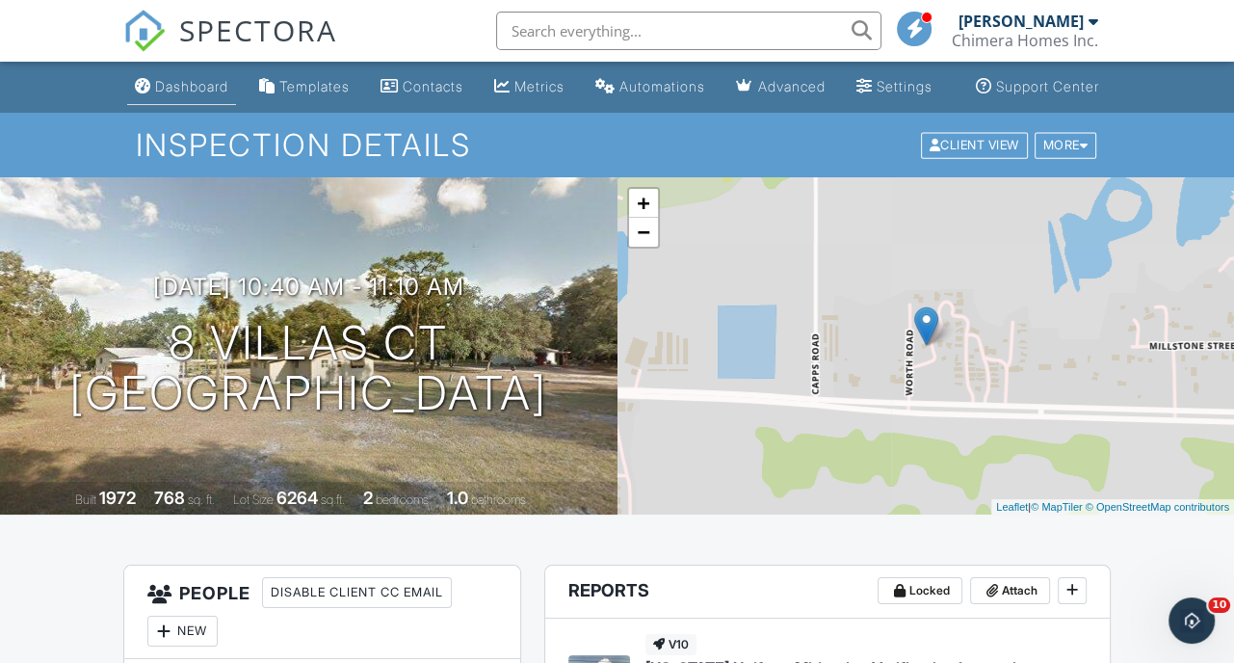
click at [159, 94] on div "Dashboard" at bounding box center [191, 86] width 73 height 16
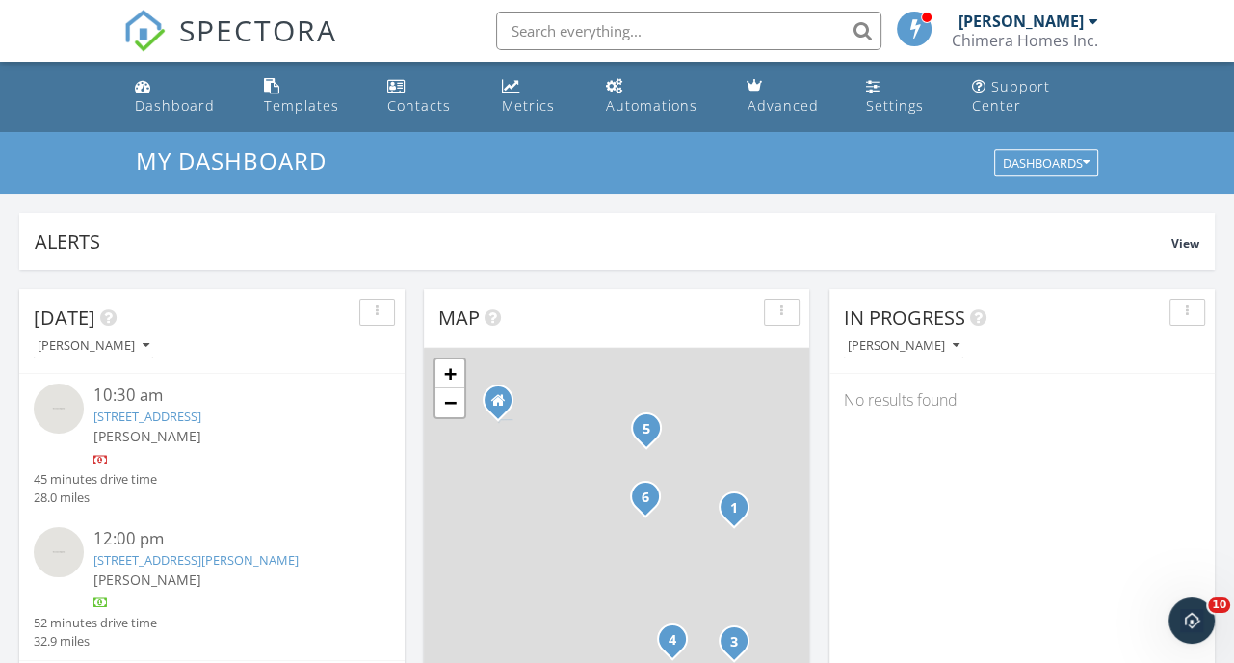
scroll to position [9, 10]
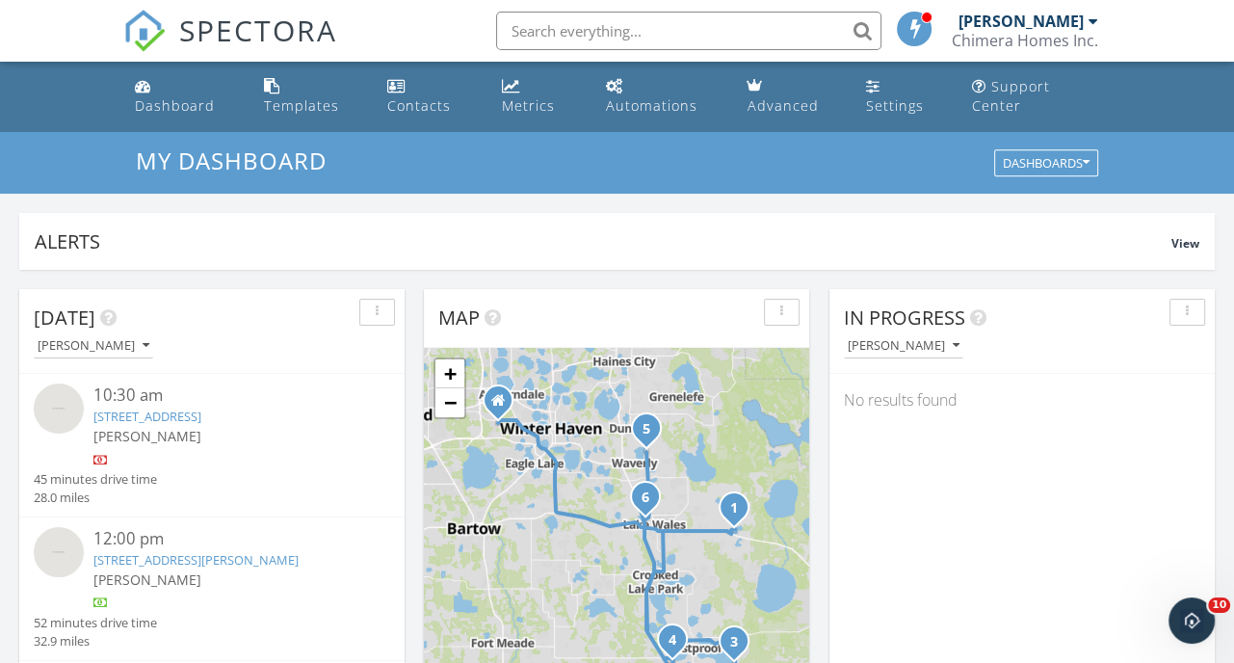
click at [968, 26] on div "[PERSON_NAME]" at bounding box center [1020, 21] width 125 height 19
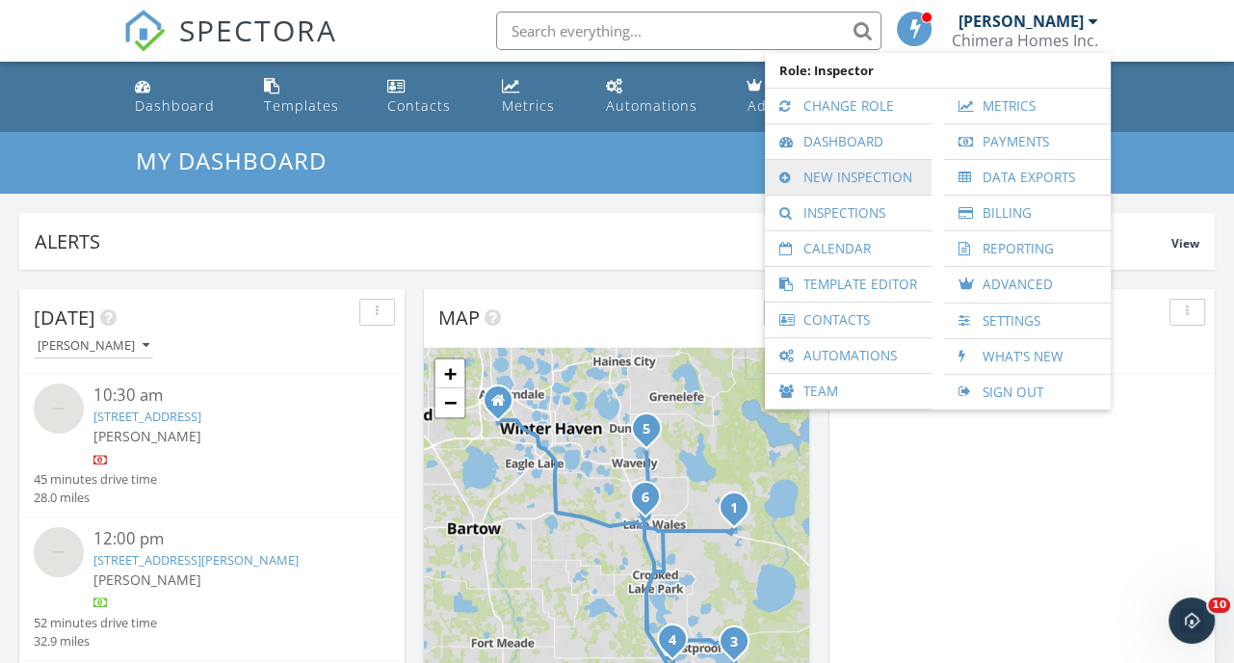
click at [847, 170] on link "New Inspection" at bounding box center [847, 177] width 147 height 35
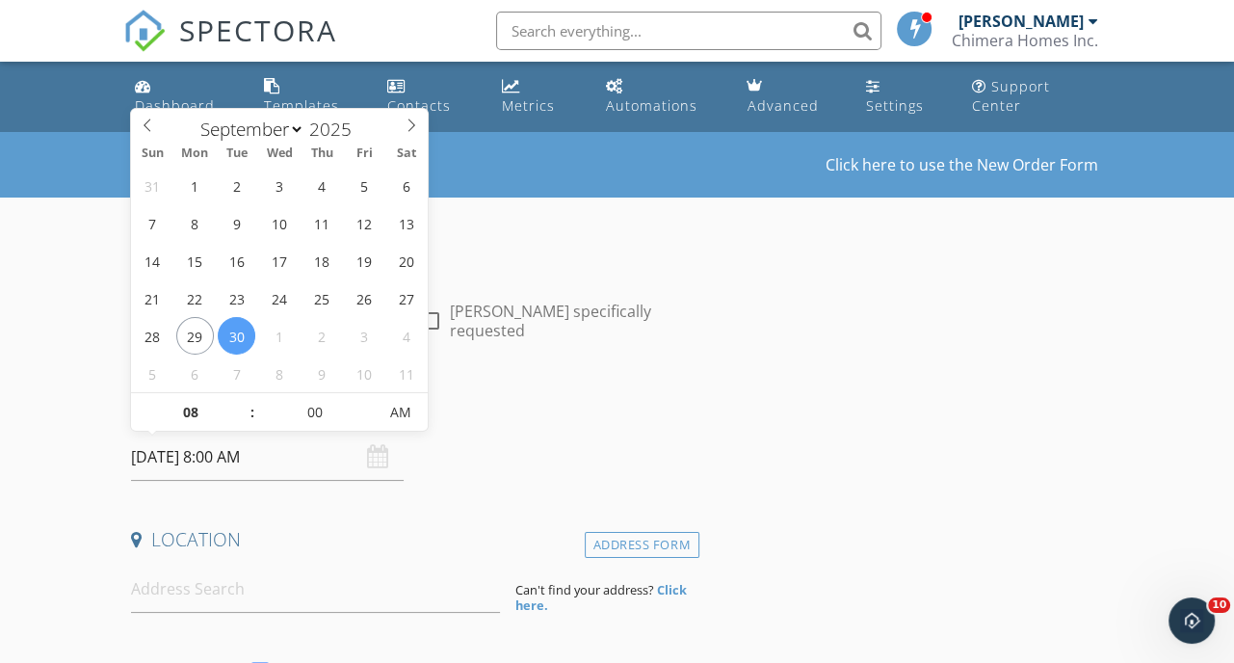
click at [285, 456] on input "[DATE] 8:00 AM" at bounding box center [267, 456] width 273 height 47
select select "9"
type input "[DATE] 8:00 AM"
type input "09"
type input "[DATE] 9:00 AM"
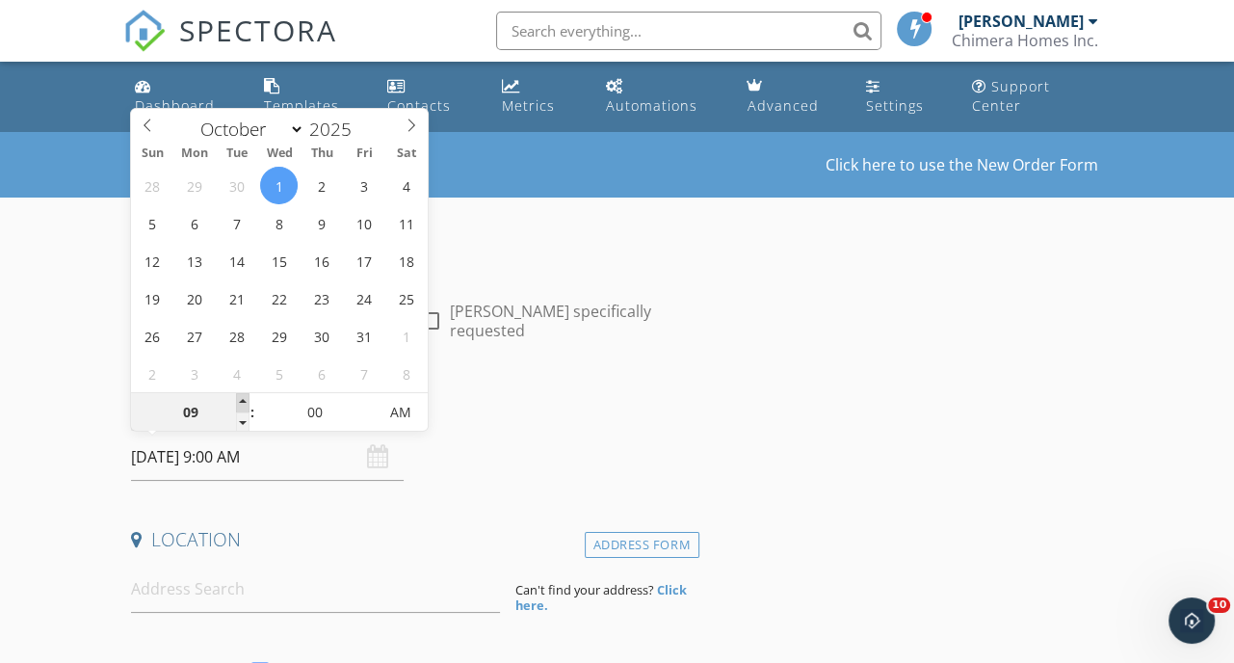
click at [236, 397] on span at bounding box center [242, 402] width 13 height 19
type input "10"
type input "10/01/2025 10:00 AM"
click at [236, 397] on span at bounding box center [242, 402] width 13 height 19
type input "11"
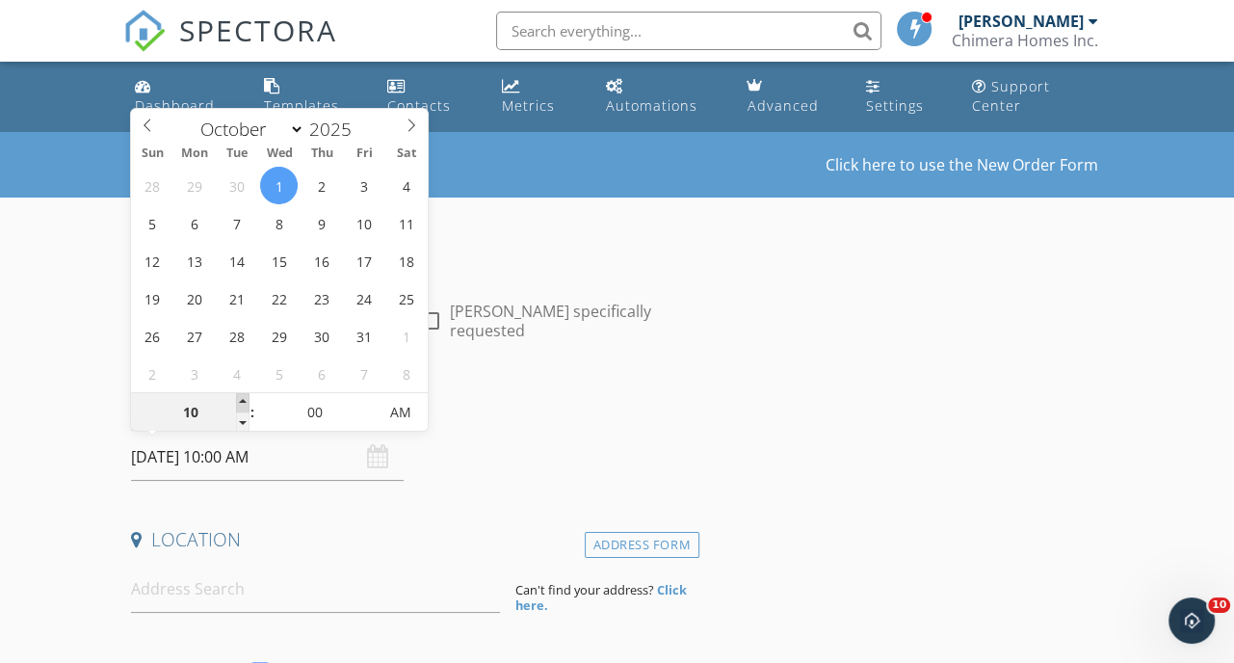
type input "10/01/2025 11:00 AM"
click at [236, 397] on span at bounding box center [242, 402] width 13 height 19
type input "12"
type input "10/01/2025 12:00 PM"
click at [236, 397] on span at bounding box center [242, 402] width 13 height 19
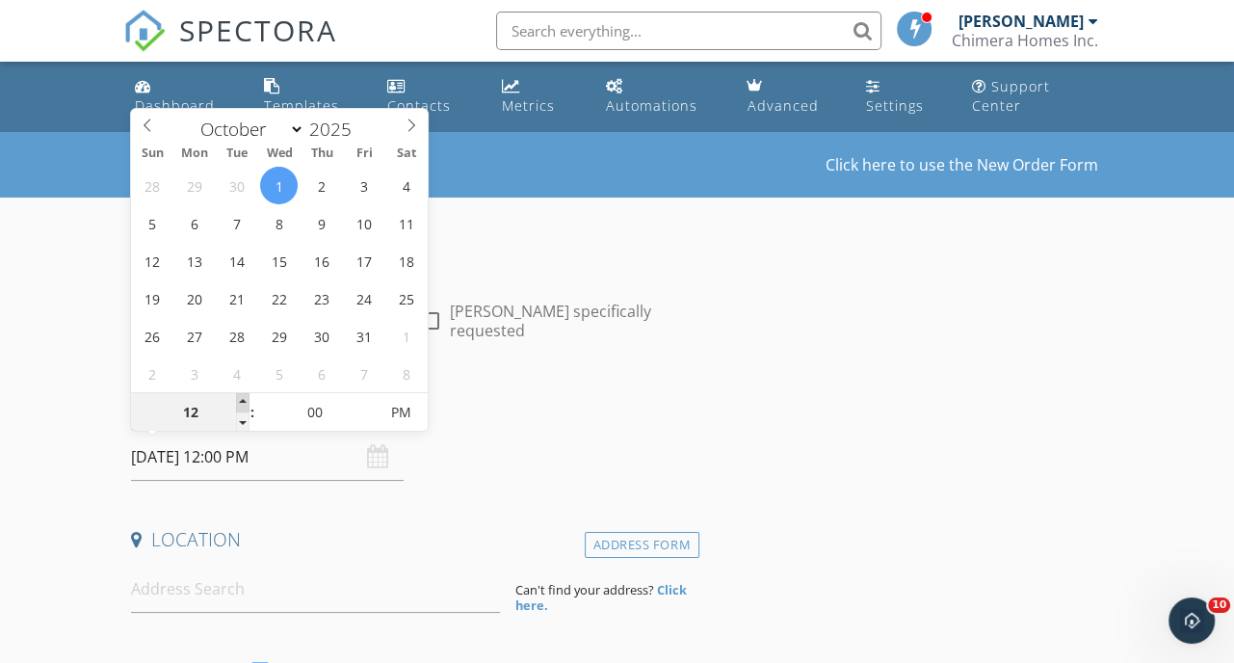
type input "01"
type input "[DATE] 1:00 PM"
click at [236, 397] on span at bounding box center [242, 402] width 13 height 19
type input "02"
type input "[DATE] 2:00 PM"
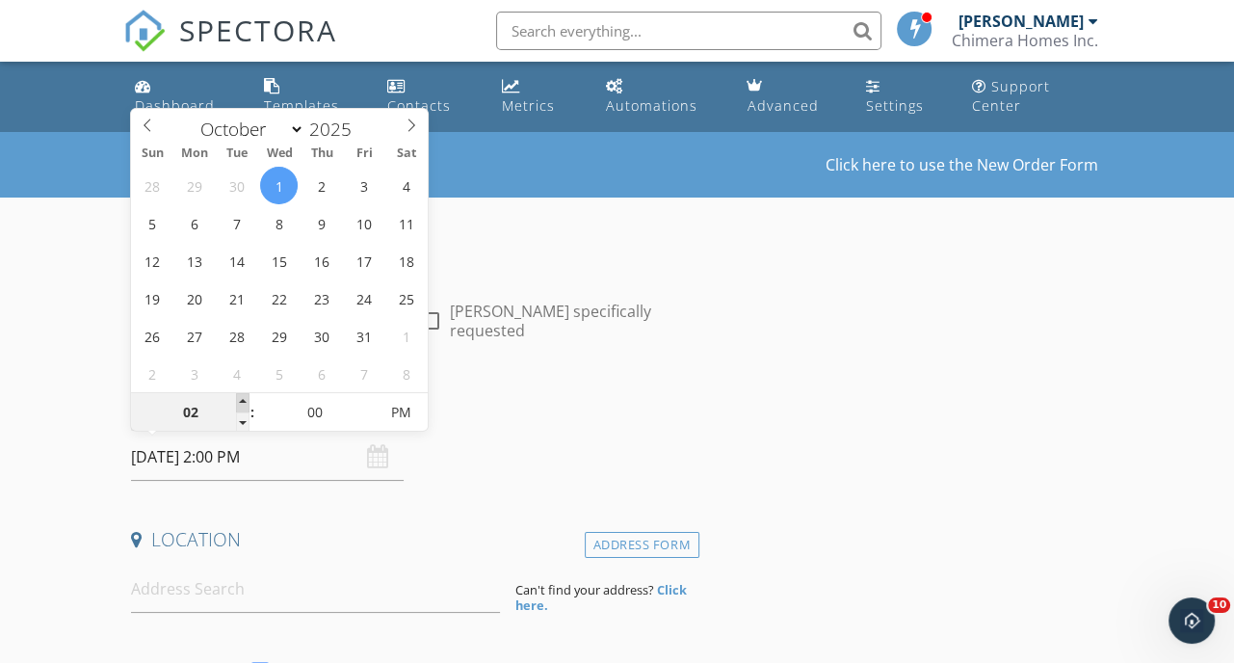
click at [236, 397] on span at bounding box center [242, 402] width 13 height 19
type input "01"
type input "[DATE] 1:00 PM"
click at [242, 420] on span at bounding box center [242, 421] width 13 height 19
click at [589, 461] on div "Date/Time 10/01/2025 1:00 PM" at bounding box center [411, 438] width 576 height 86
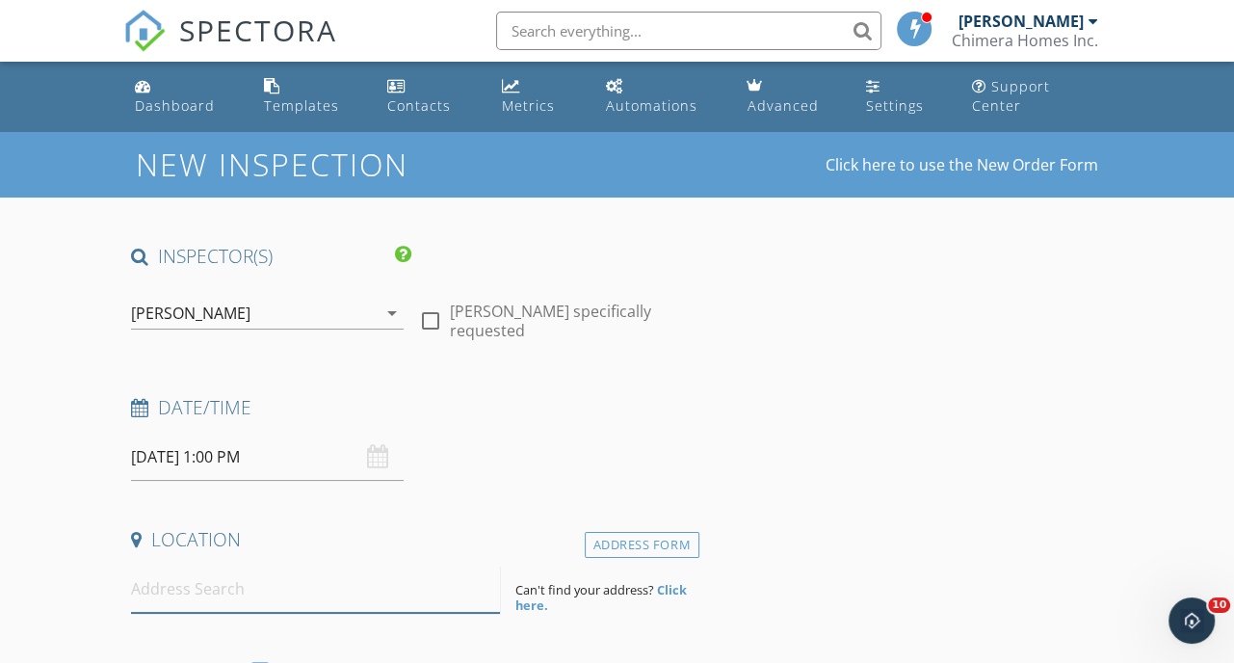
click at [270, 570] on input at bounding box center [315, 588] width 369 height 47
click at [178, 593] on input at bounding box center [315, 588] width 369 height 47
paste input "338 Gaugin Drive"
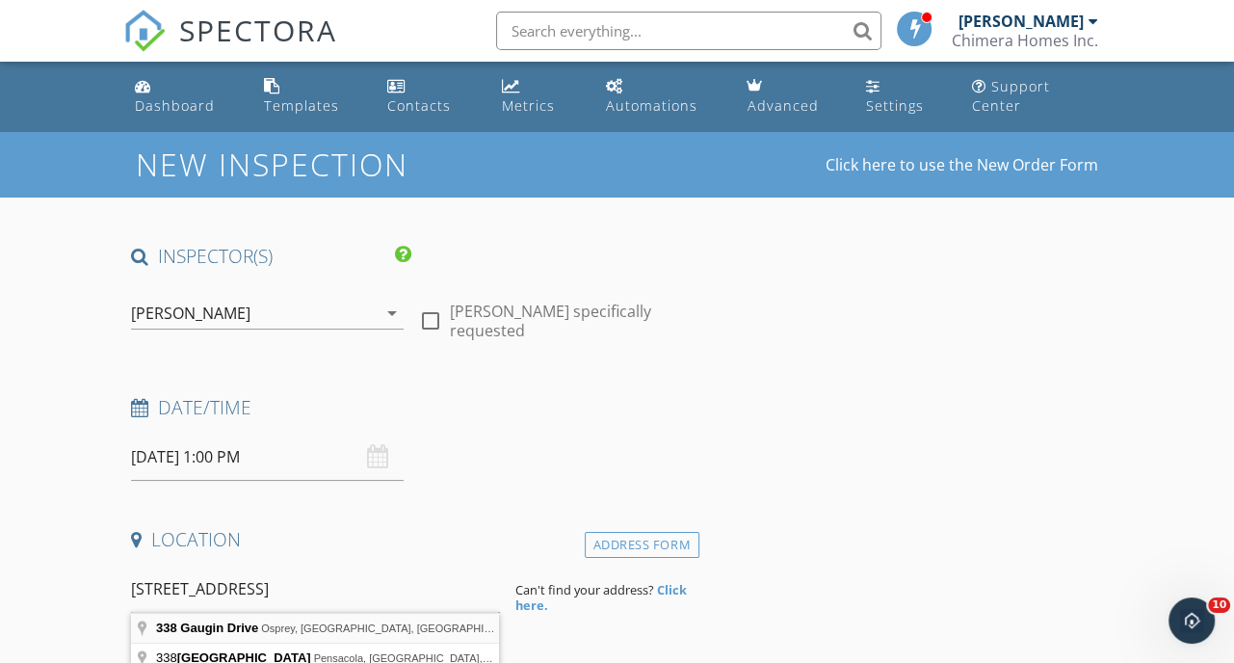
type input "338 Gaugin Drive, Osprey, FL, USA"
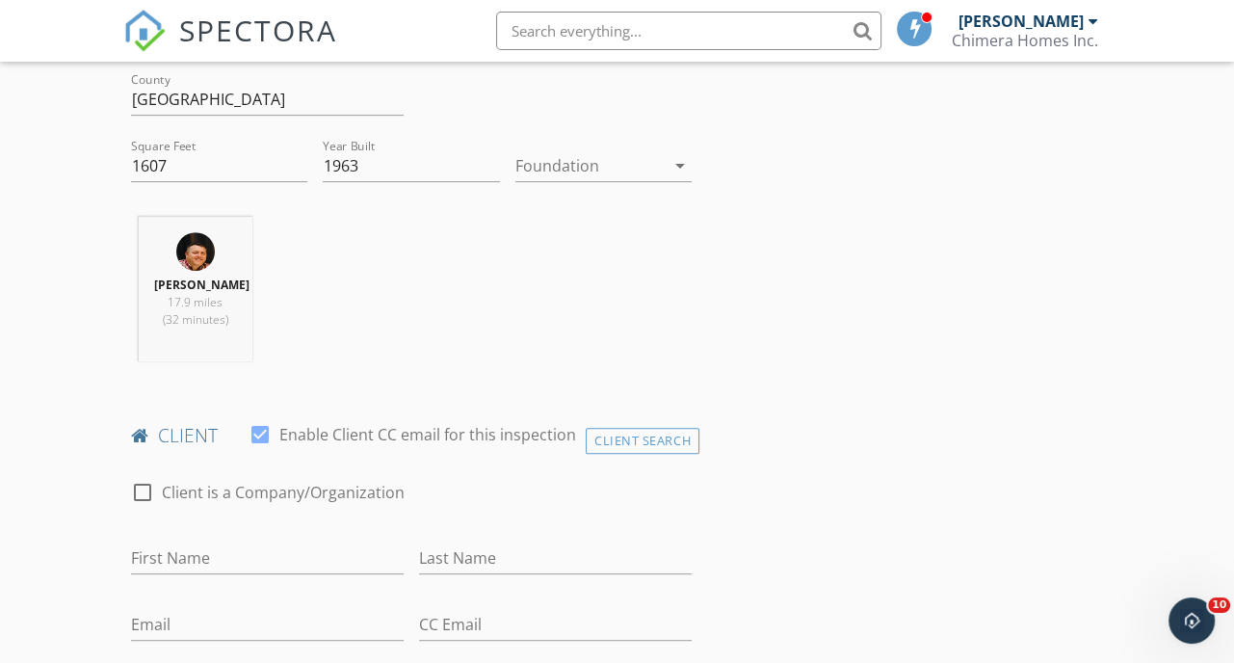
scroll to position [674, 0]
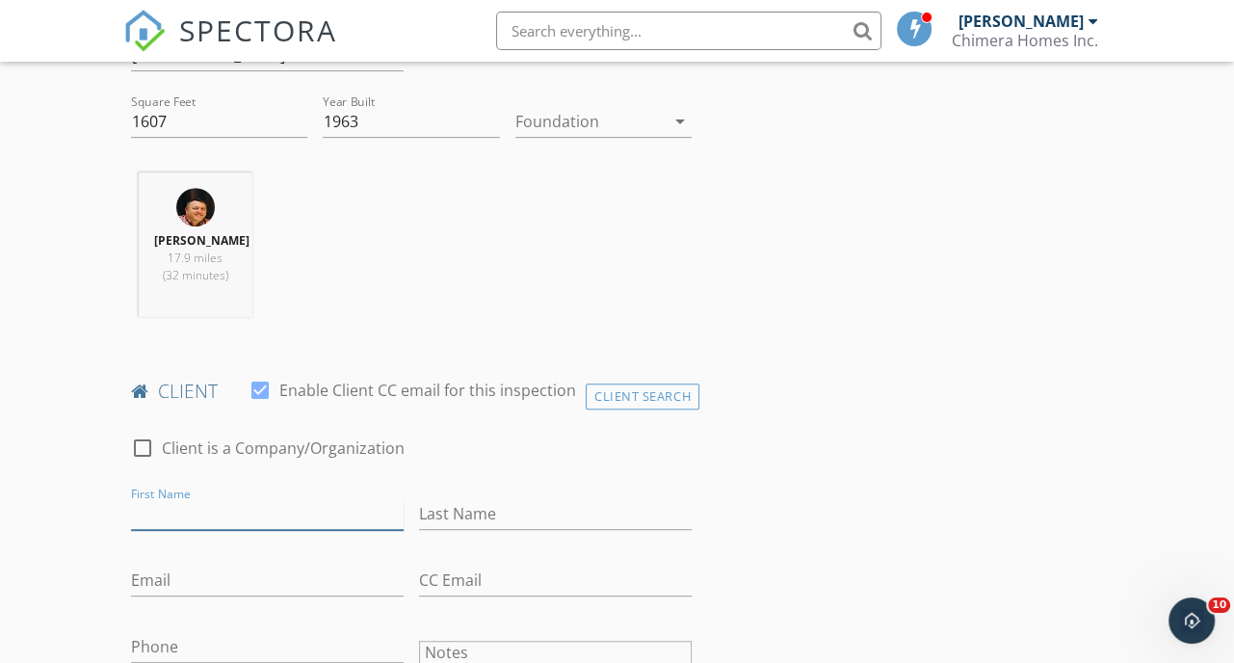
click at [250, 521] on input "First Name" at bounding box center [267, 514] width 273 height 32
type input "F"
type input "Dan"
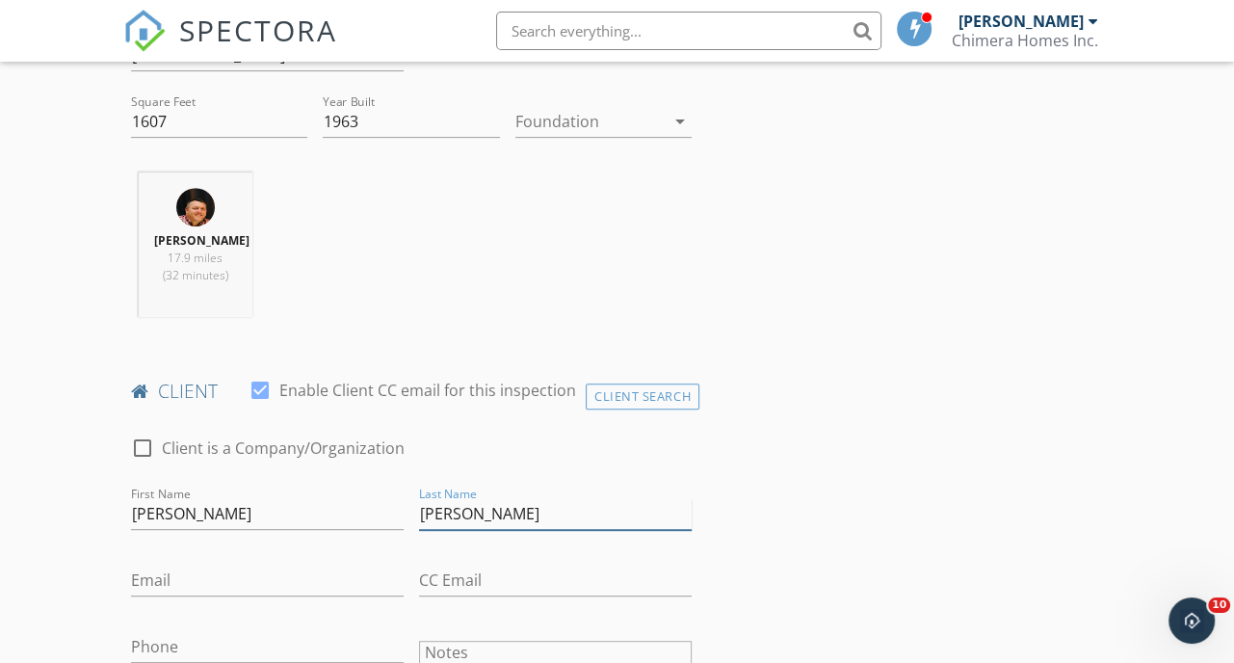
type input "David"
click at [202, 596] on input "Email" at bounding box center [267, 580] width 273 height 32
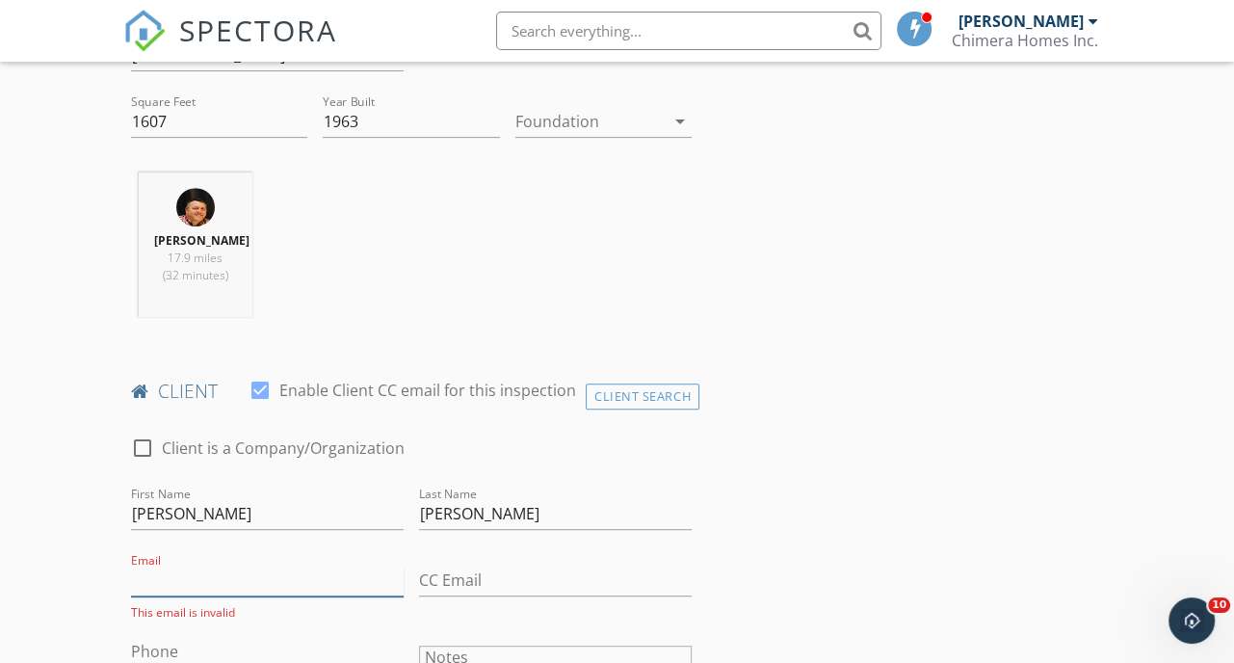
click at [178, 596] on input "Email" at bounding box center [267, 580] width 273 height 32
paste input "master-mold@msn.com"
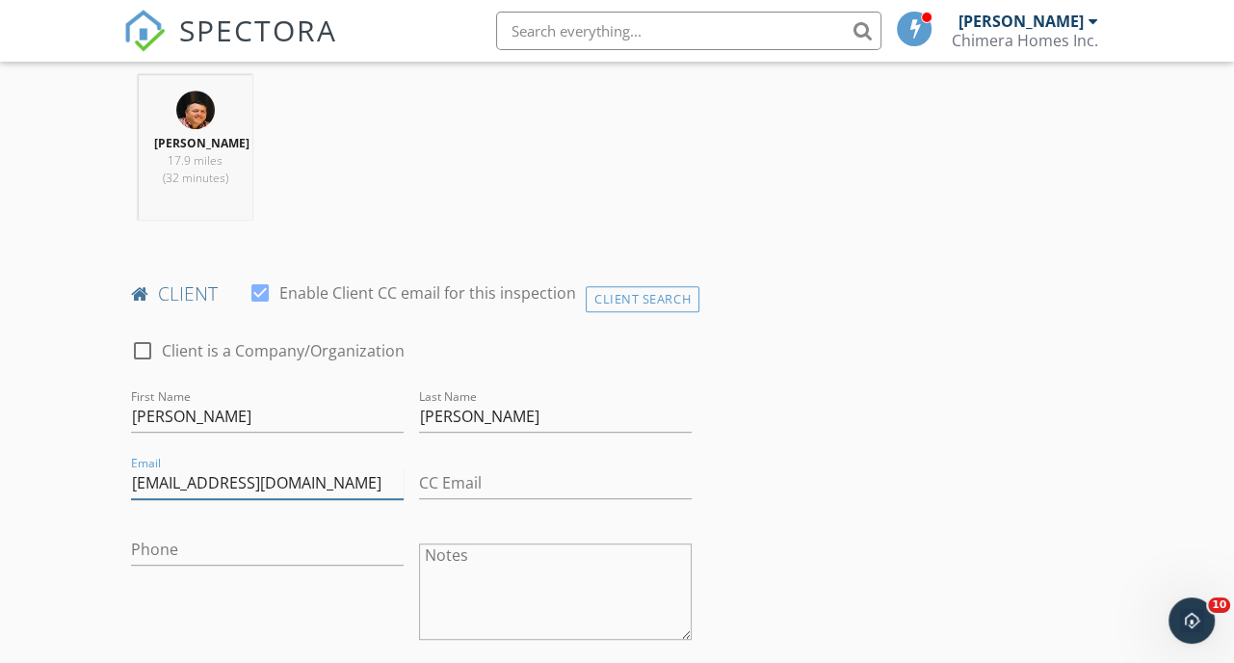
scroll to position [867, 0]
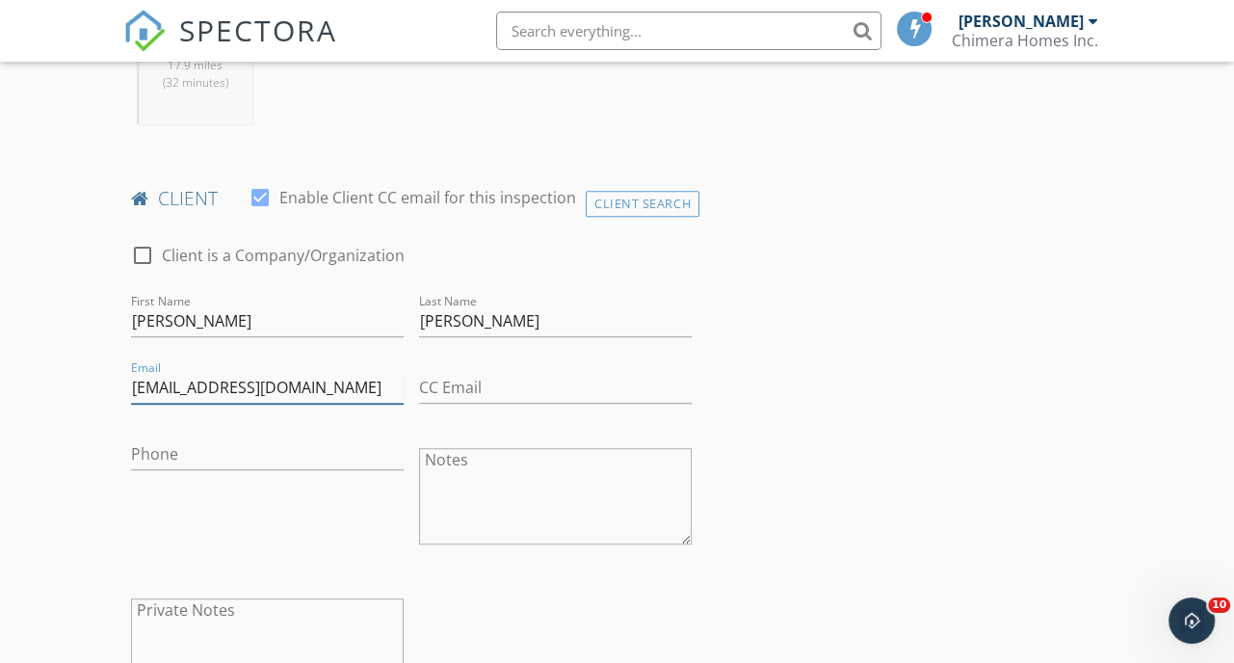
type input "master-mold@msn.com"
click at [183, 470] on input "Phone" at bounding box center [267, 454] width 273 height 32
paste input "941-320-7440"
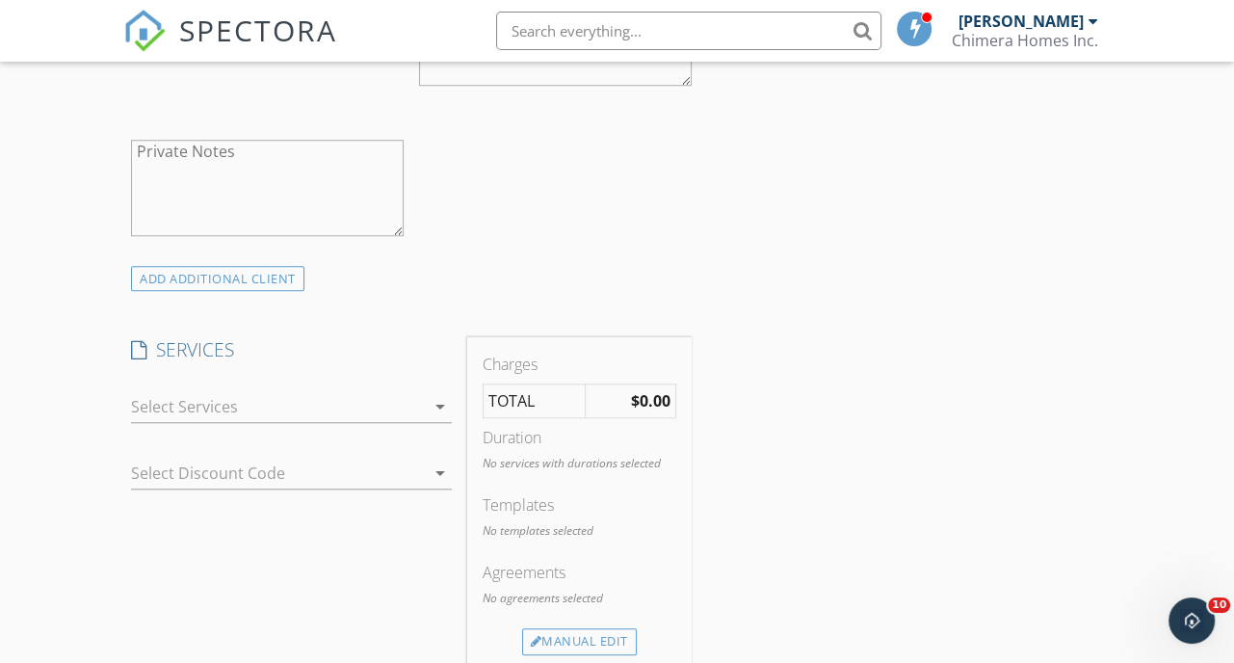
scroll to position [1348, 0]
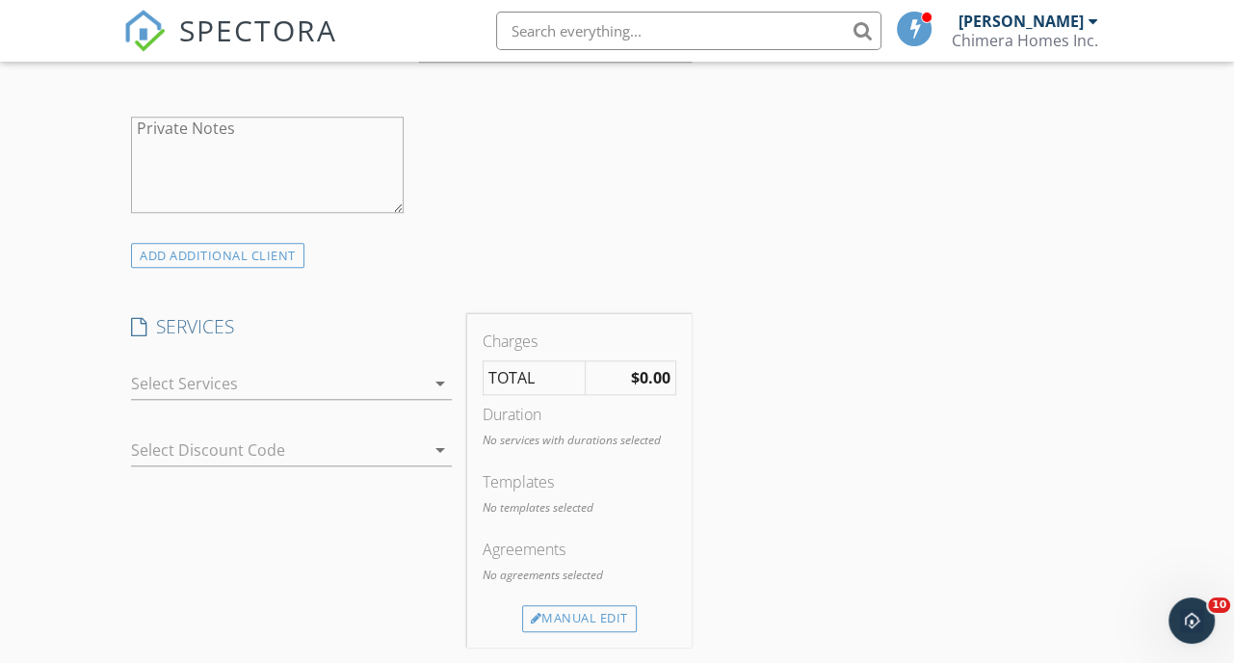
type input "941-320-7440"
click at [245, 395] on div at bounding box center [278, 383] width 294 height 31
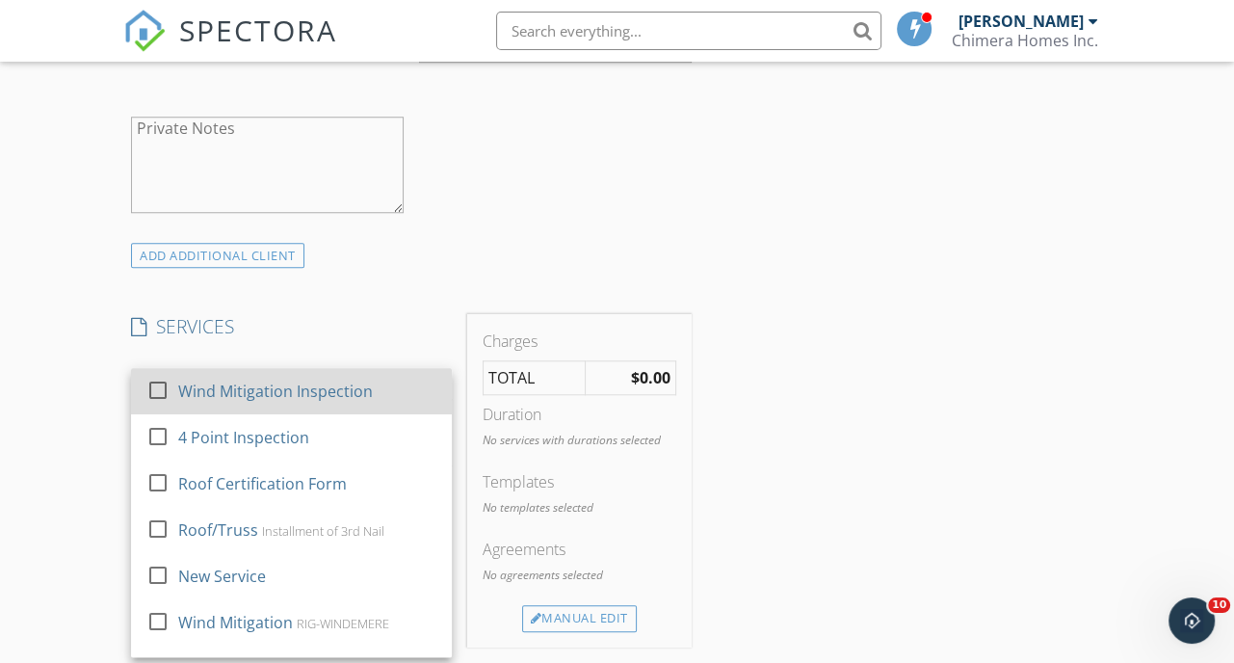
click at [239, 403] on div "Wind Mitigation Inspection" at bounding box center [275, 390] width 195 height 23
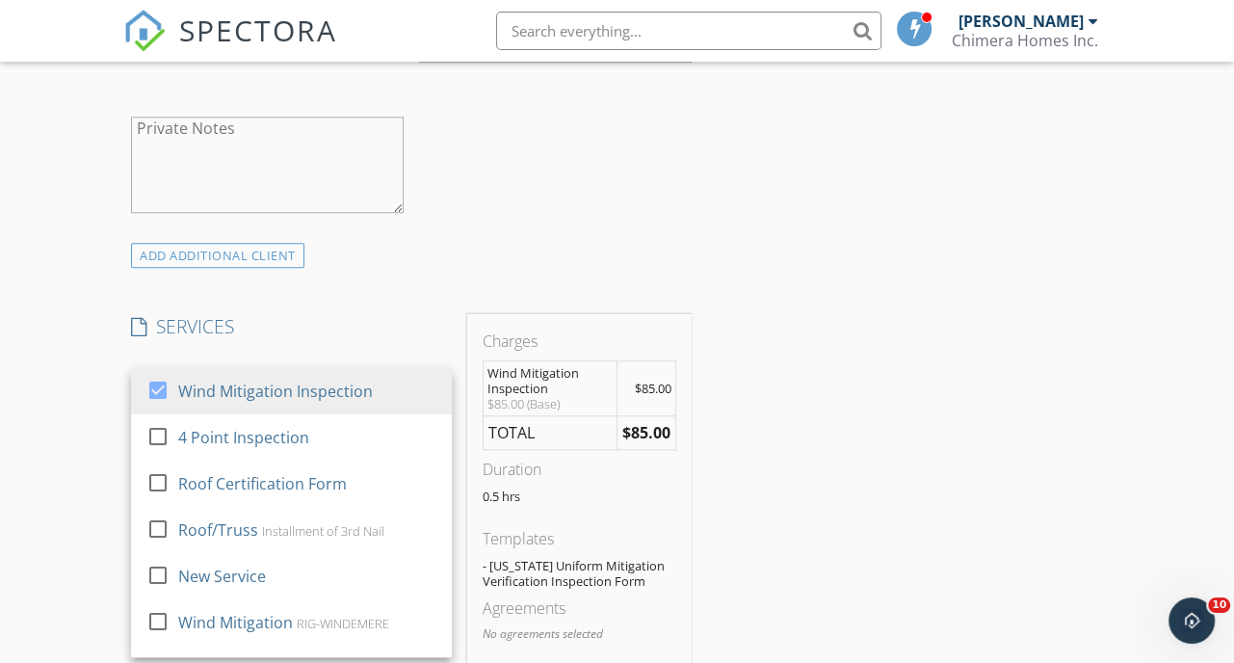
click at [335, 326] on div "INSPECTOR(S) check_box Josh Whittenton PRIMARY Josh Whittenton arrow_drop_down …" at bounding box center [411, 446] width 576 height 3103
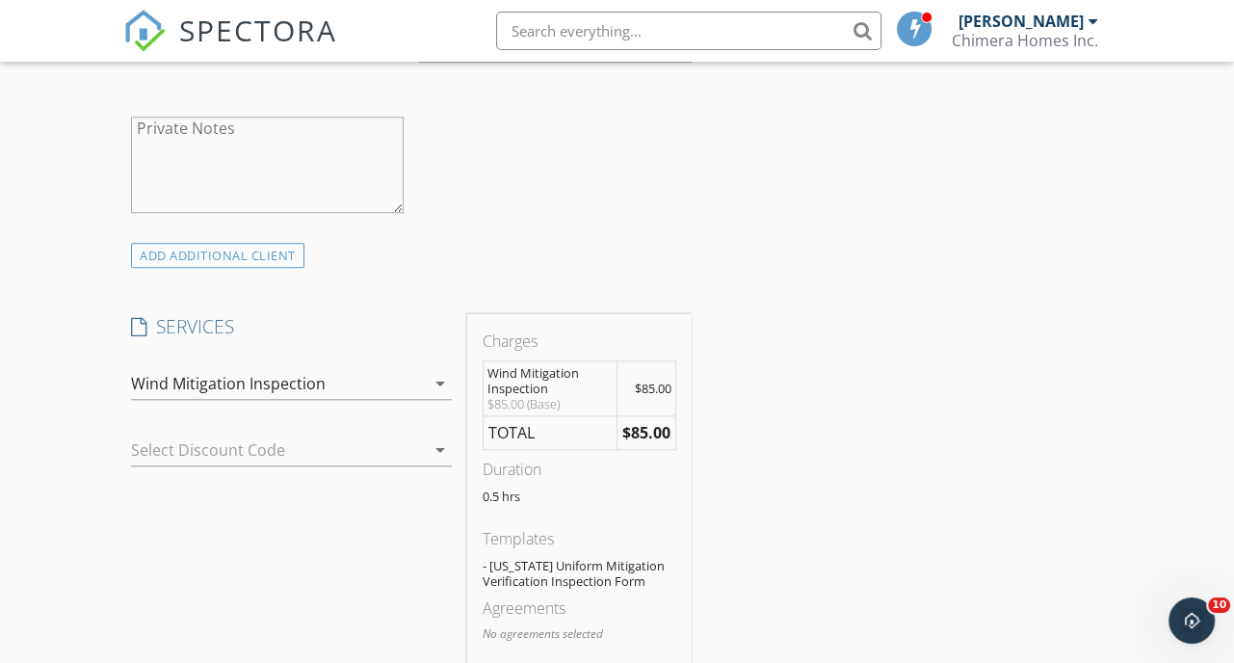
click at [288, 465] on div at bounding box center [264, 449] width 267 height 31
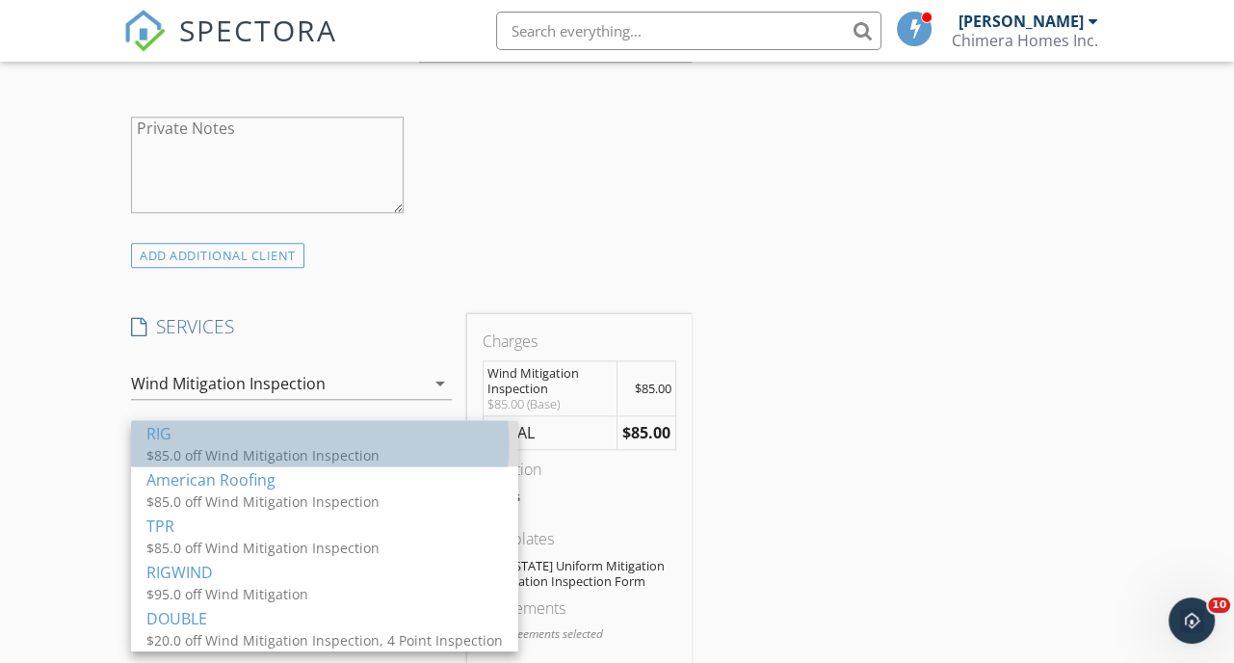
click at [289, 447] on div "$85.0 off Wind Mitigation Inspection" at bounding box center [324, 455] width 356 height 20
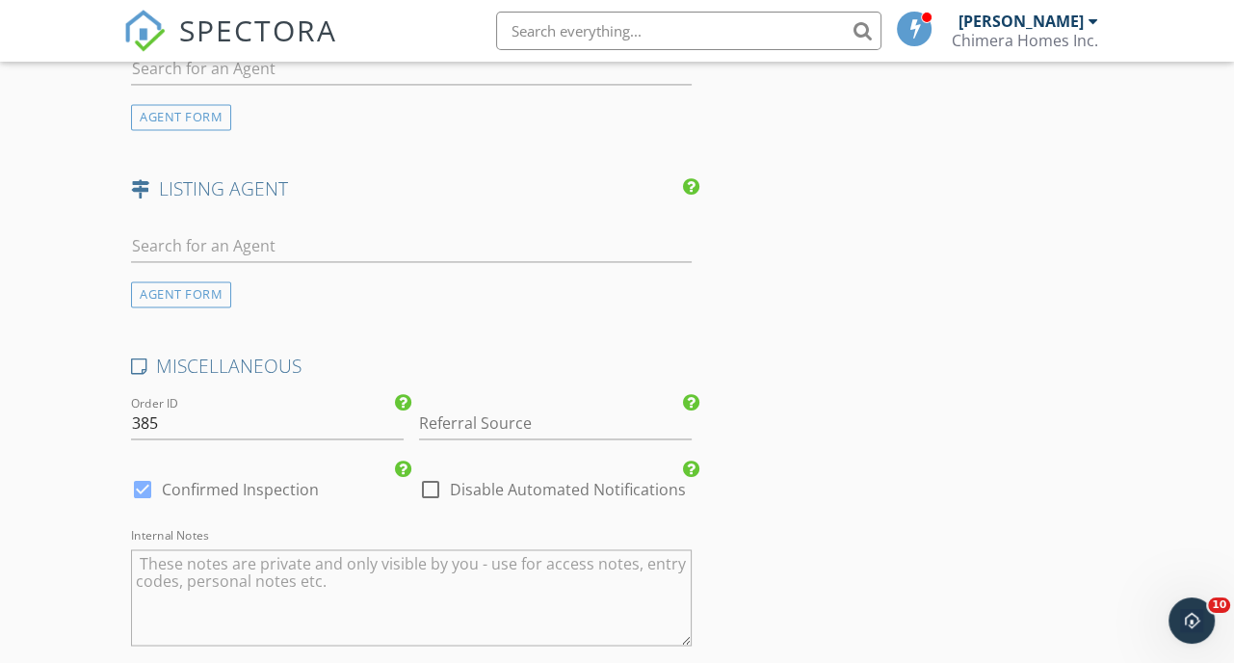
scroll to position [2600, 0]
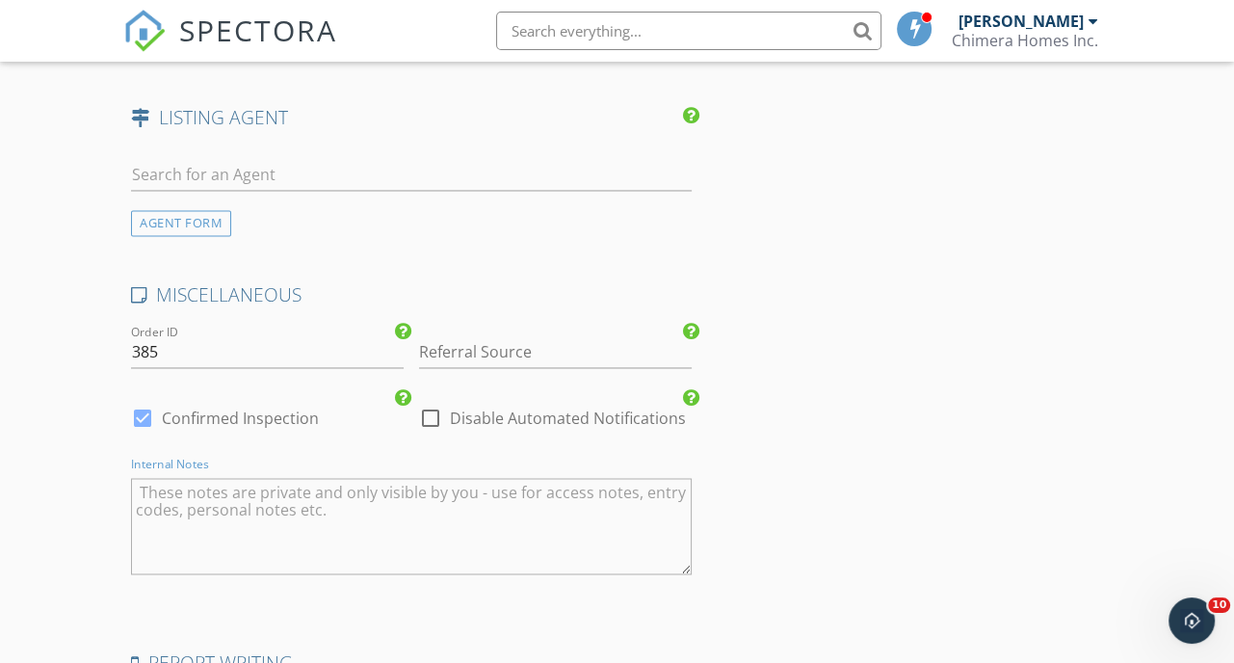
click at [231, 522] on textarea "Internal Notes" at bounding box center [411, 526] width 560 height 96
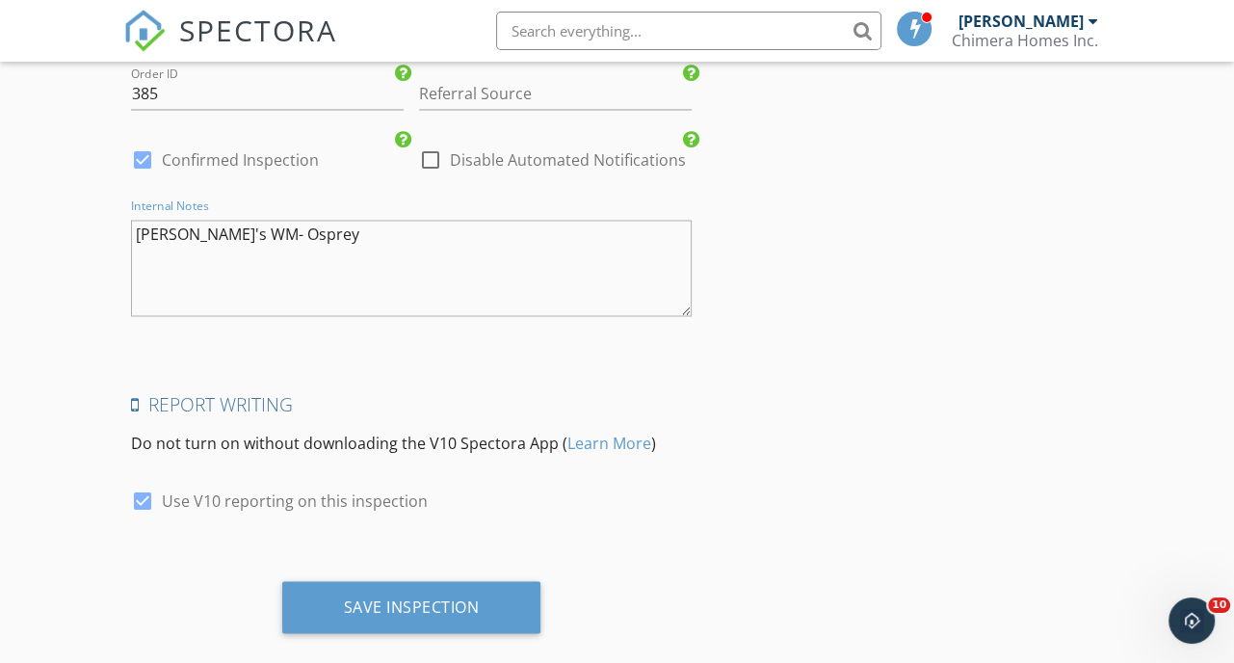
scroll to position [2889, 0]
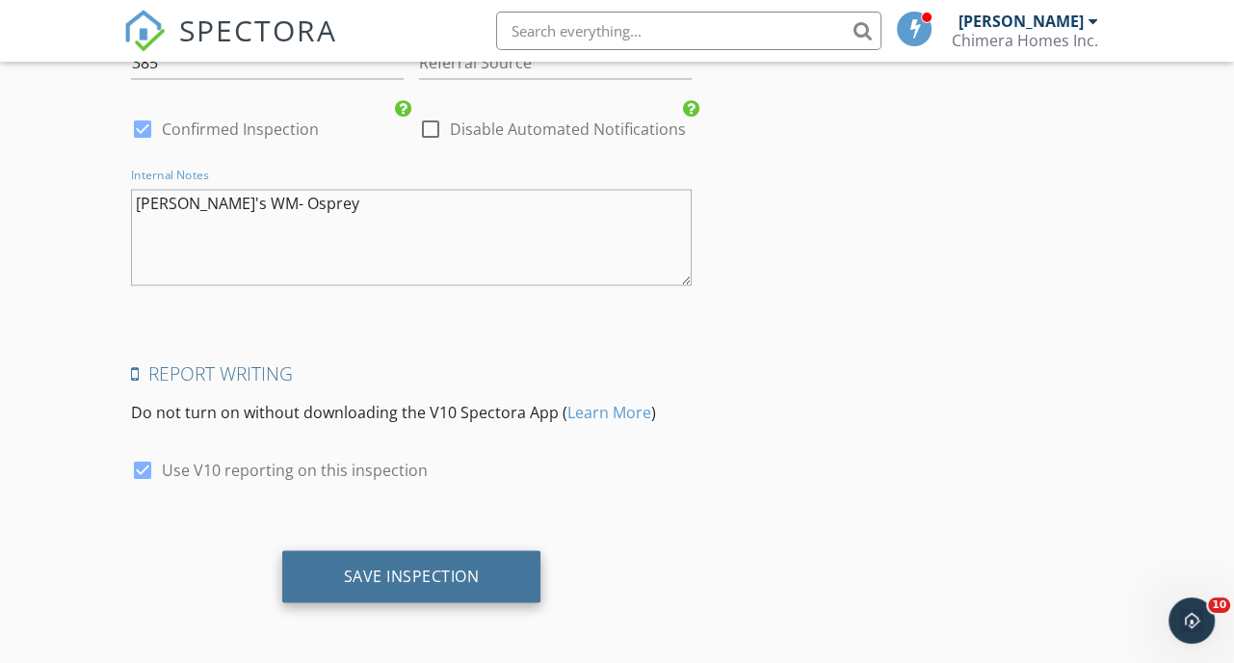
type textarea "Len's WM- Osprey"
click at [397, 585] on div "Save Inspection" at bounding box center [412, 574] width 136 height 19
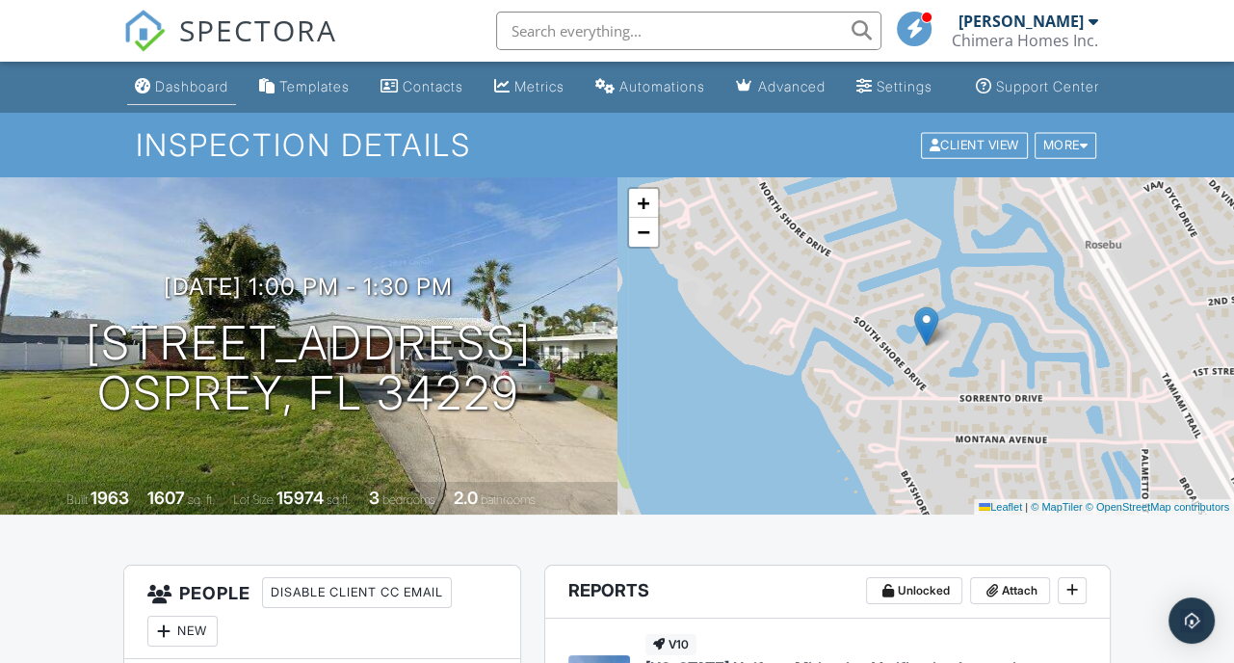
click at [159, 94] on div "Dashboard" at bounding box center [191, 86] width 73 height 16
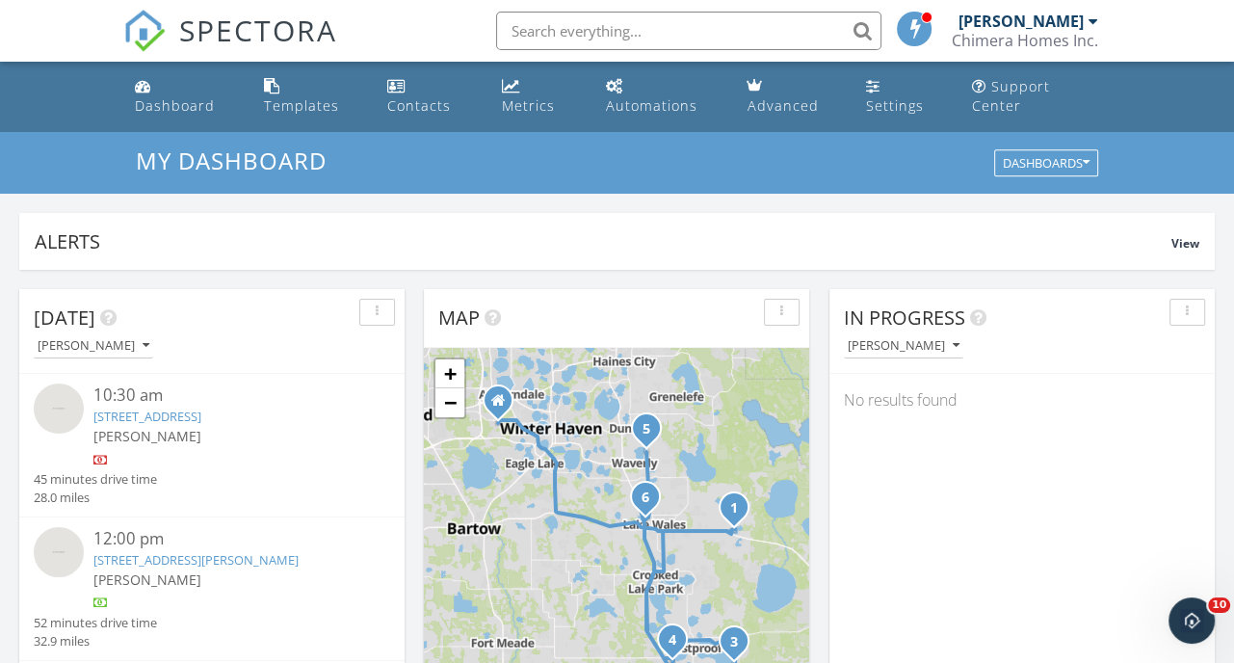
click at [1044, 45] on div "Chimera Homes Inc." at bounding box center [1024, 40] width 146 height 19
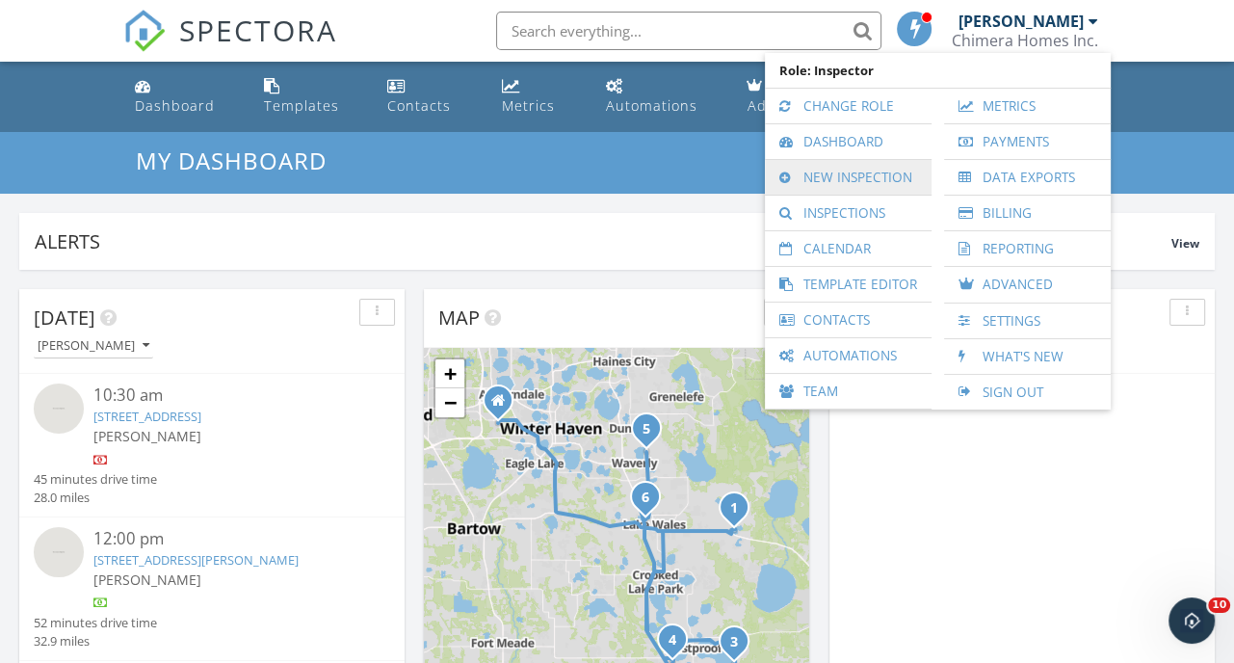
click at [857, 169] on link "New Inspection" at bounding box center [847, 177] width 147 height 35
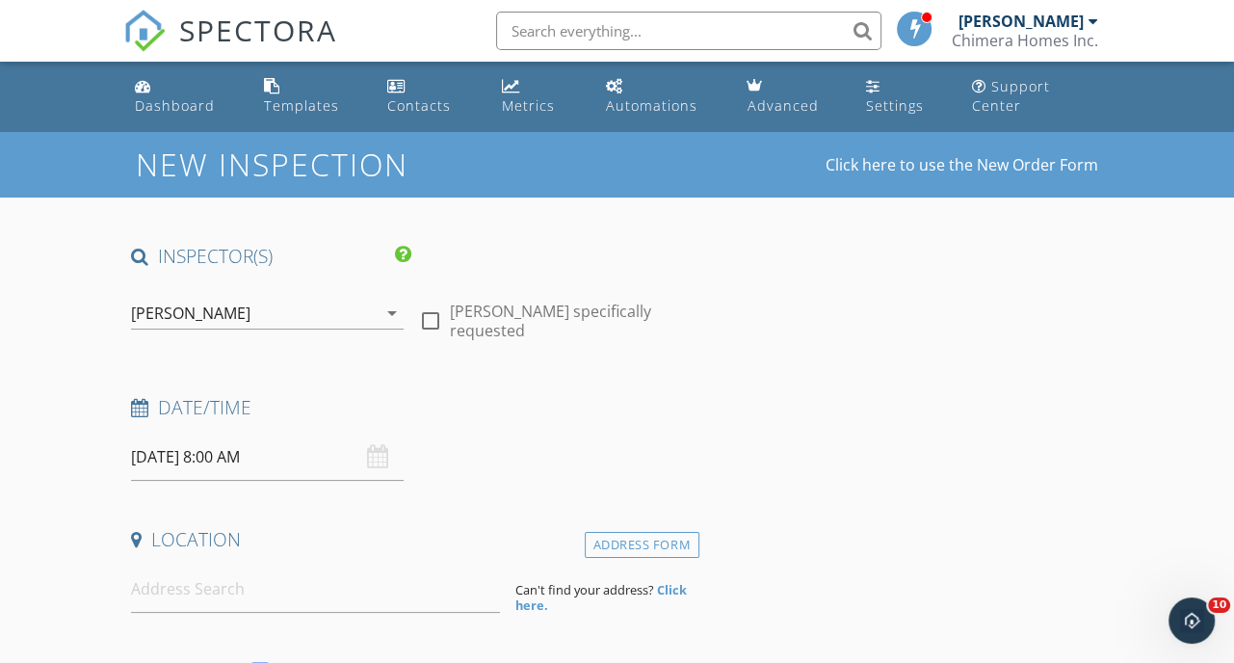
click at [299, 456] on input "[DATE] 8:00 AM" at bounding box center [267, 456] width 273 height 47
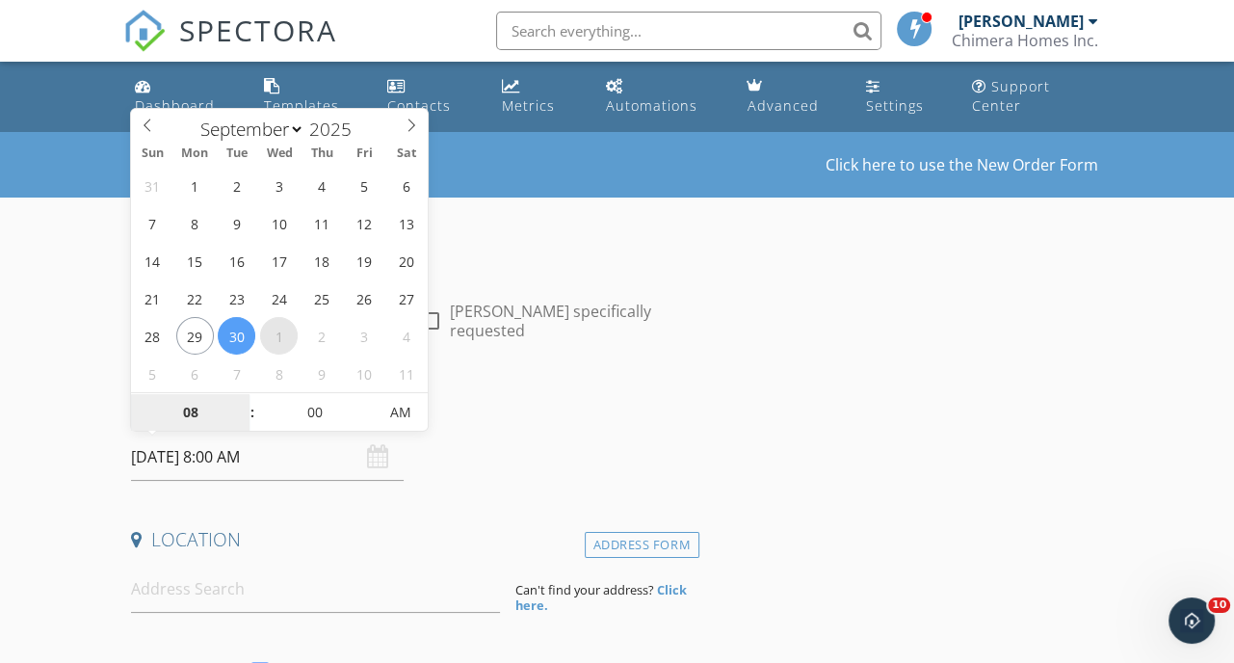
select select "9"
type input "10/01/2025 8:00 AM"
type input "09"
type input "10/01/2025 9:00 AM"
click at [236, 400] on span at bounding box center [242, 402] width 13 height 19
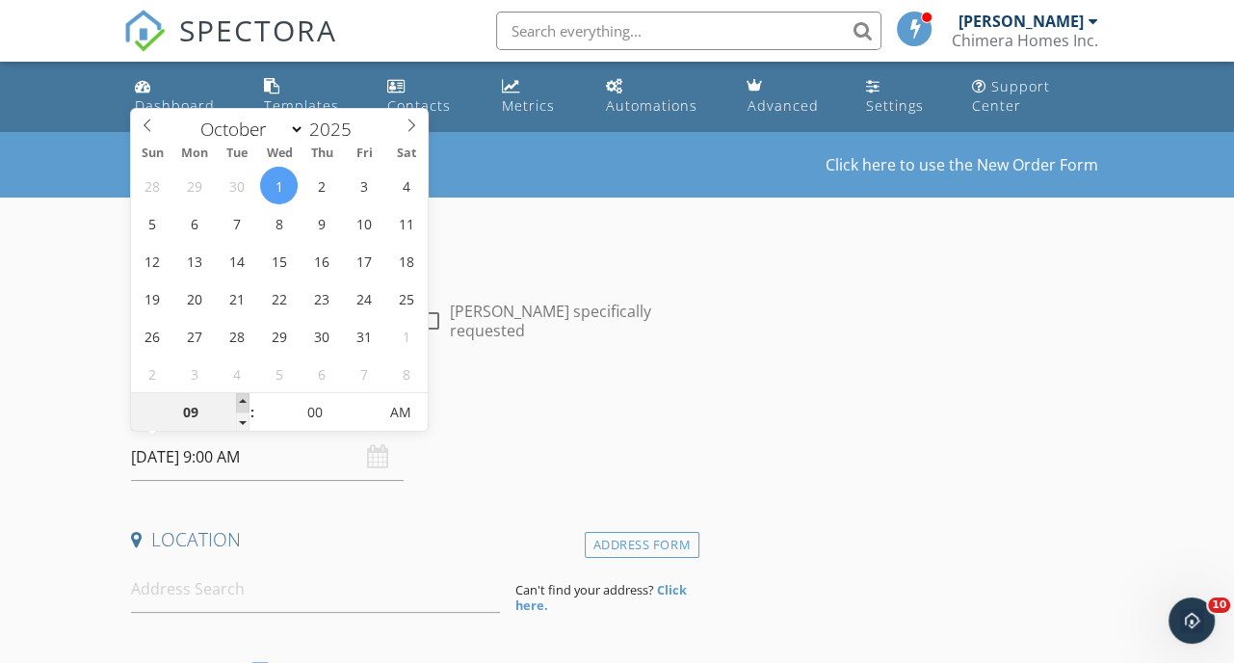
type input "10"
type input "10/01/2025 10:00 AM"
click at [236, 400] on span at bounding box center [242, 402] width 13 height 19
type input "11"
type input "10/01/2025 11:00 AM"
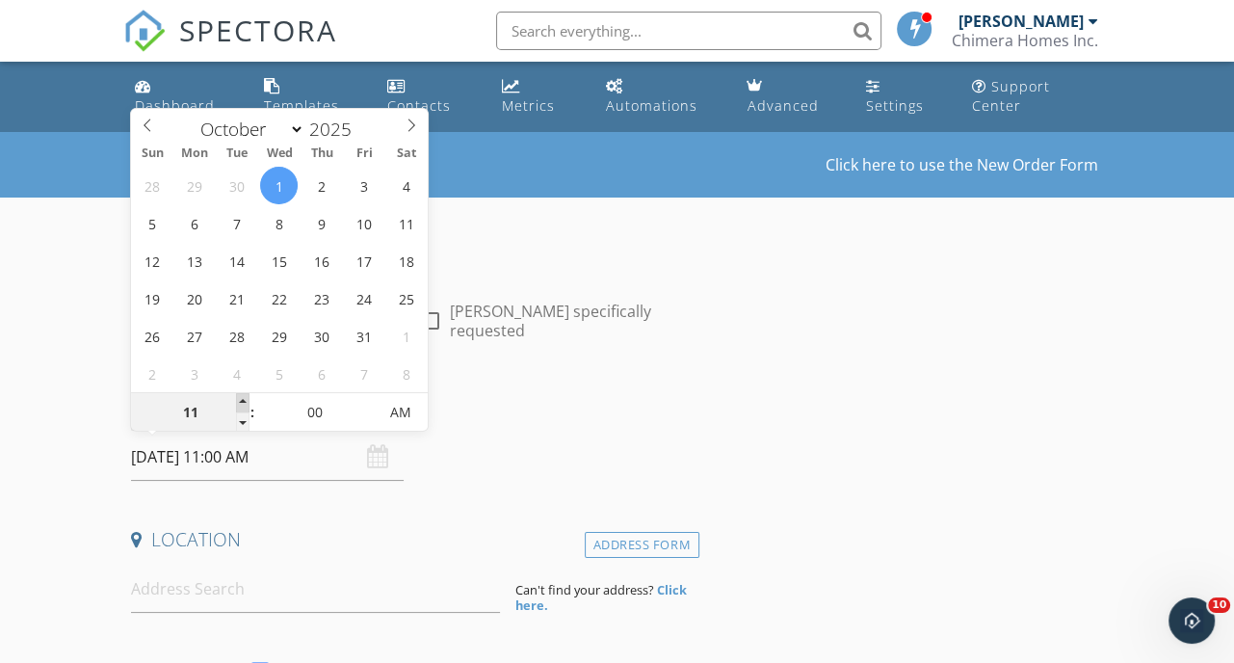
click at [236, 400] on span at bounding box center [242, 402] width 13 height 19
type input "12"
type input "10/01/2025 12:00 PM"
click at [236, 400] on span at bounding box center [242, 402] width 13 height 19
type input "01"
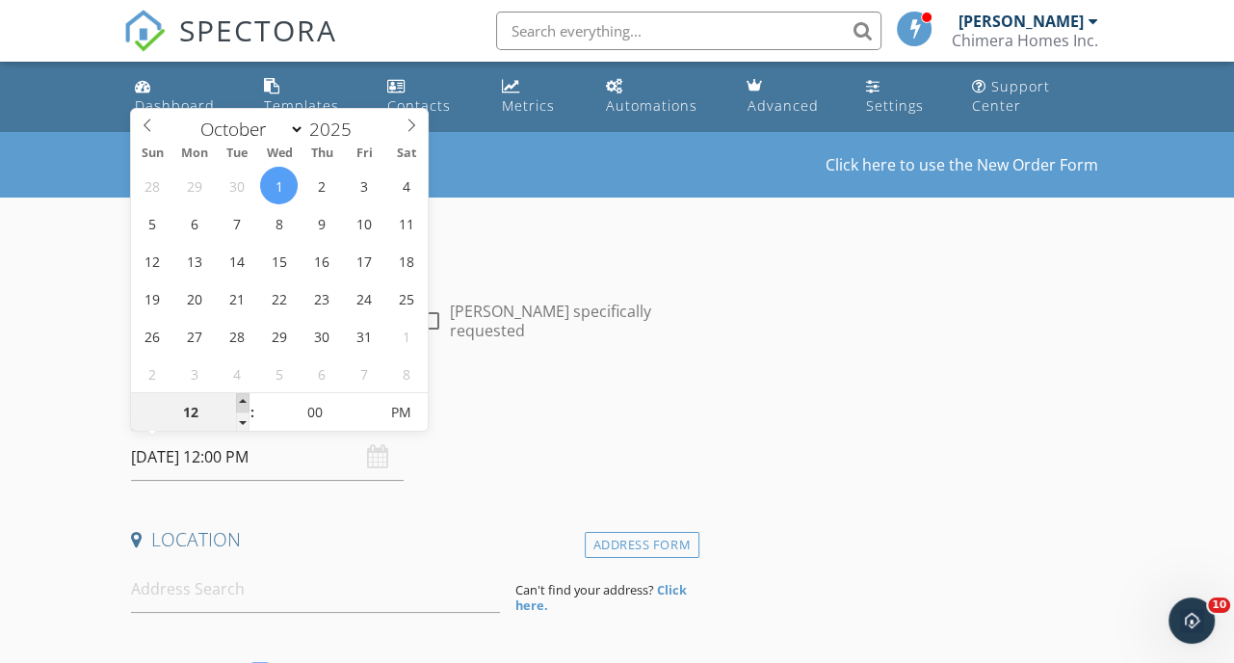
type input "10/01/2025 1:00 PM"
click at [236, 400] on span at bounding box center [242, 402] width 13 height 19
type input "02"
type input "10/01/2025 2:00 PM"
click at [236, 400] on span at bounding box center [242, 402] width 13 height 19
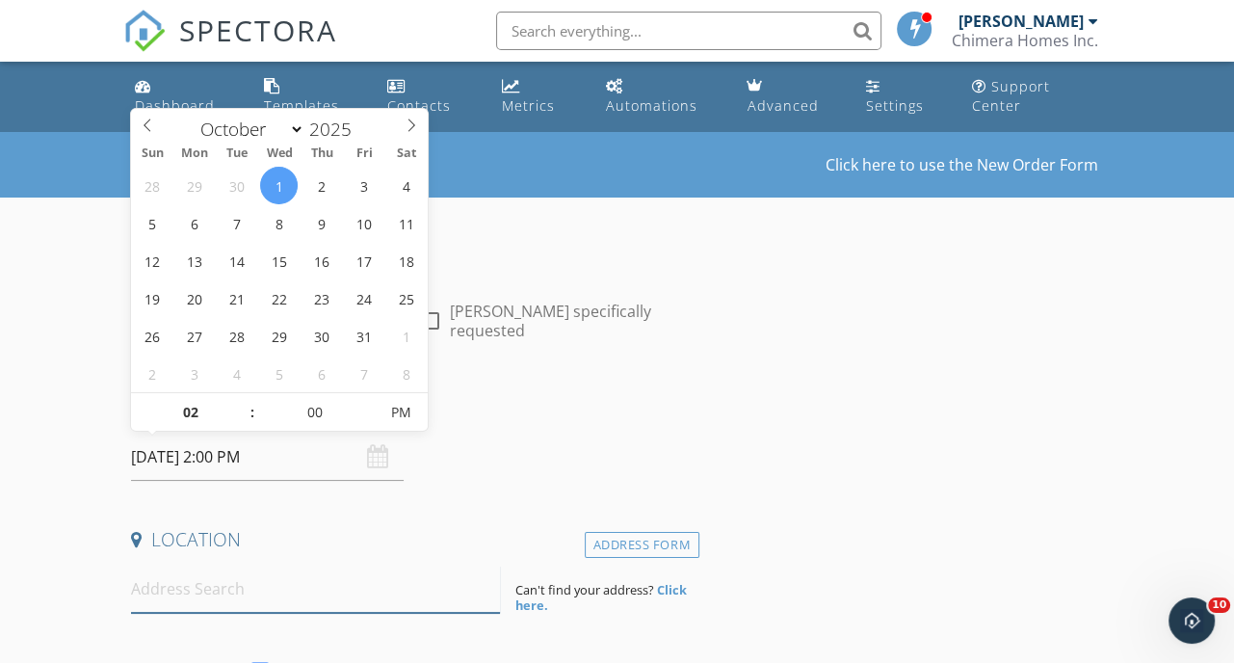
click at [268, 583] on input at bounding box center [315, 588] width 369 height 47
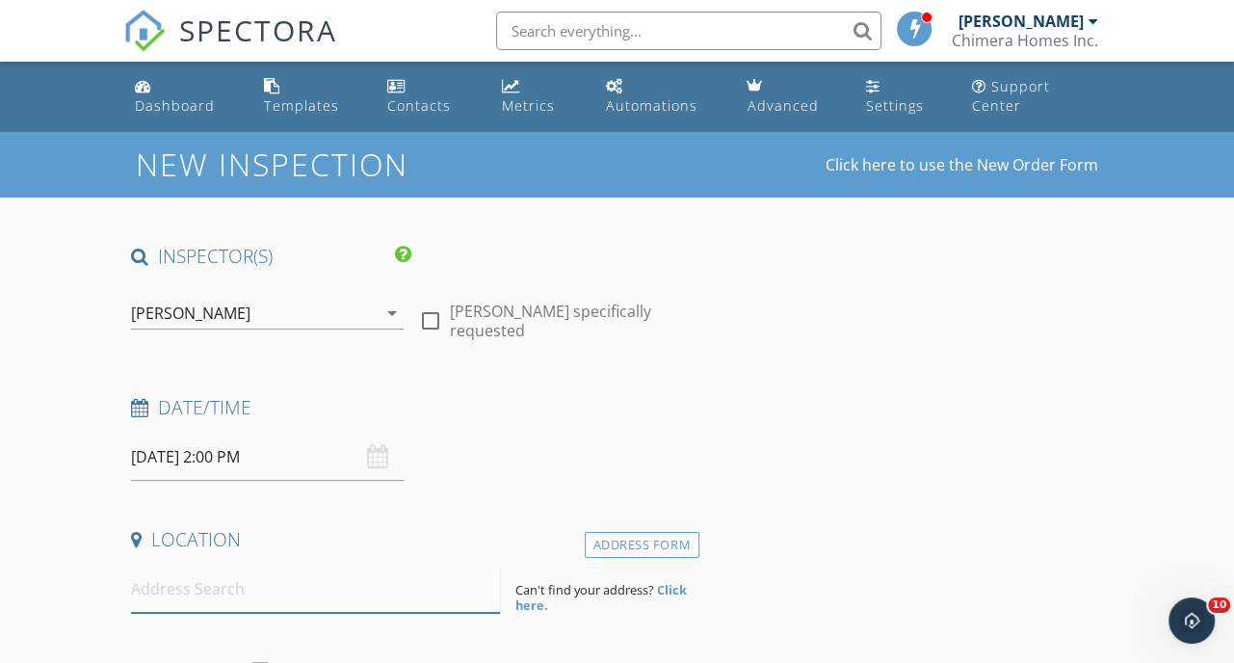
click at [172, 593] on input at bounding box center [315, 588] width 369 height 47
paste input "4891 Huntleigh Dr"
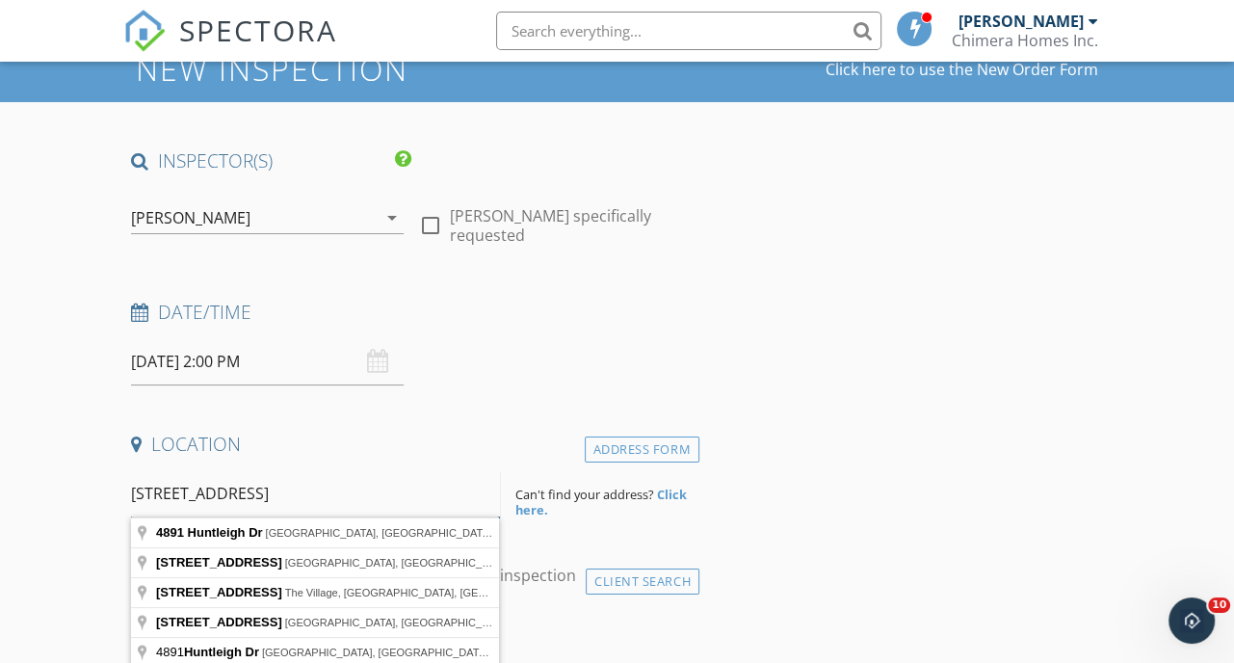
scroll to position [96, 0]
type input "4891 Huntleigh Dr, Sarasota, FL, USA"
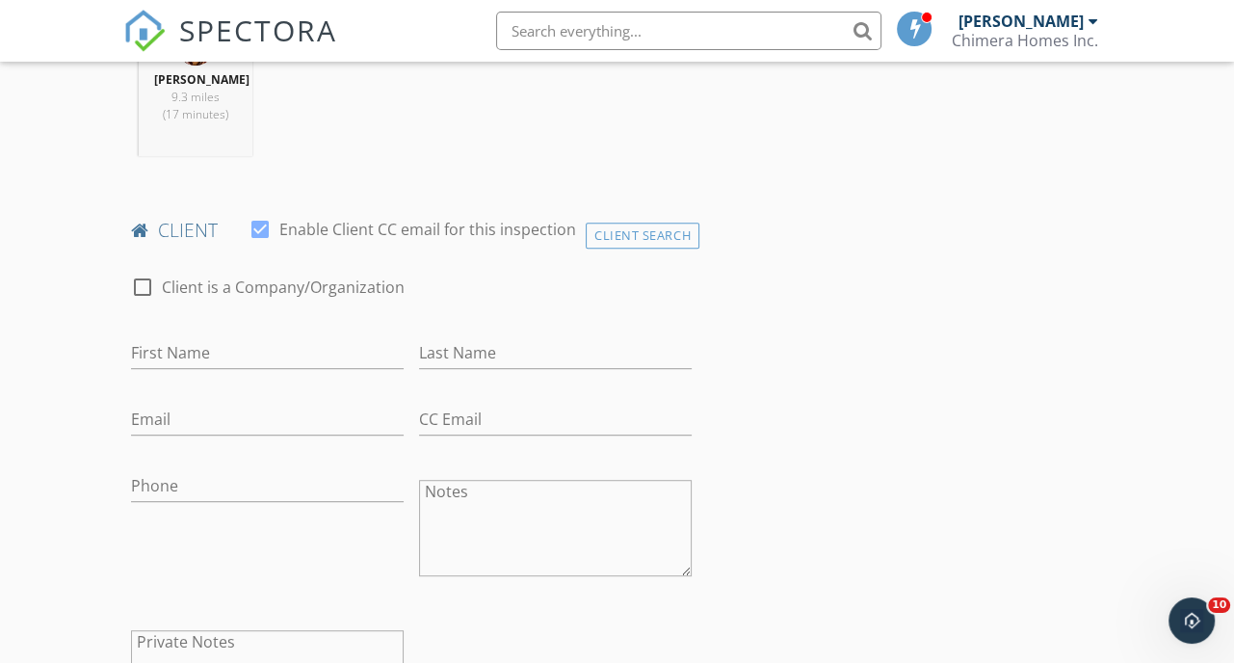
scroll to position [867, 0]
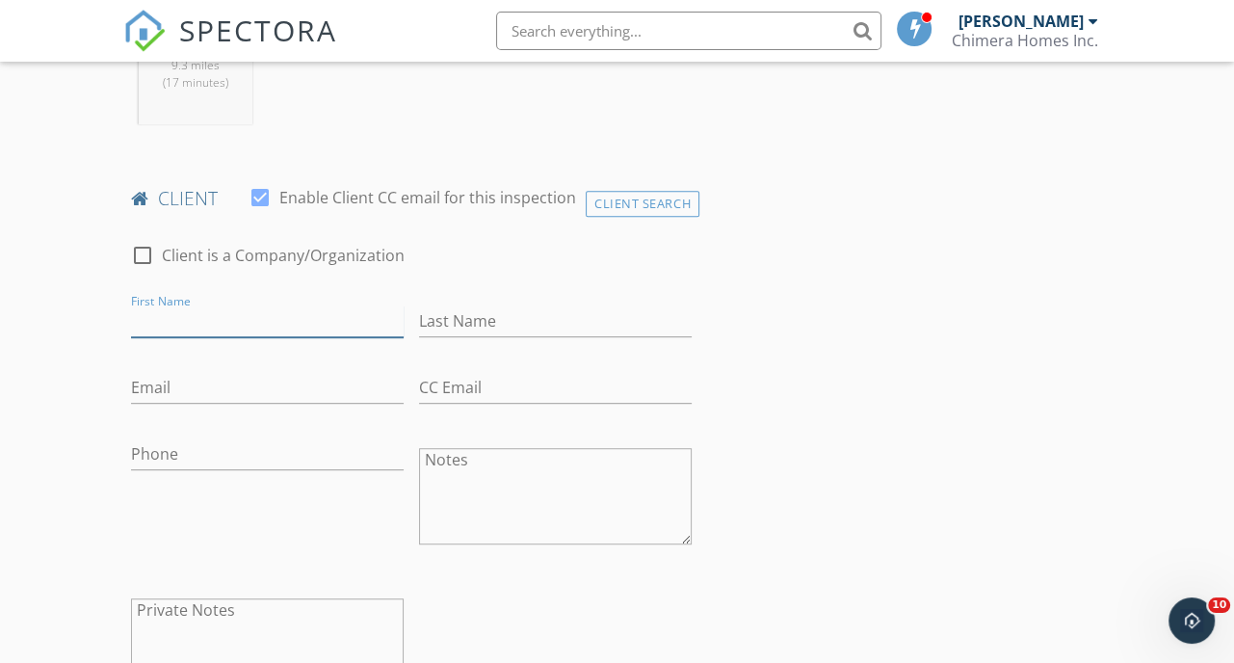
click at [254, 337] on input "First Name" at bounding box center [267, 321] width 273 height 32
type input "Louise"
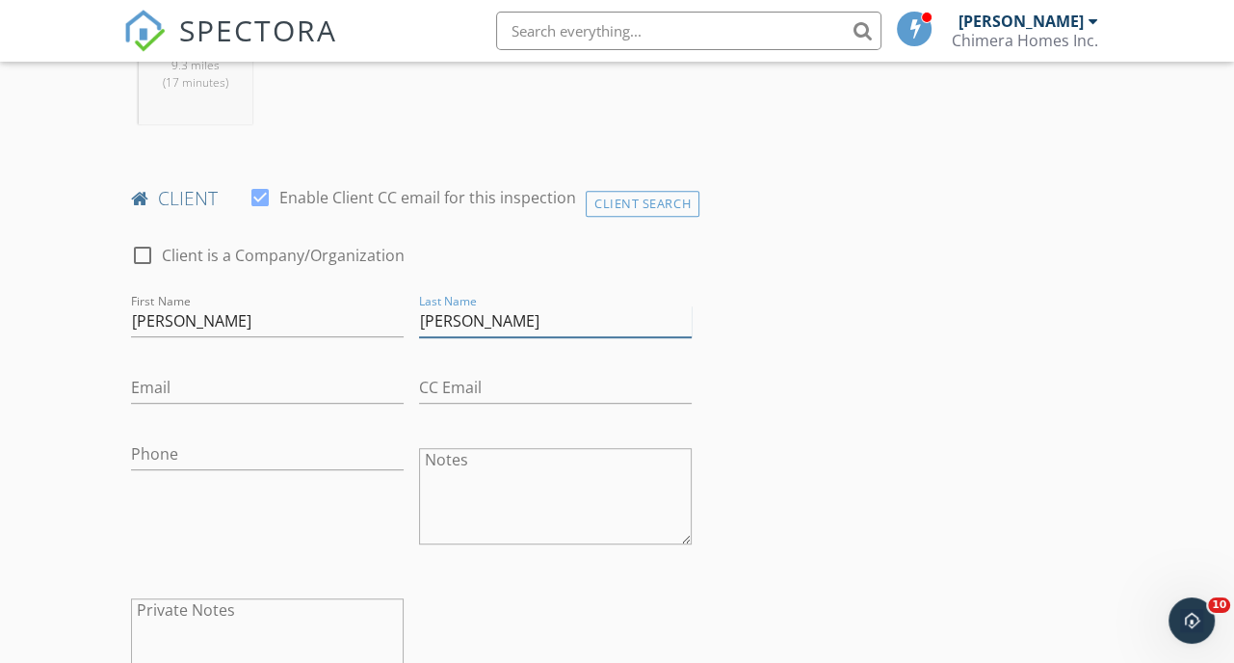
type input "Berner"
click at [187, 404] on input "Email" at bounding box center [267, 388] width 273 height 32
paste input "louiseweber1@verizon.net"
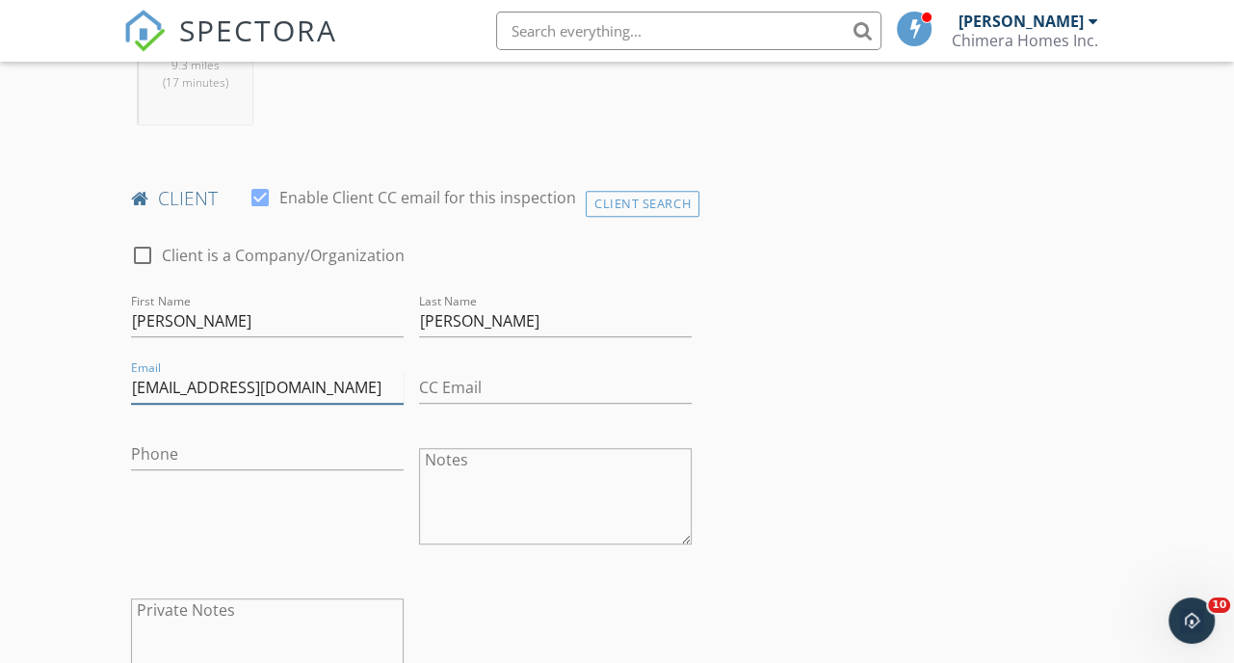
type input "louiseweber1@verizon.net"
click at [234, 466] on input "Phone" at bounding box center [267, 454] width 273 height 32
click at [254, 467] on input "Phone" at bounding box center [267, 454] width 273 height 32
paste input "573-837-7466"
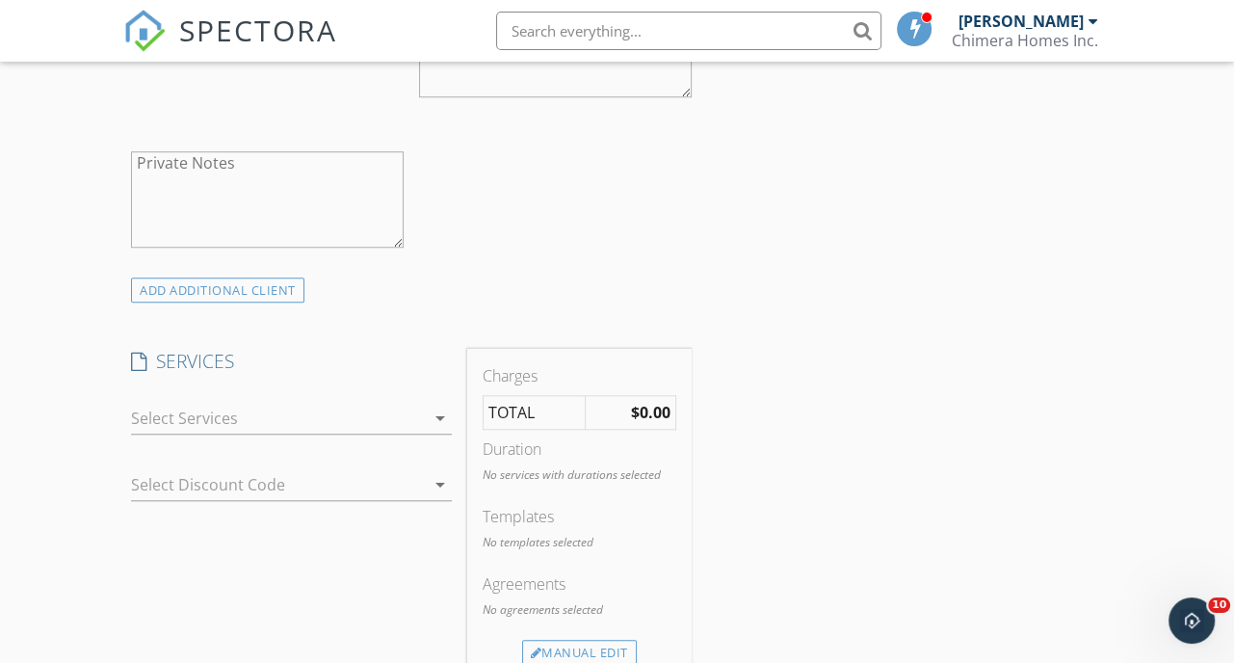
scroll to position [1348, 0]
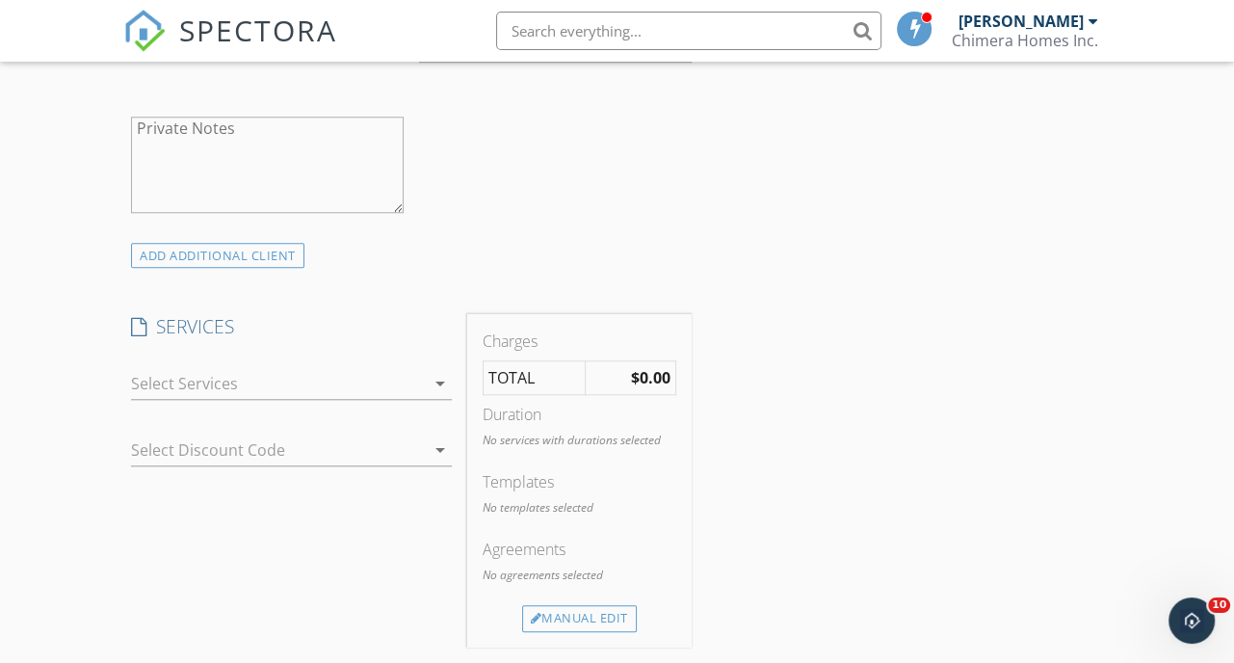
type input "573-837-7466"
click at [271, 399] on div at bounding box center [278, 383] width 294 height 31
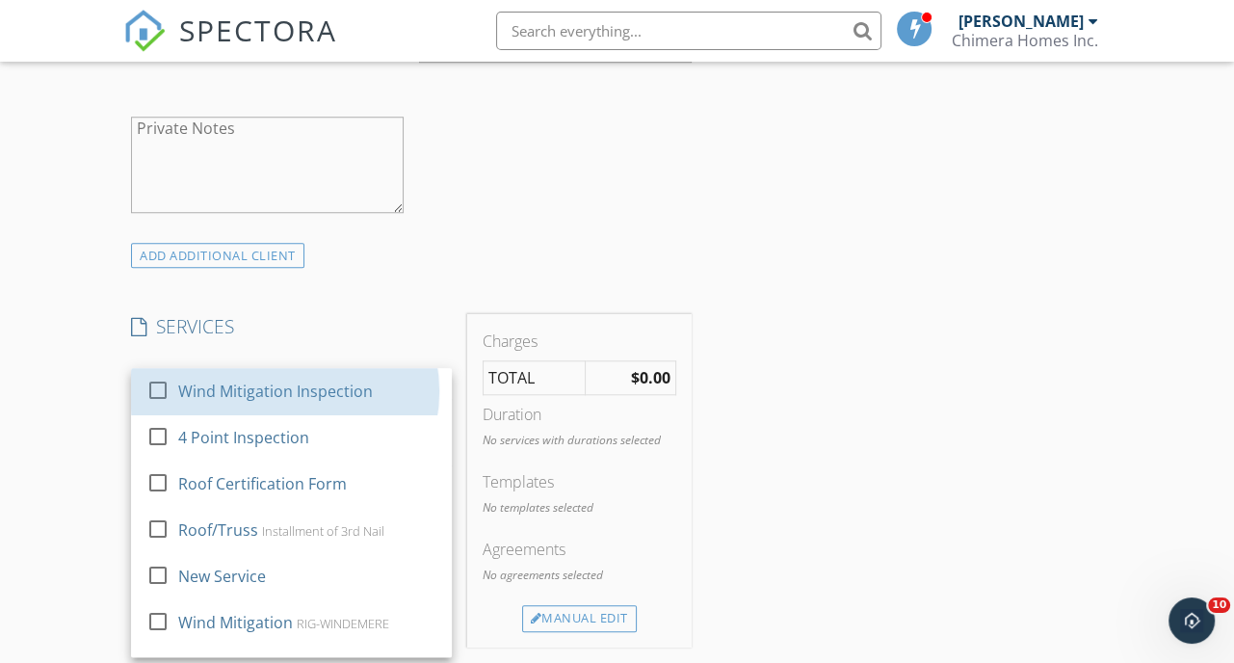
drag, startPoint x: 271, startPoint y: 404, endPoint x: 335, endPoint y: 348, distance: 85.3
click at [271, 403] on div "Wind Mitigation Inspection" at bounding box center [275, 390] width 195 height 23
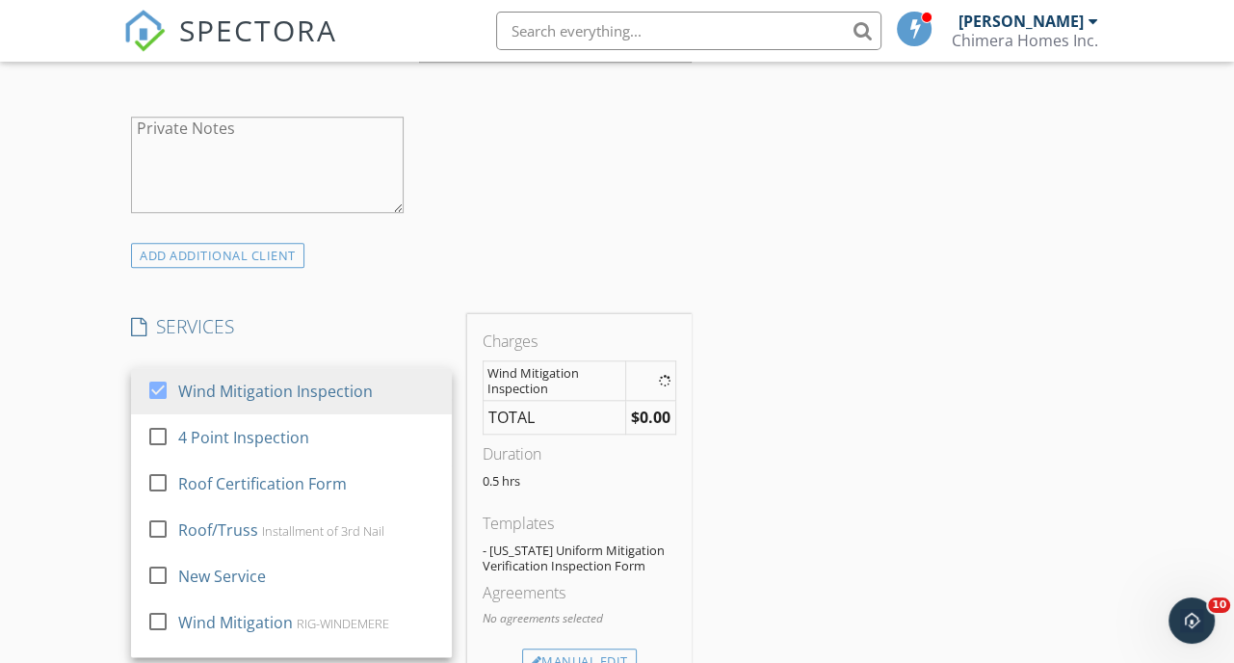
click at [344, 326] on div "INSPECTOR(S) check_box Josh Whittenton PRIMARY Josh Whittenton arrow_drop_down …" at bounding box center [411, 439] width 576 height 3088
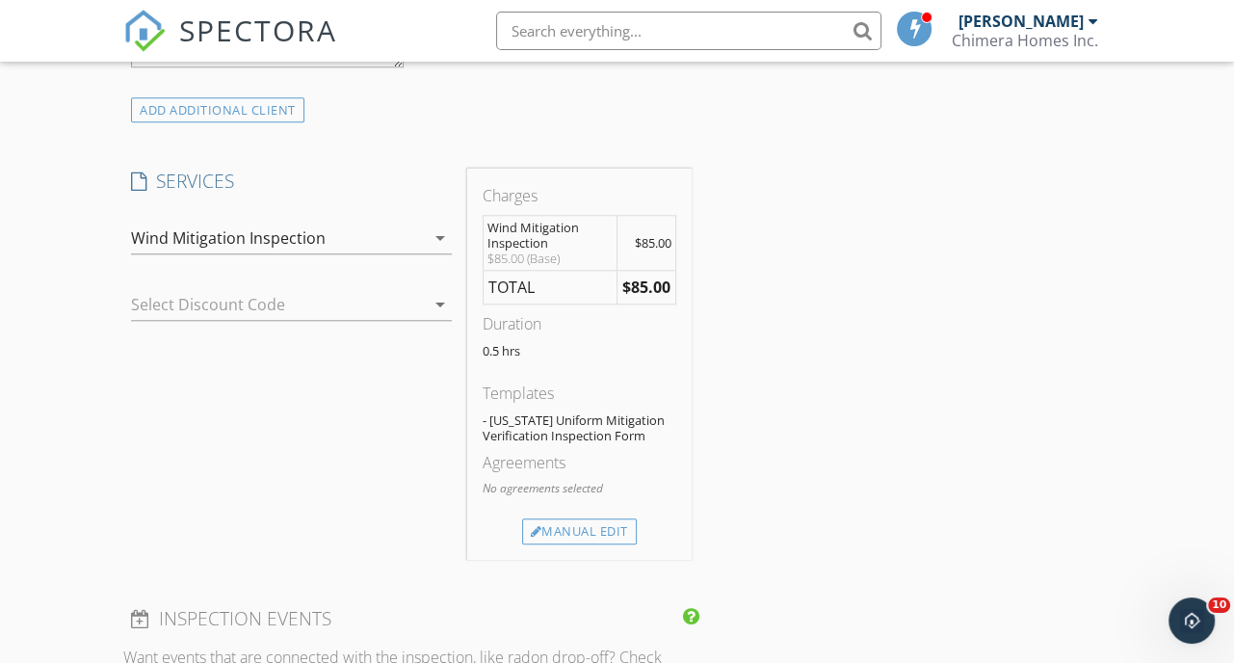
scroll to position [1541, 0]
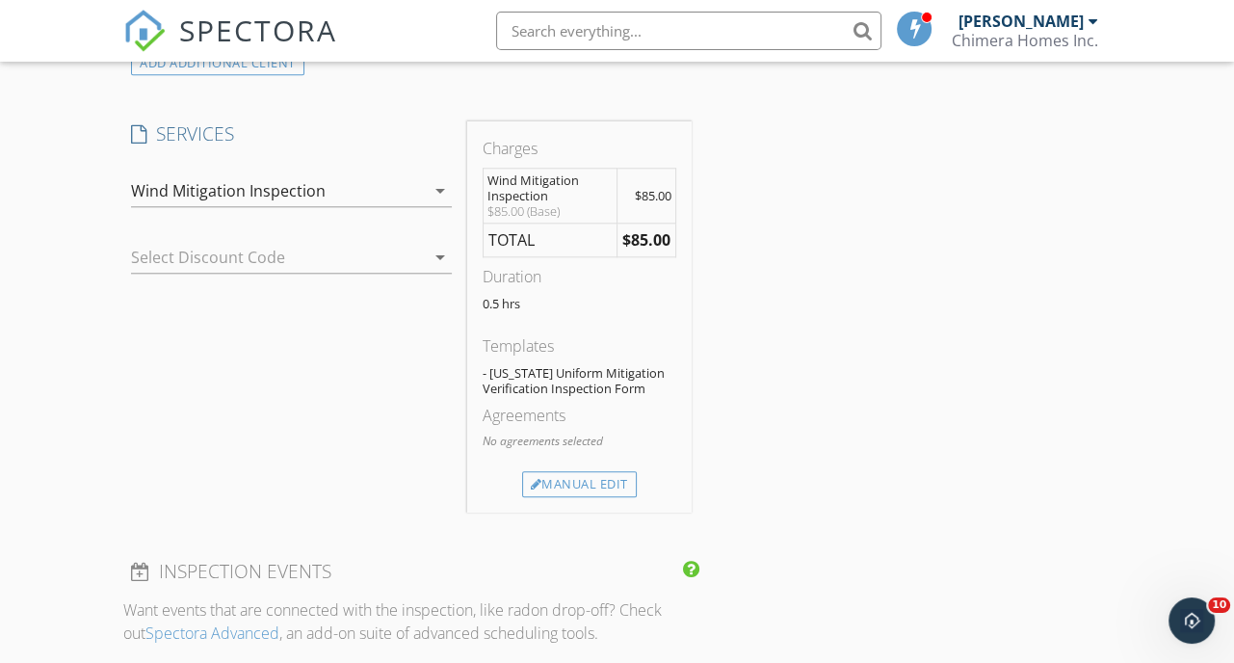
click at [316, 273] on div at bounding box center [264, 257] width 267 height 31
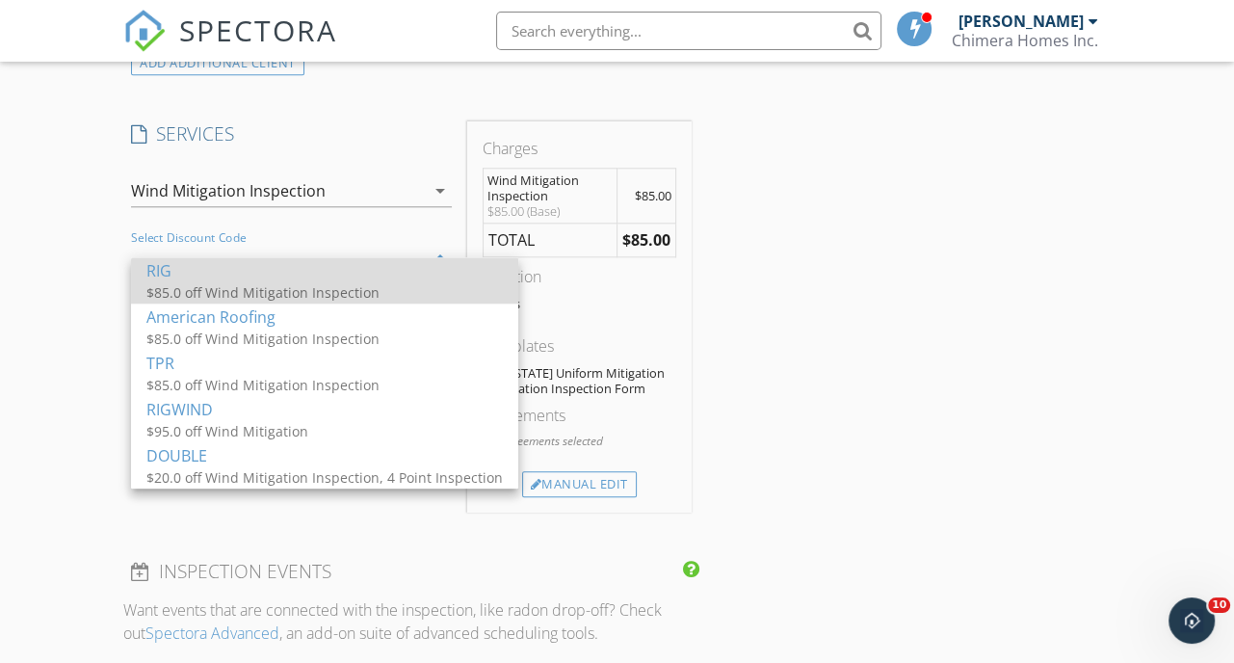
click at [303, 286] on div "$85.0 off Wind Mitigation Inspection" at bounding box center [324, 292] width 356 height 20
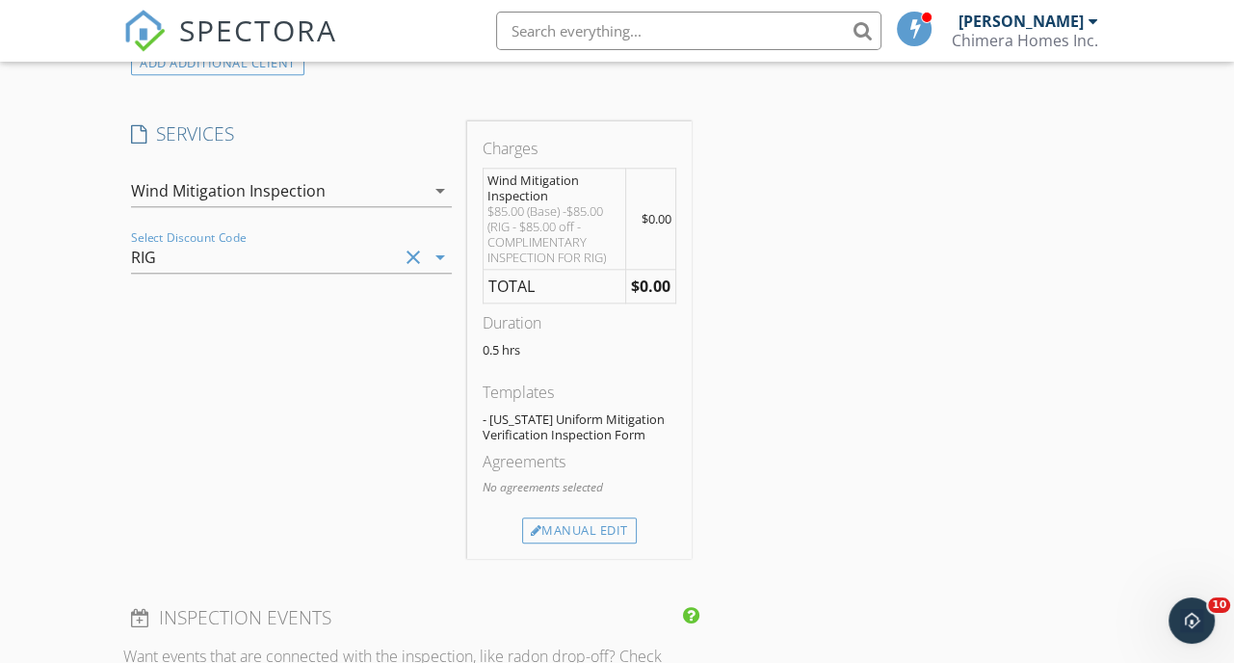
click at [294, 394] on div "SERVICES check_box Wind Mitigation Inspection check_box_outline_blank 4 Point I…" at bounding box center [291, 339] width 336 height 437
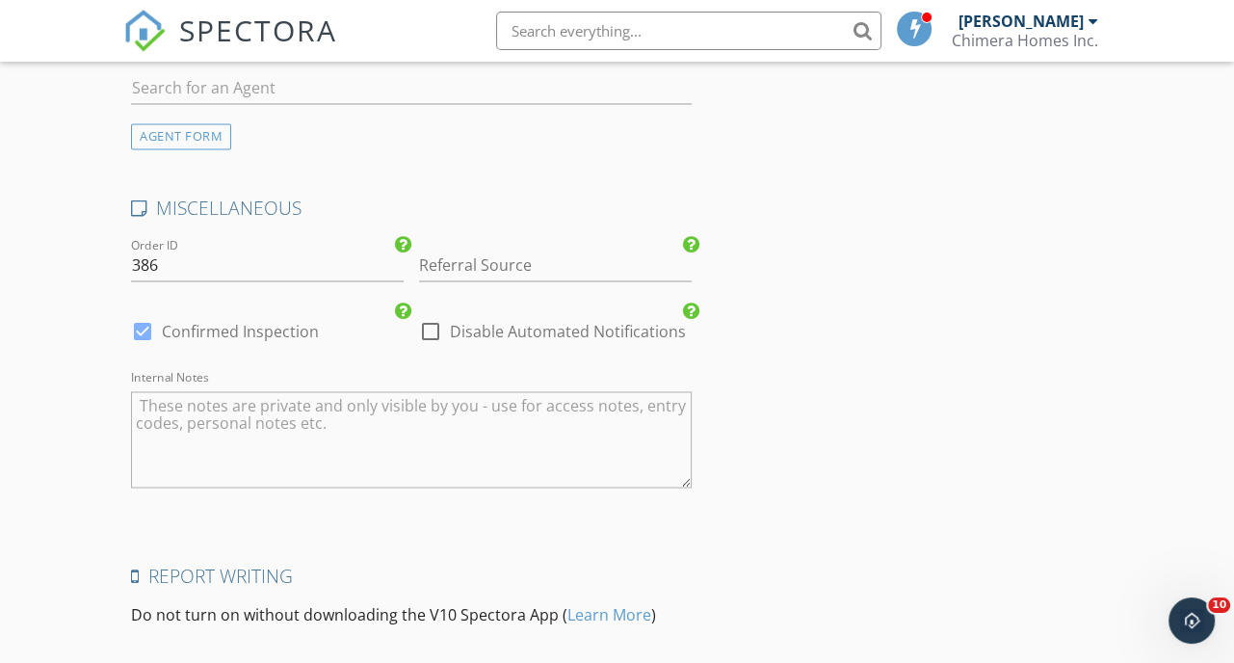
scroll to position [2697, 0]
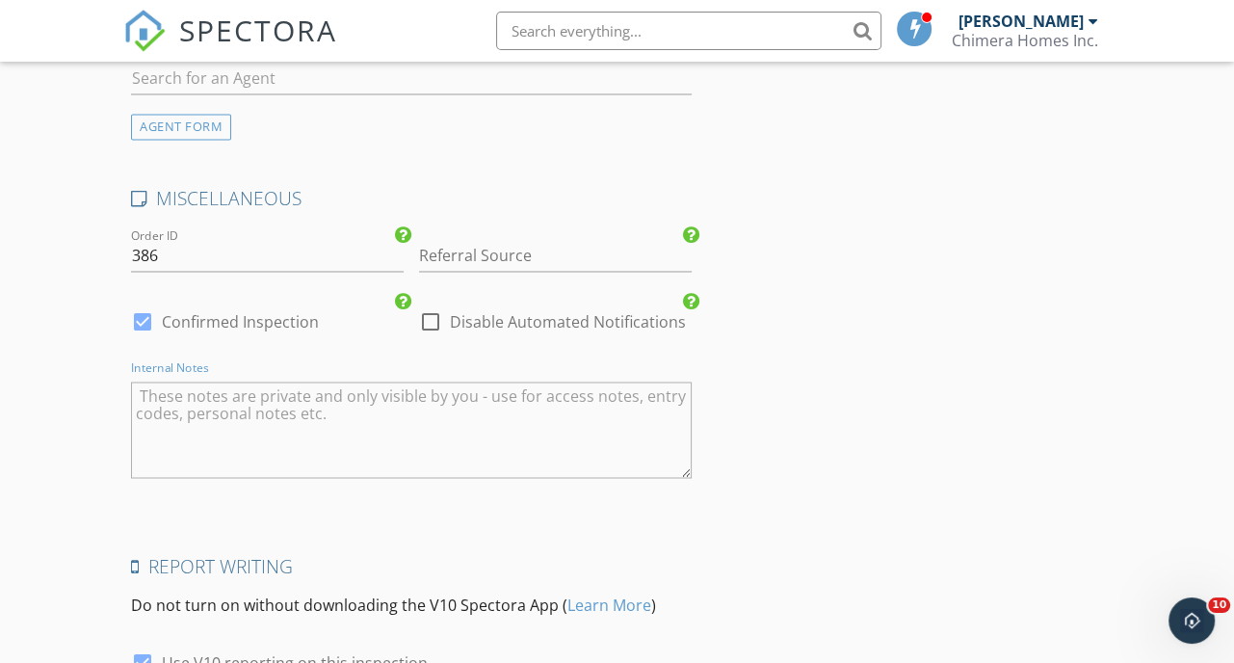
click at [274, 423] on textarea "Internal Notes" at bounding box center [411, 429] width 560 height 96
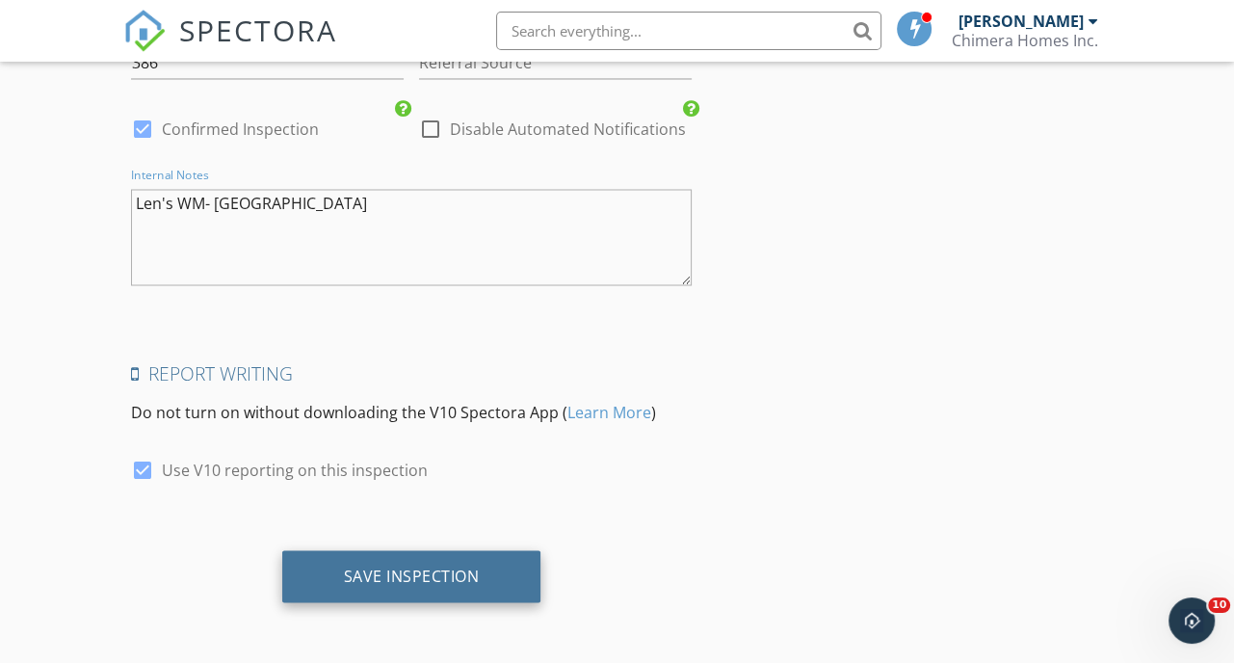
scroll to position [2901, 0]
type textarea "Len's WM- Sarasota"
click at [362, 577] on div "Save Inspection" at bounding box center [412, 574] width 136 height 19
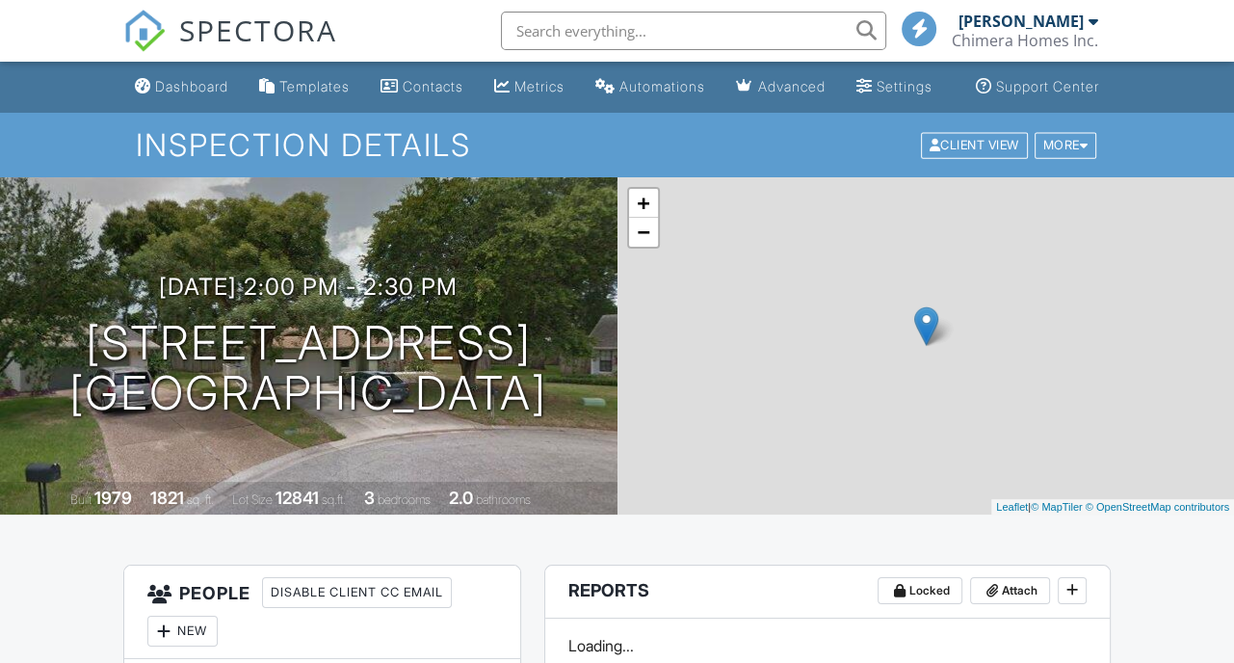
click at [177, 95] on link "Dashboard" at bounding box center [181, 87] width 109 height 36
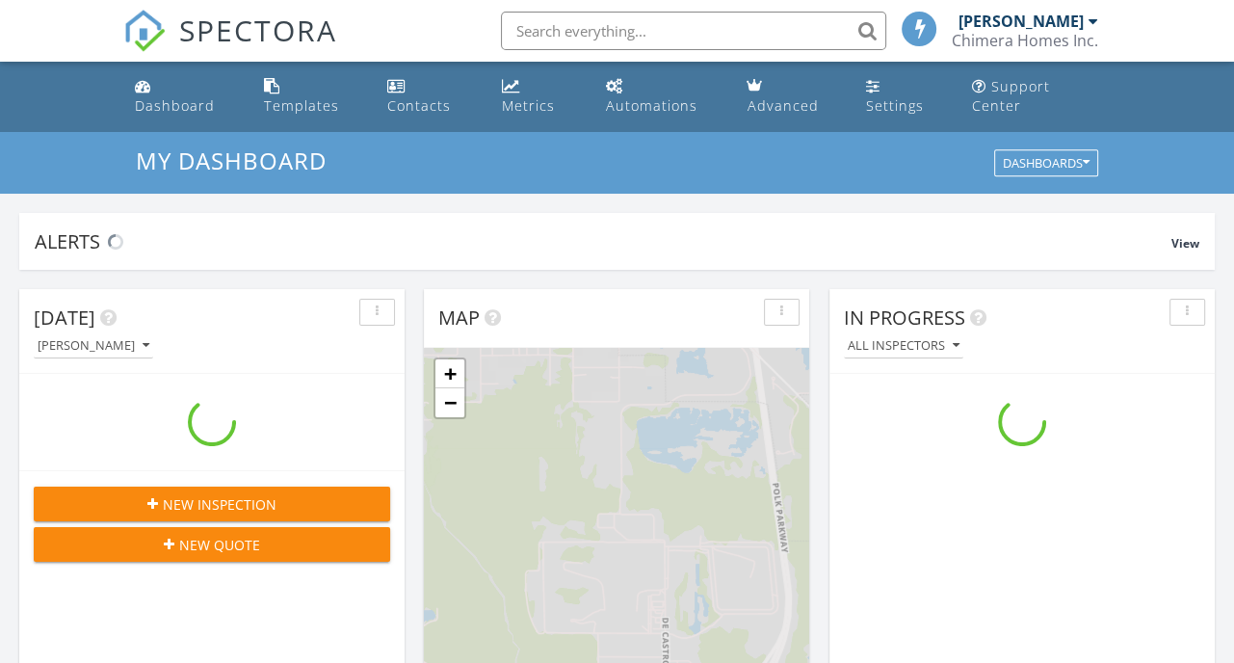
scroll to position [1783, 1264]
